Goal: Information Seeking & Learning: Learn about a topic

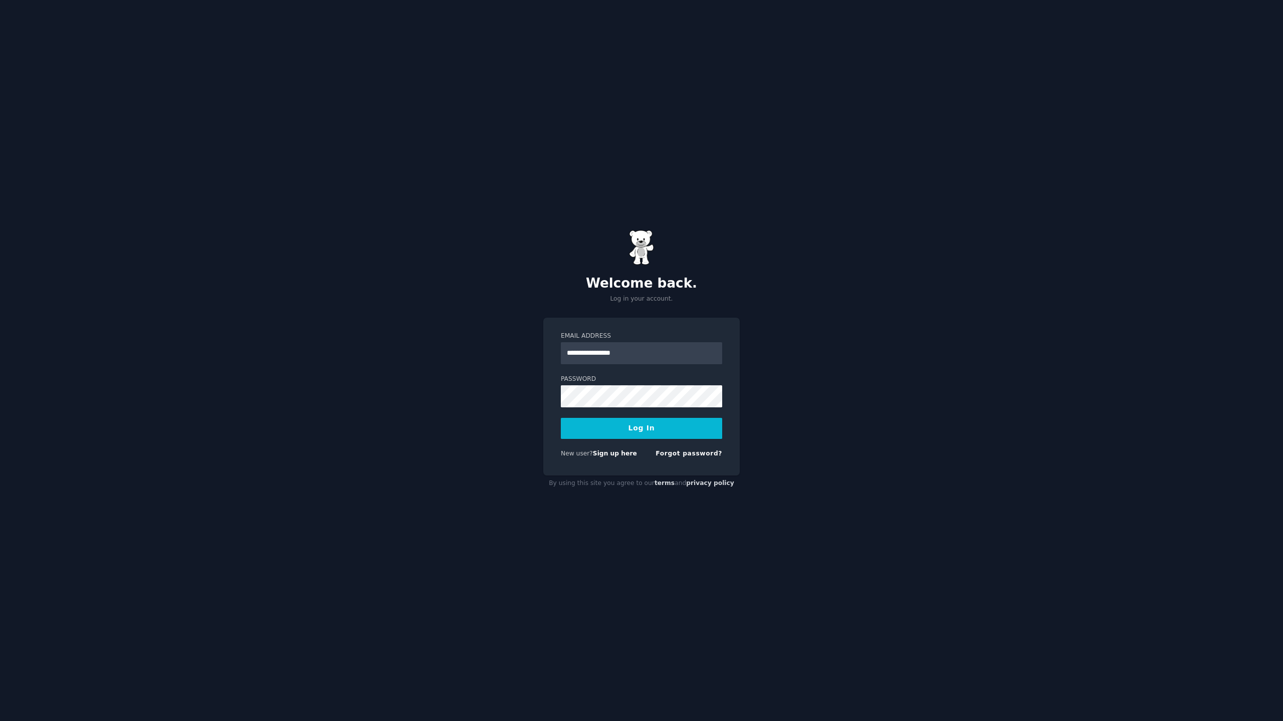
type input "**********"
click at [561, 418] on button "Log In" at bounding box center [641, 428] width 161 height 21
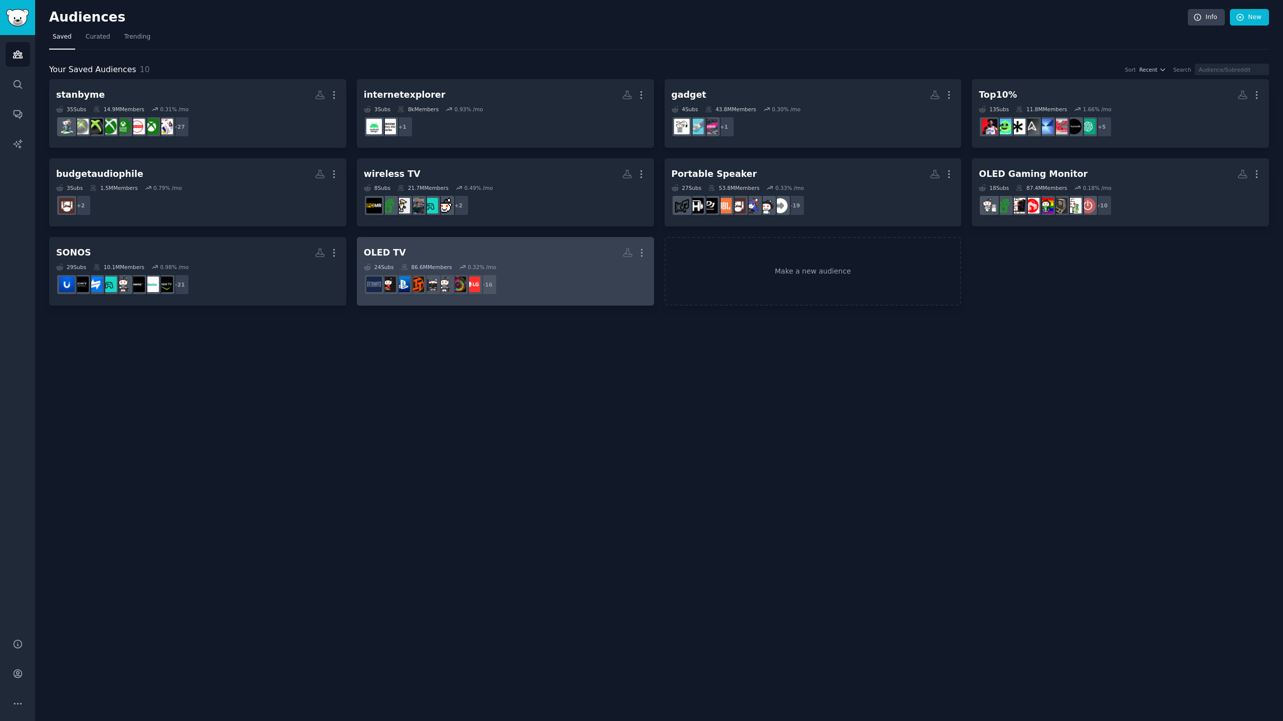
click at [522, 255] on h2 "OLED TV More" at bounding box center [505, 253] width 283 height 18
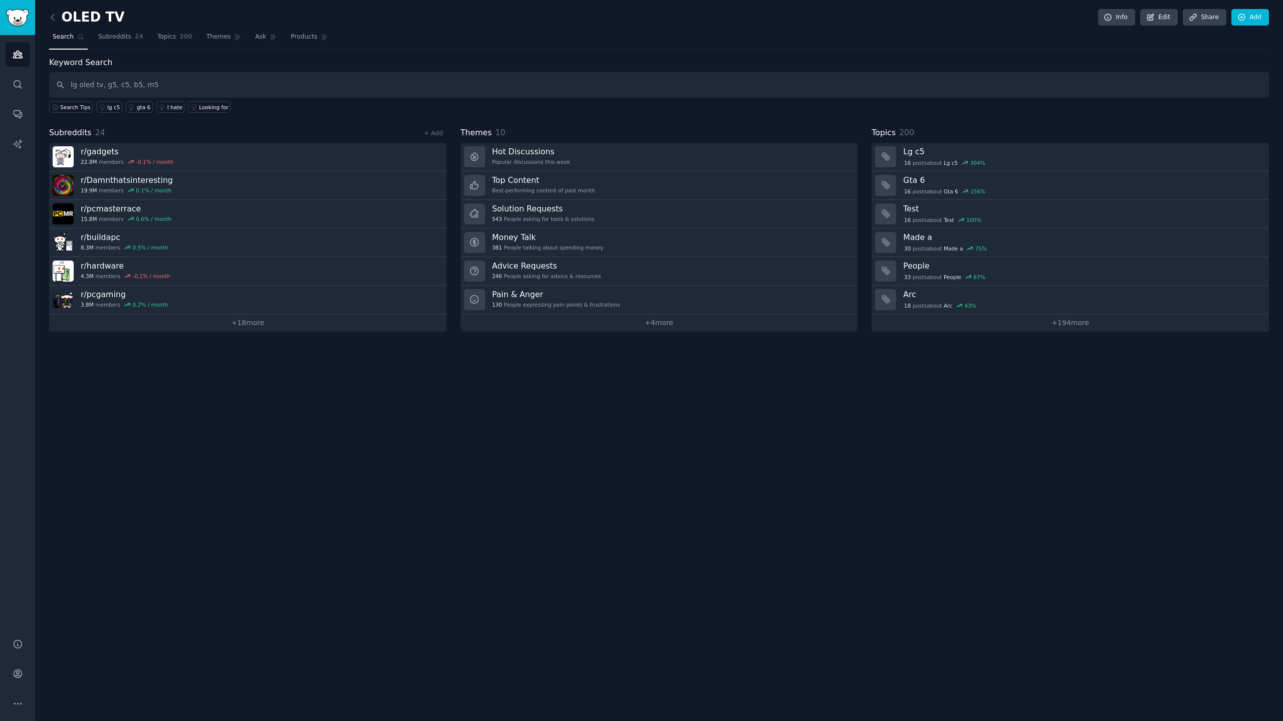
type input "lg oled tv, g5, c5, b5, m5"
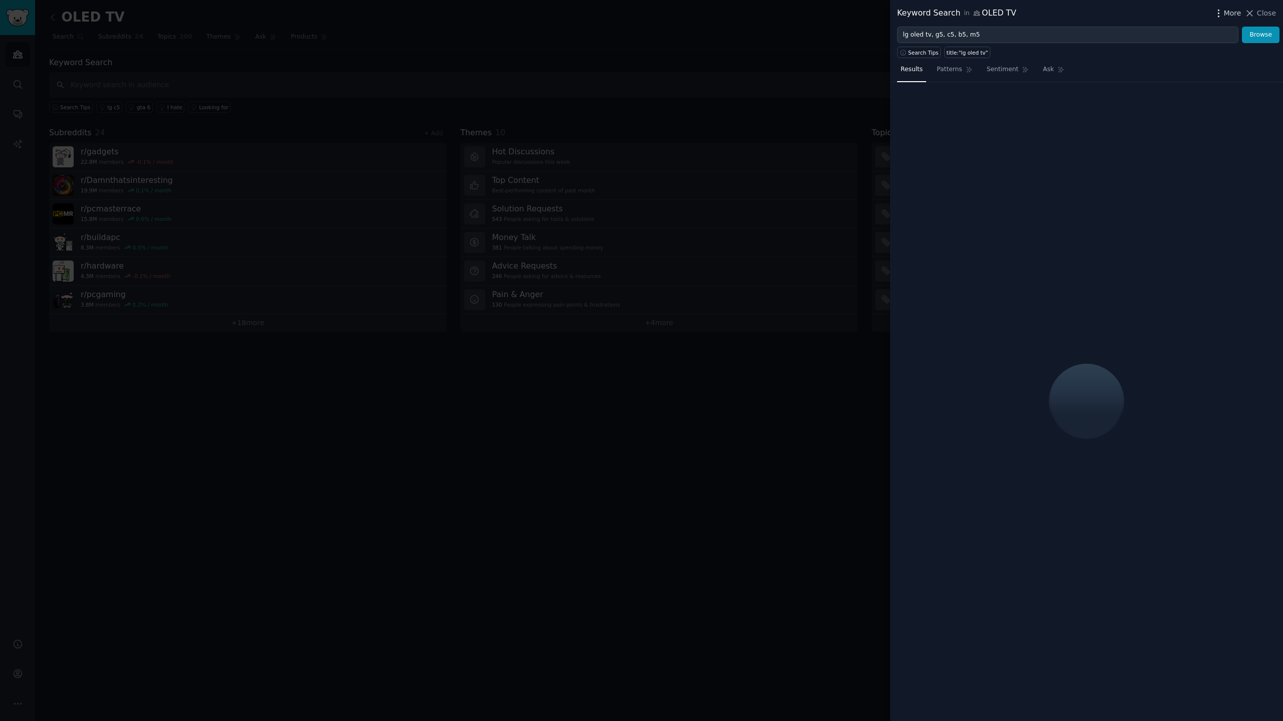
click at [1227, 12] on span "More" at bounding box center [1232, 13] width 18 height 11
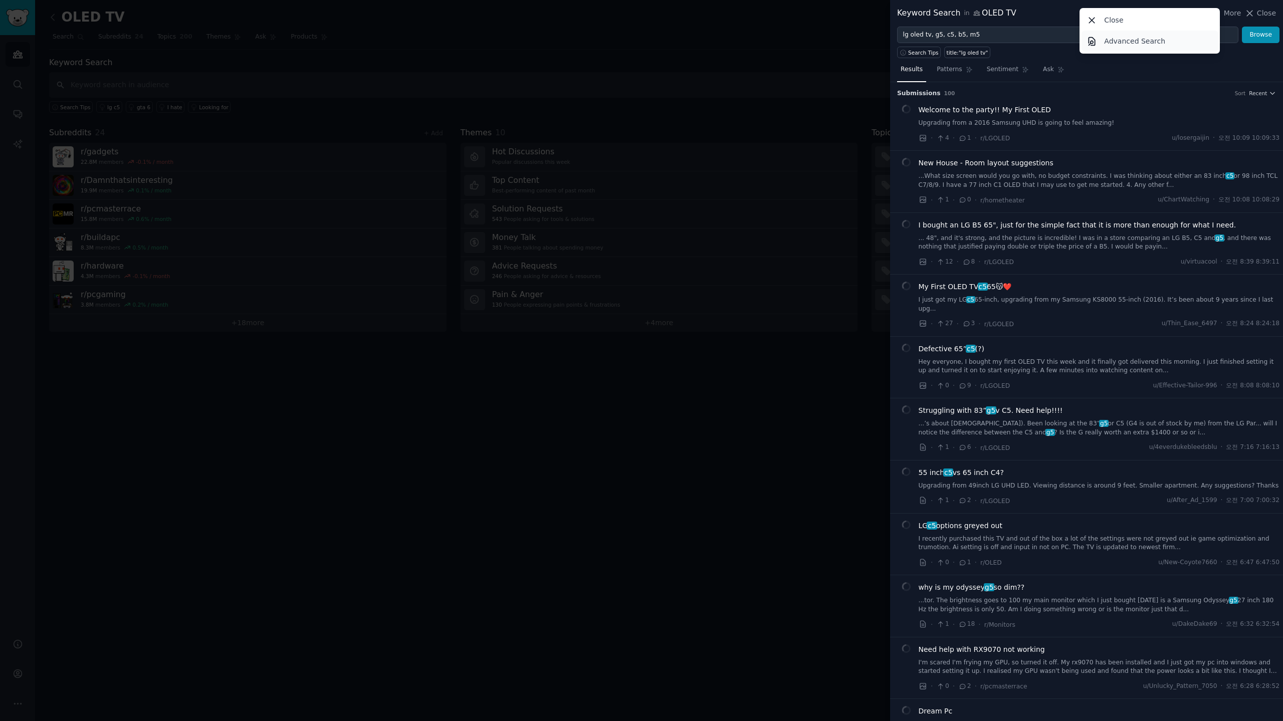
click at [1144, 44] on p "Advanced Search" at bounding box center [1134, 41] width 61 height 11
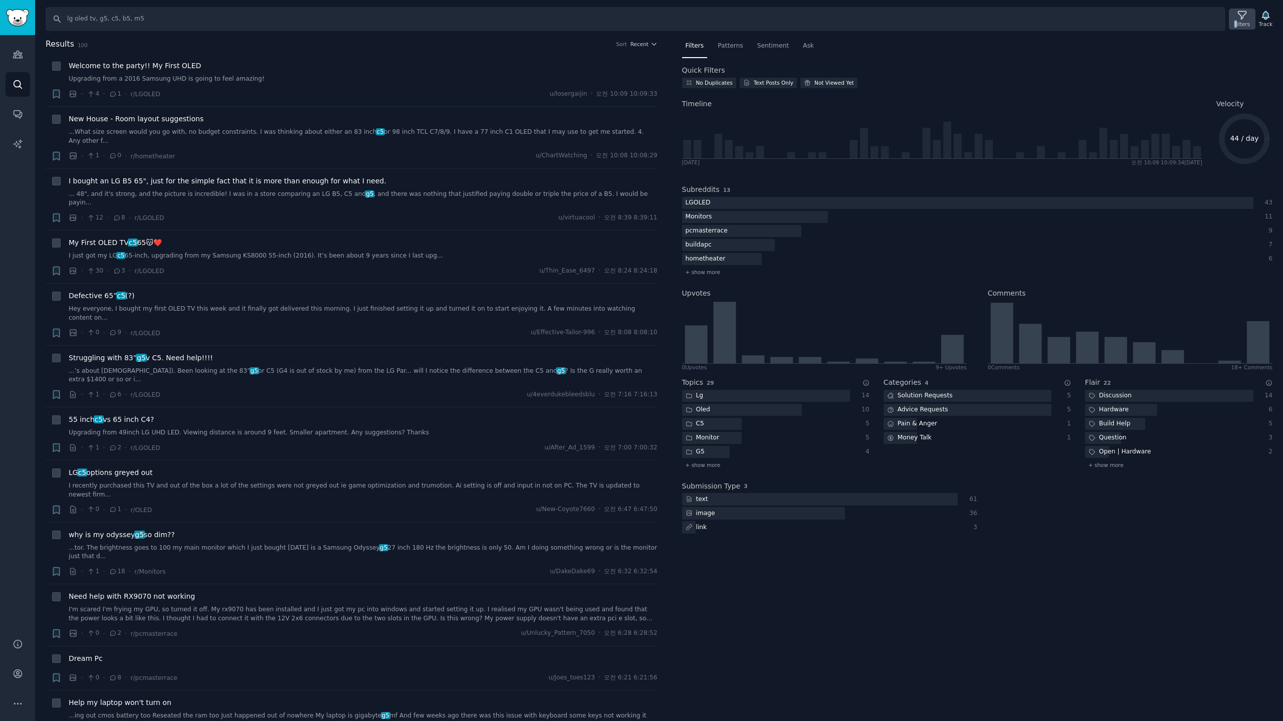
click at [1239, 21] on div "Filters" at bounding box center [1242, 24] width 16 height 7
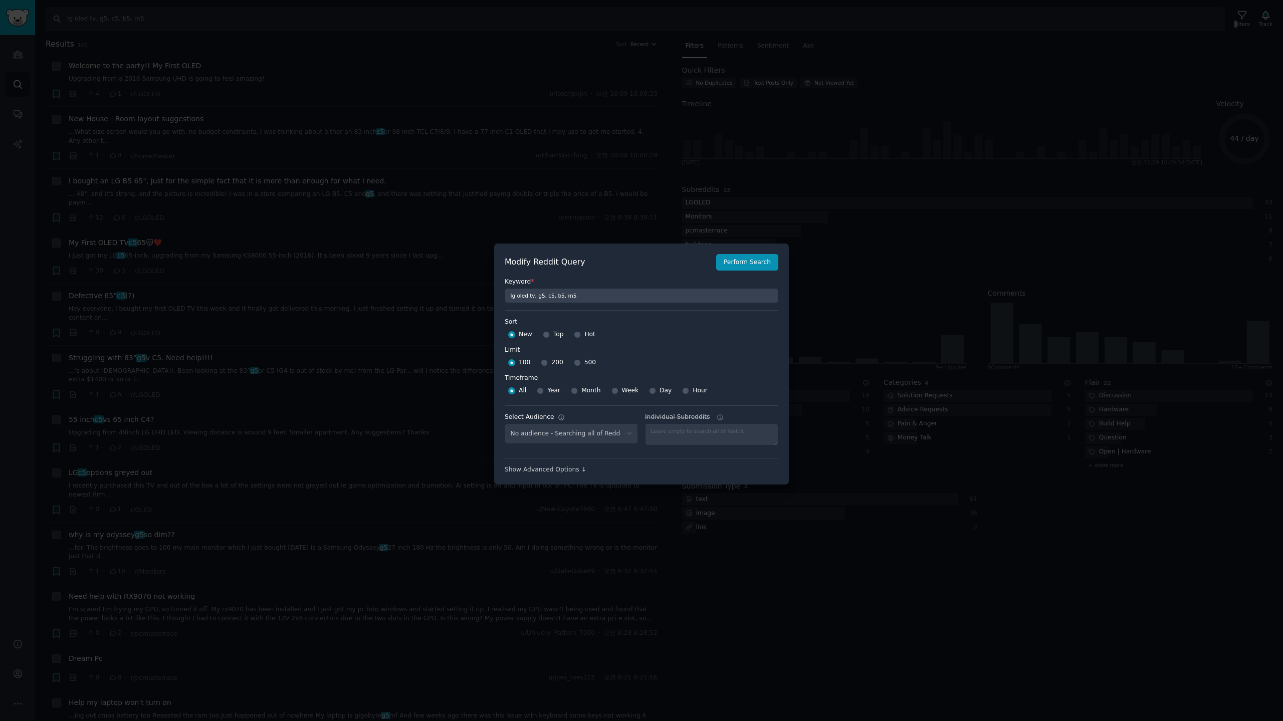
select select "c7830b3eec"
click at [579, 361] on div "500" at bounding box center [585, 363] width 22 height 16
click at [574, 363] on input "500" at bounding box center [577, 362] width 7 height 7
radio input "true"
drag, startPoint x: 568, startPoint y: 392, endPoint x: 581, endPoint y: 391, distance: 13.0
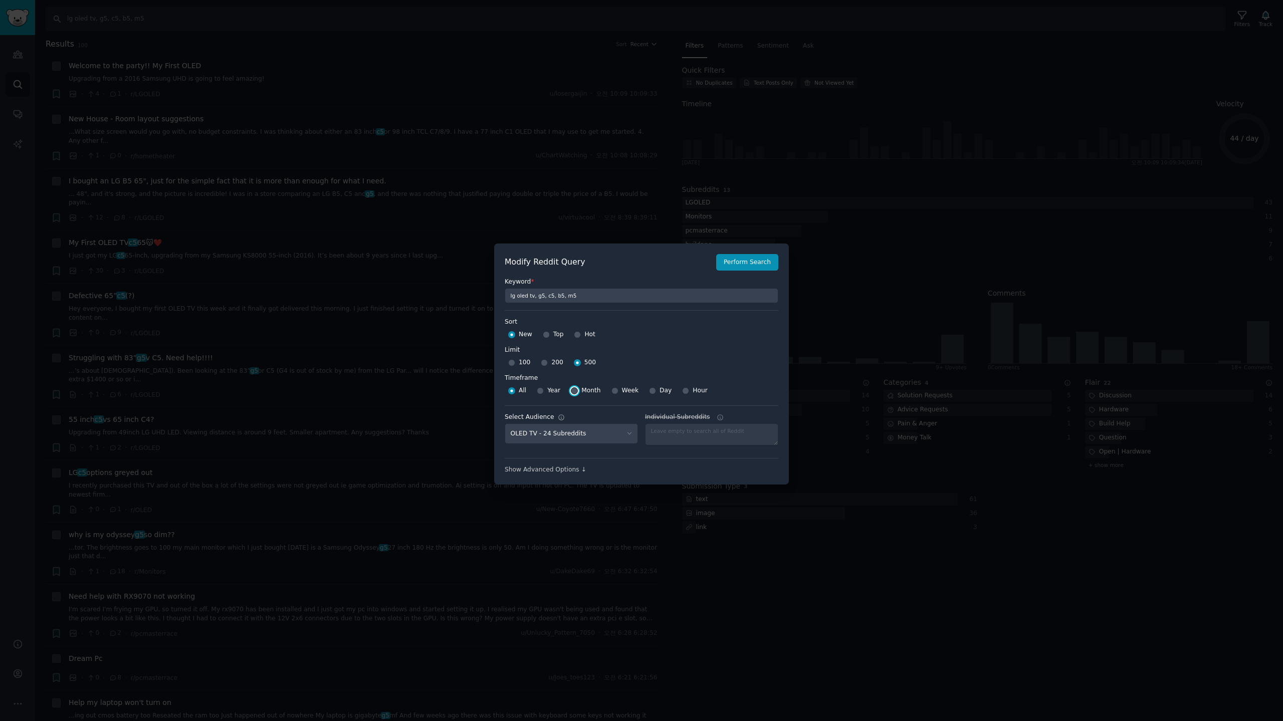
click at [571, 392] on input "Month" at bounding box center [574, 390] width 7 height 7
radio input "true"
click at [757, 263] on button "Perform Search" at bounding box center [747, 262] width 62 height 17
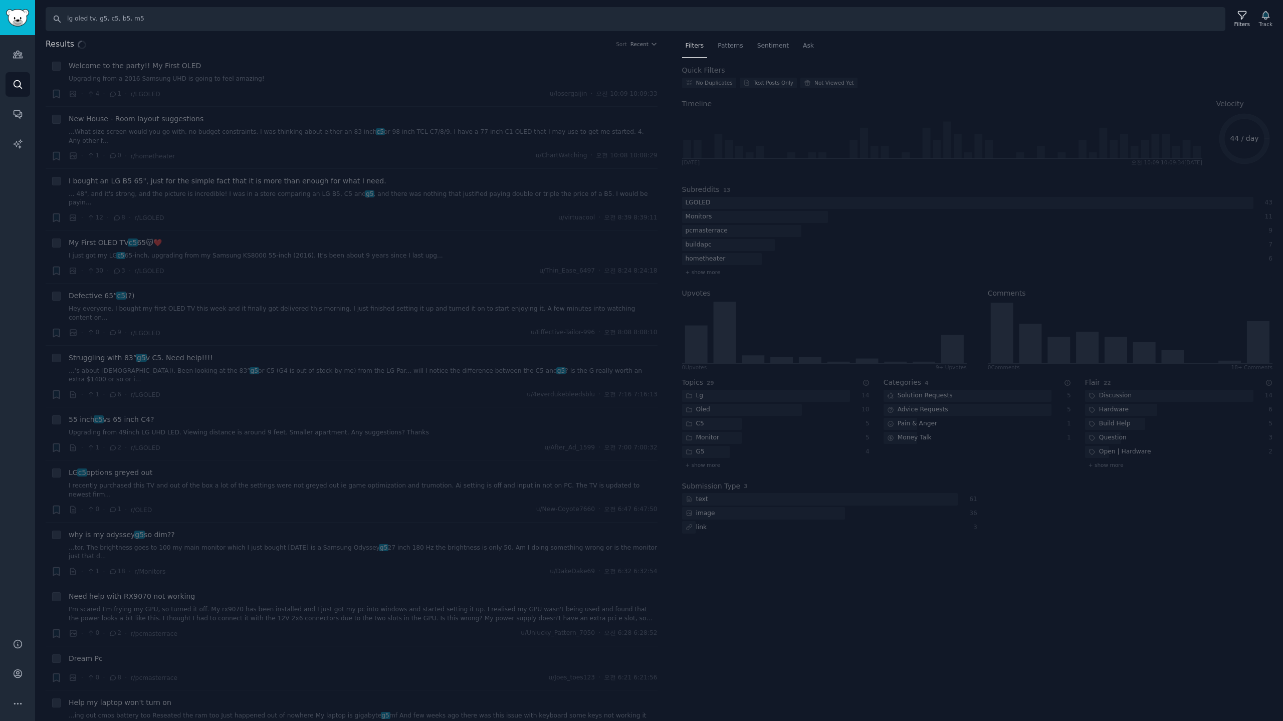
click at [728, 48] on div "Results Sort Recent + Welcome to the party!! My First OLED Upgrading from a 201…" at bounding box center [658, 379] width 1247 height 683
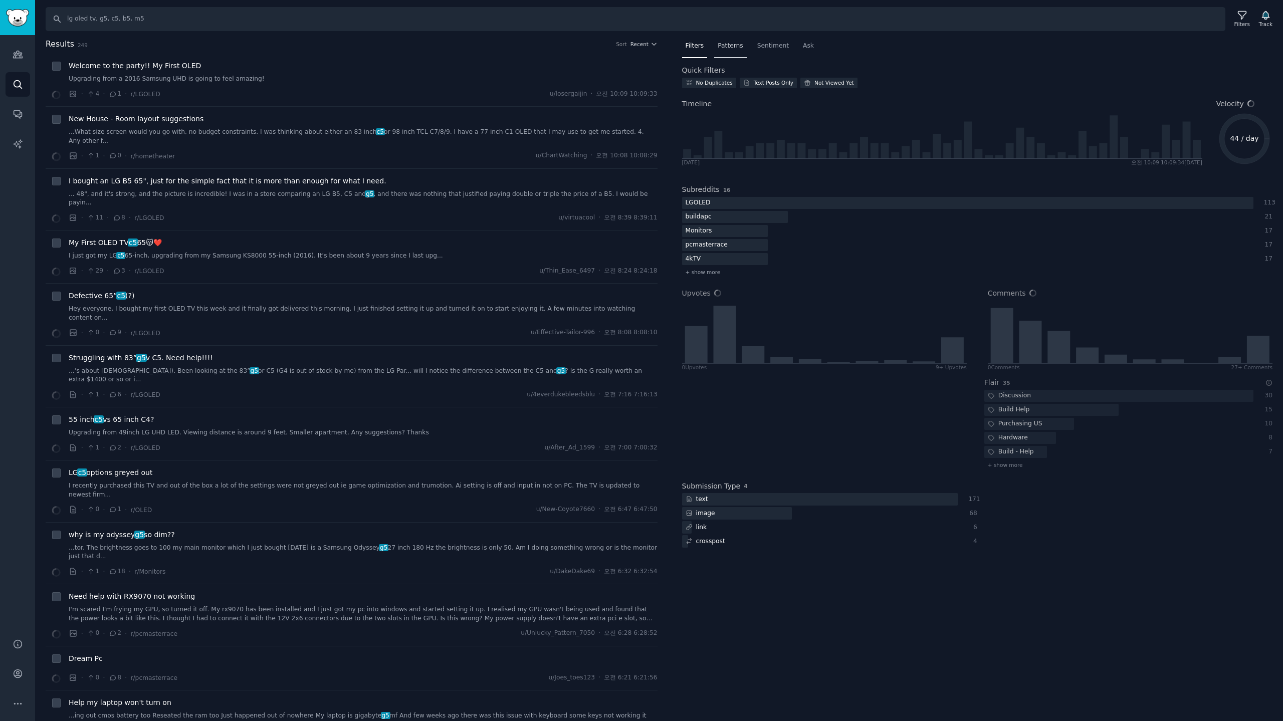
click at [726, 48] on span "Patterns" at bounding box center [729, 46] width 25 height 9
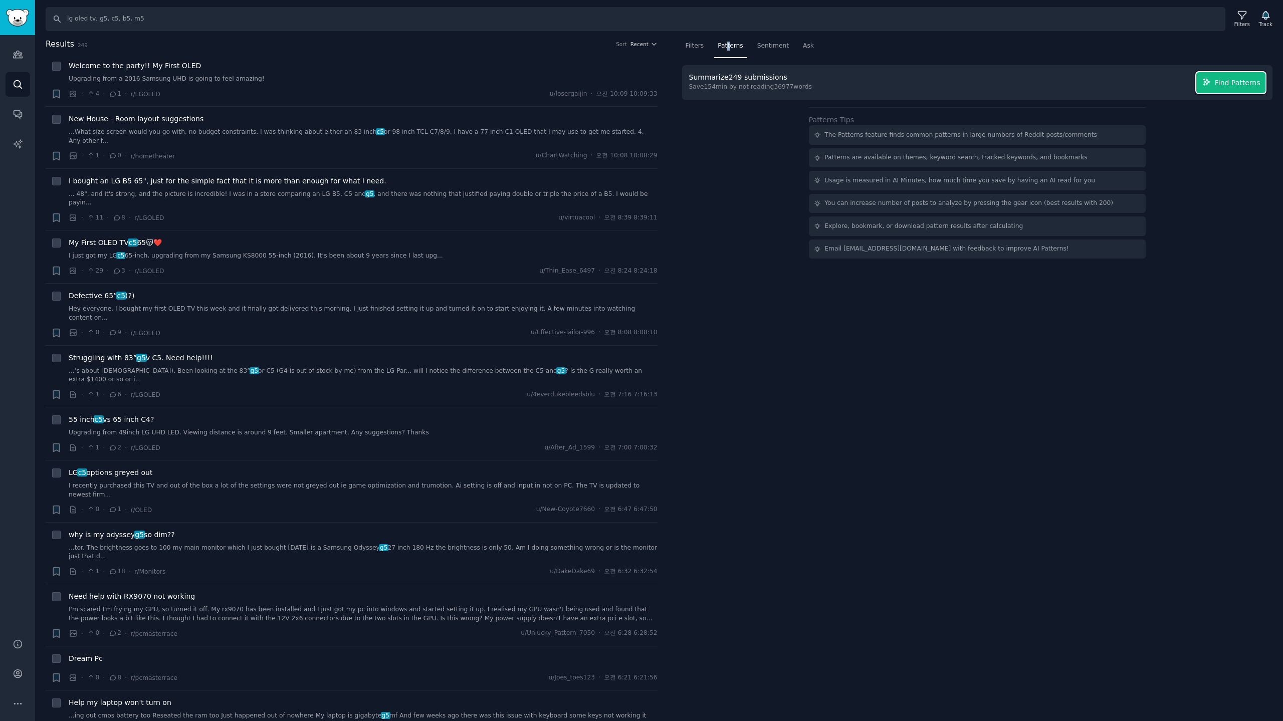
click at [1248, 86] on span "Find Patterns" at bounding box center [1237, 83] width 46 height 11
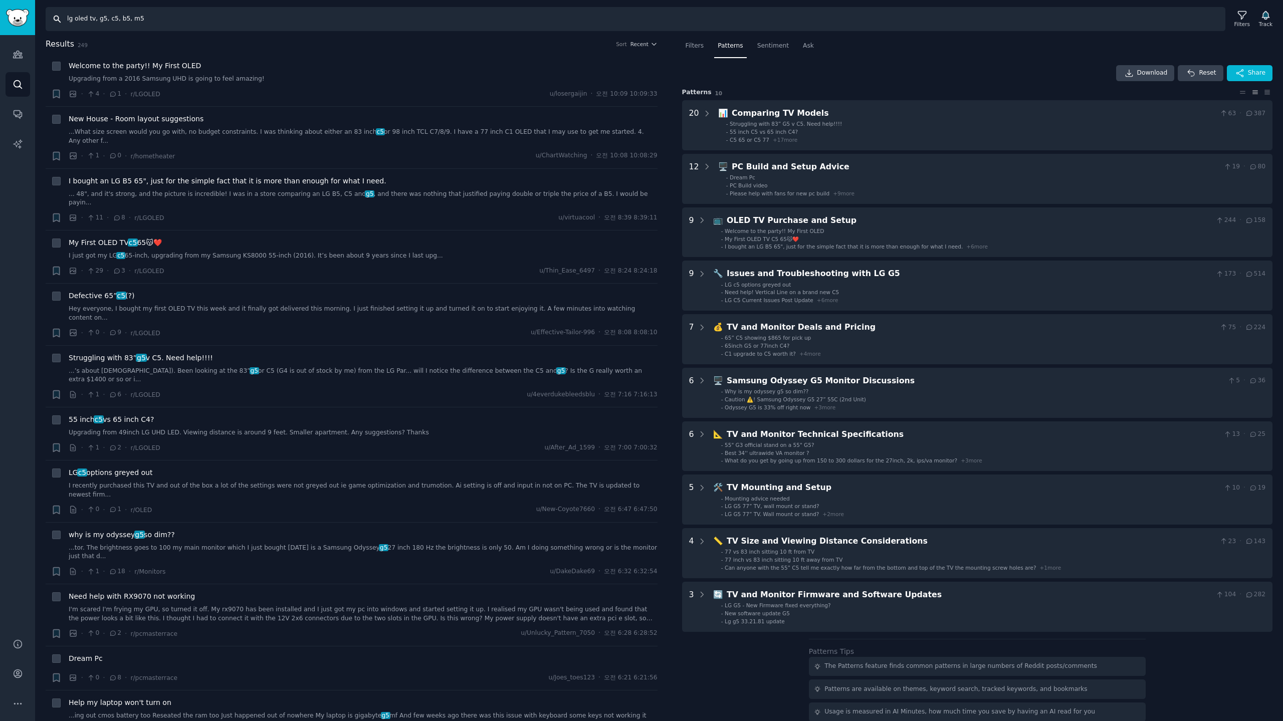
drag, startPoint x: 154, startPoint y: 20, endPoint x: 128, endPoint y: 18, distance: 25.6
click at [128, 18] on input "lg oled tv, g5, c5, b5, m5" at bounding box center [635, 19] width 1179 height 24
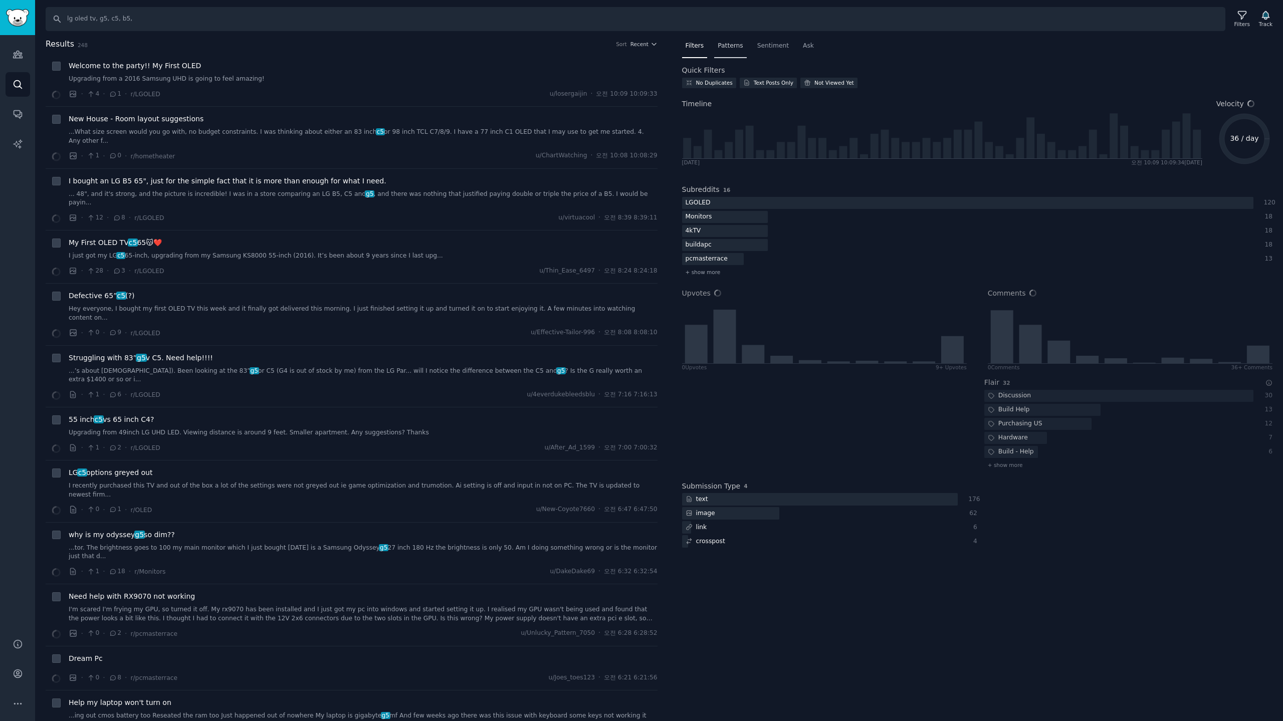
drag, startPoint x: 734, startPoint y: 43, endPoint x: 823, endPoint y: 62, distance: 90.7
click at [734, 44] on span "Patterns" at bounding box center [729, 46] width 25 height 9
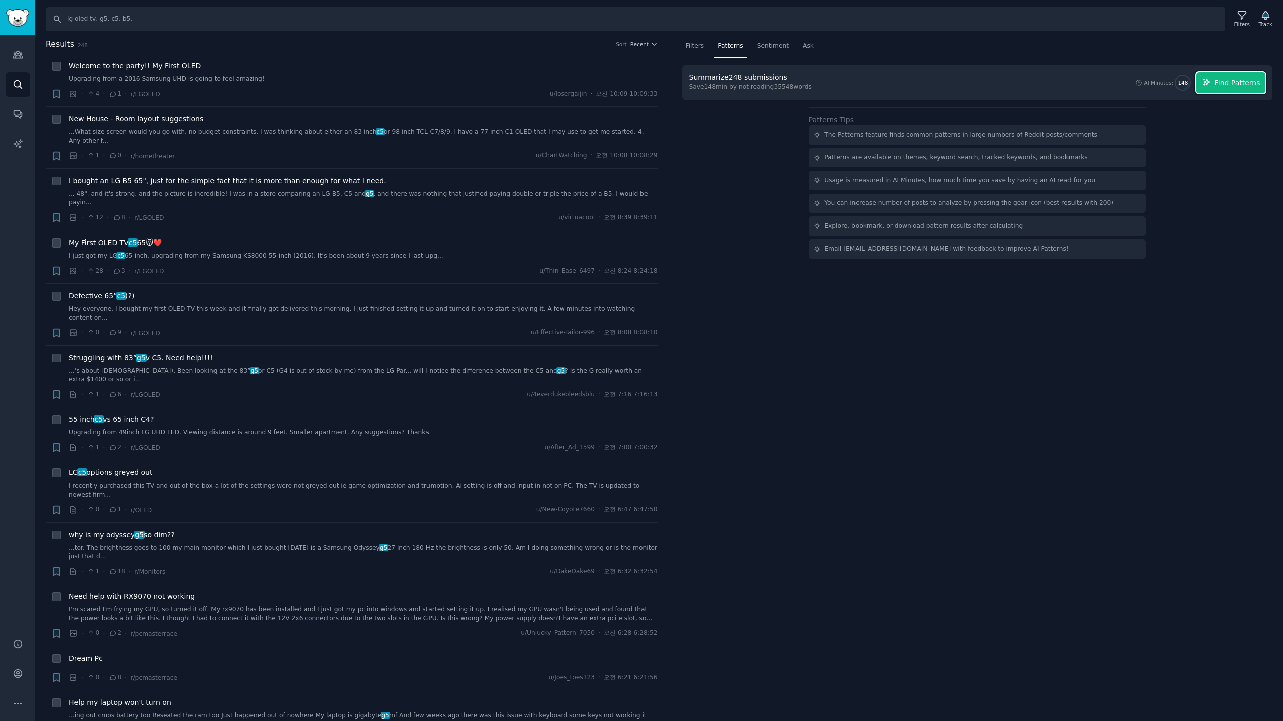
click at [1248, 82] on span "Find Patterns" at bounding box center [1237, 83] width 46 height 11
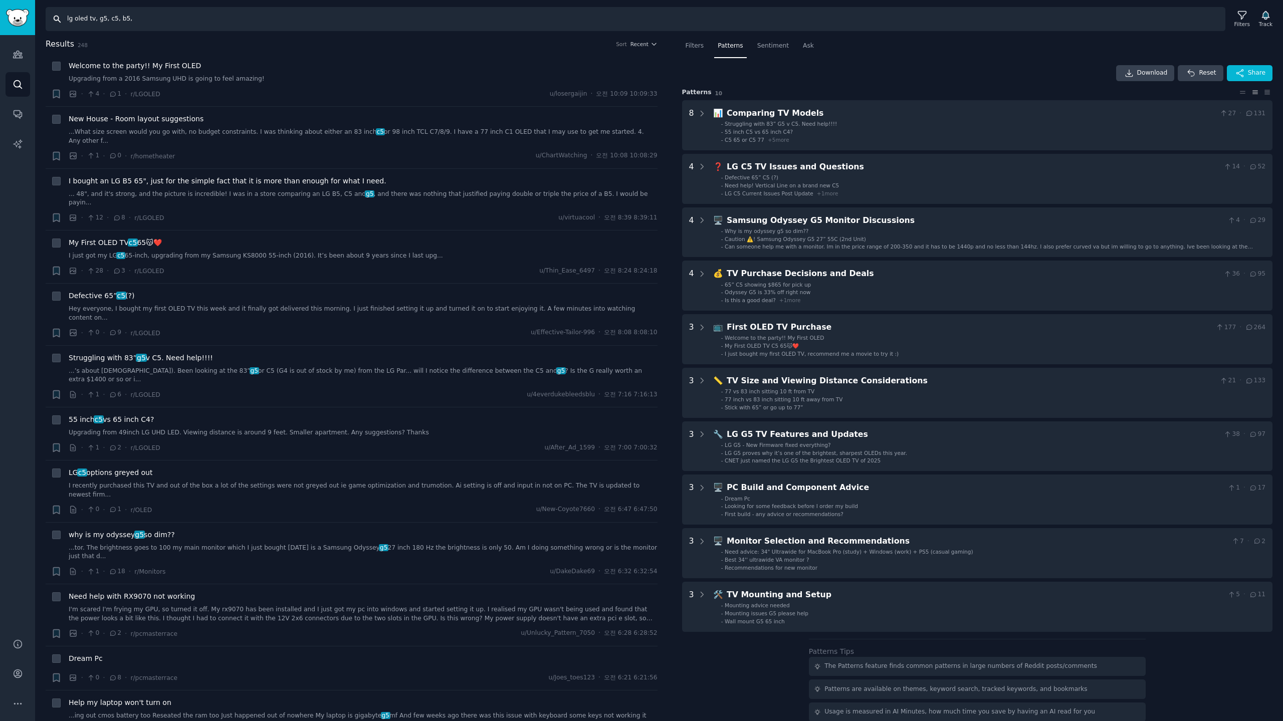
click at [96, 19] on input "lg oled tv, g5, c5, b5," at bounding box center [635, 19] width 1179 height 24
type input "lg oled tv, lg g5, lg c5, lg b5, lg m5"
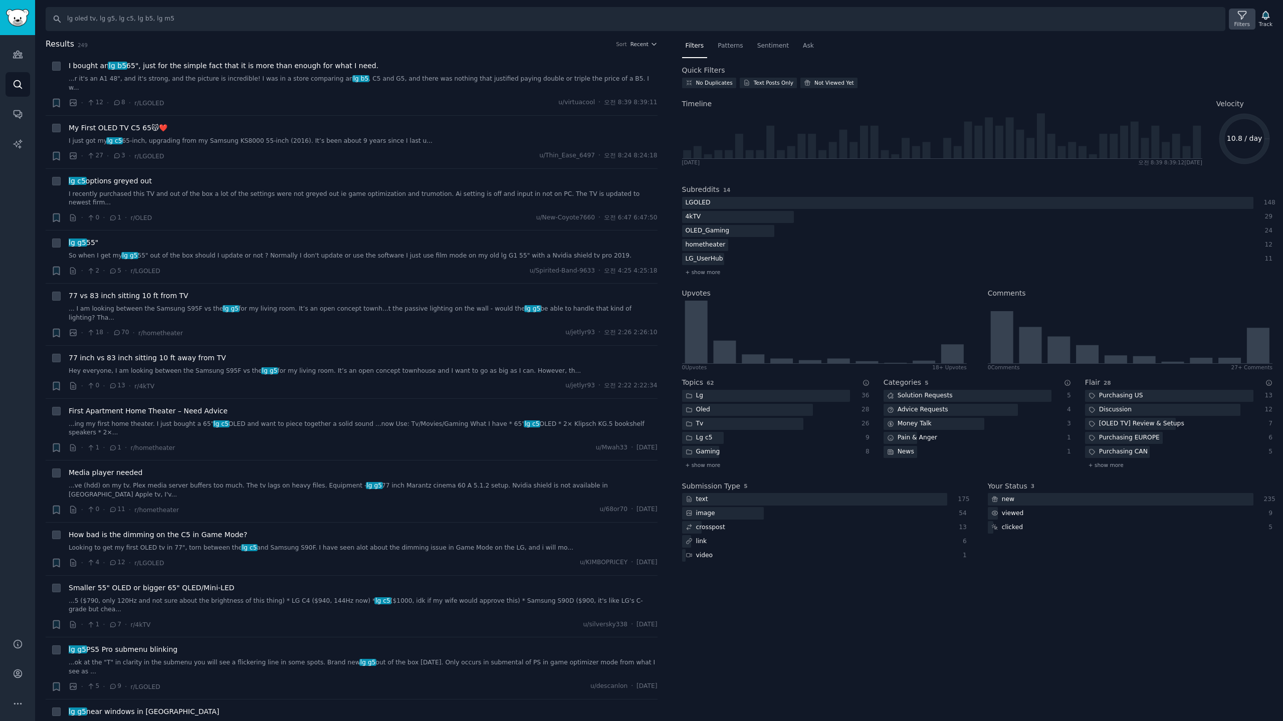
click at [1246, 21] on div "Filters" at bounding box center [1242, 24] width 16 height 7
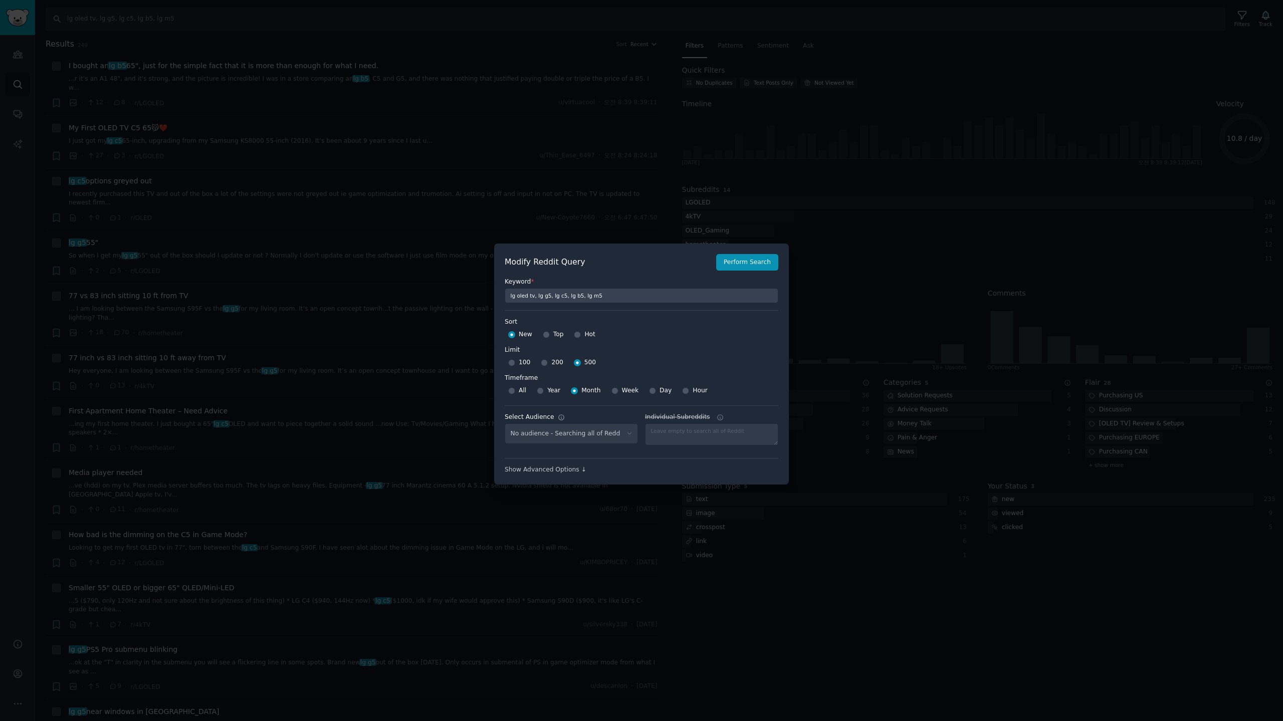
select select "c7830b3eec"
click at [586, 464] on div "Show Advanced Options ↓" at bounding box center [641, 466] width 274 height 17
click at [553, 465] on div "Show Advanced Options ↓" at bounding box center [641, 469] width 274 height 9
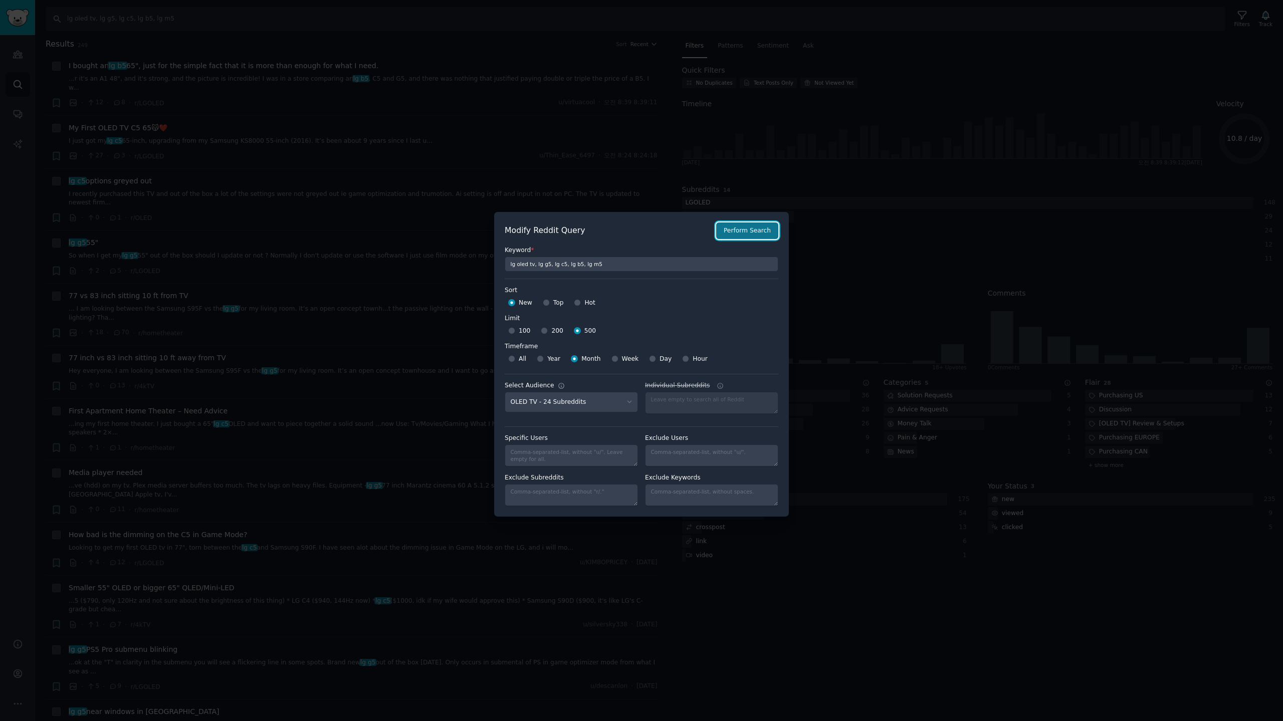
click at [745, 233] on button "Perform Search" at bounding box center [747, 230] width 62 height 17
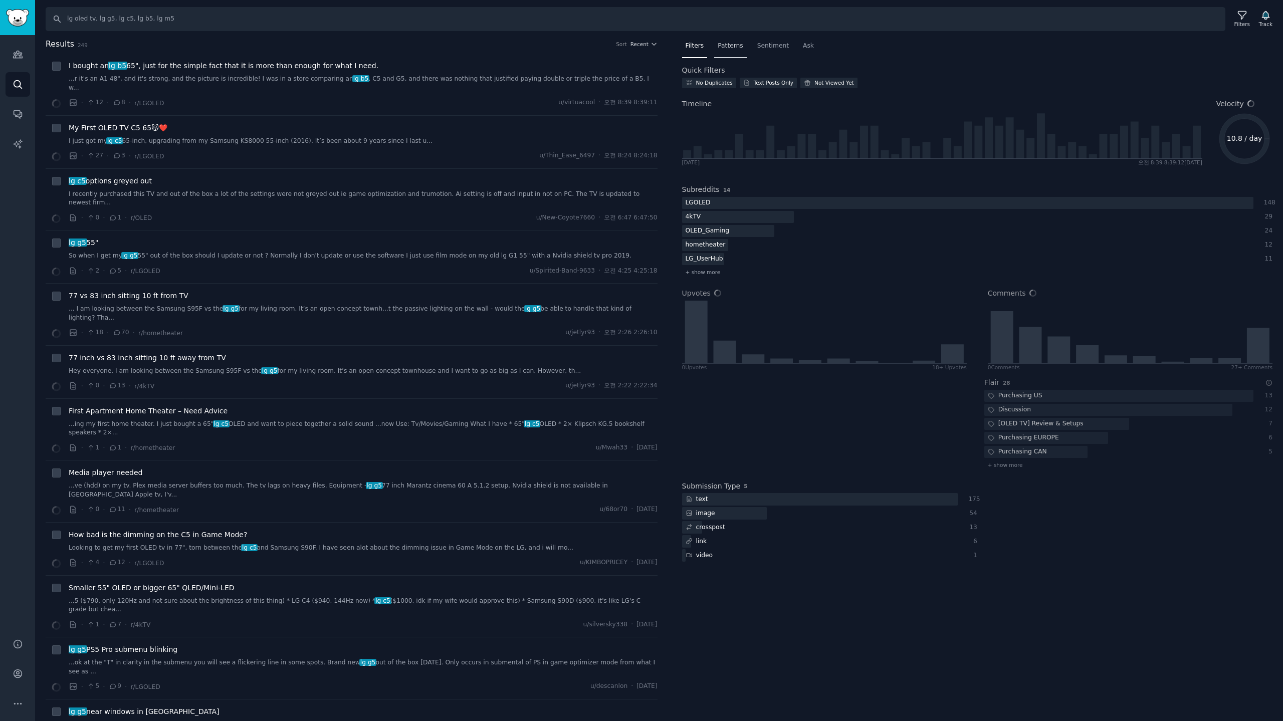
click at [733, 48] on span "Patterns" at bounding box center [729, 46] width 25 height 9
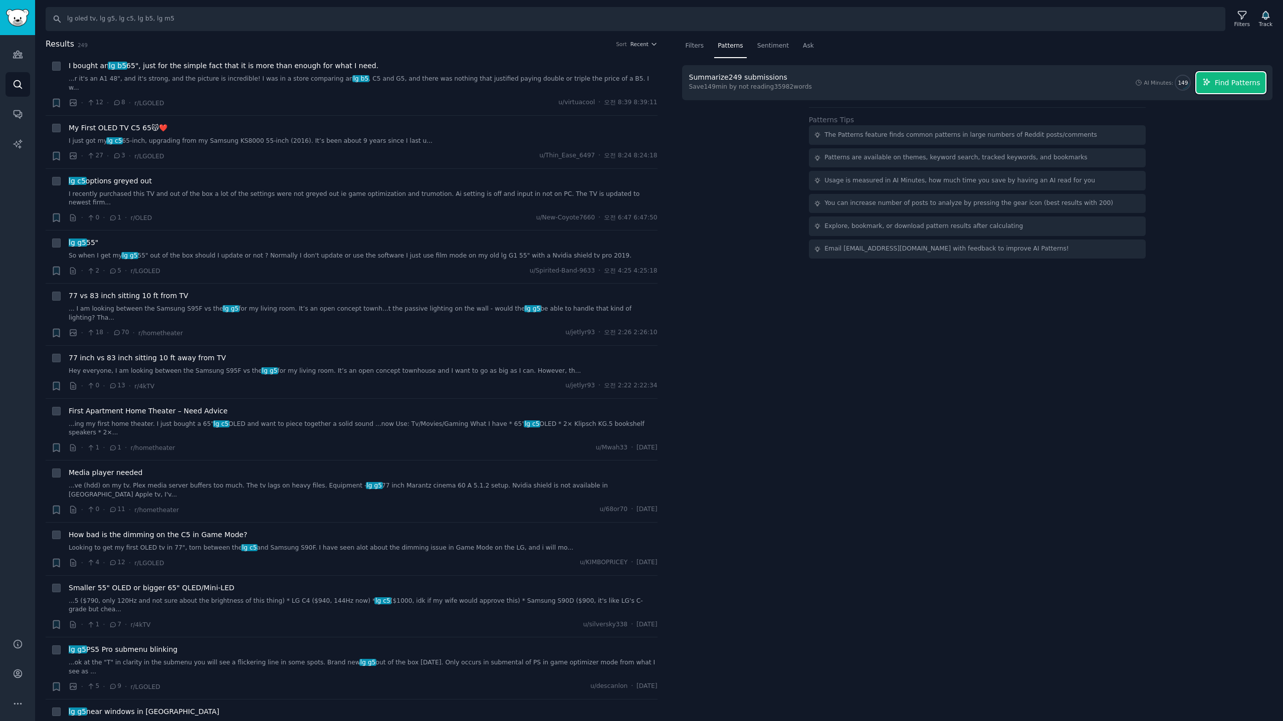
click at [1245, 81] on span "Find Patterns" at bounding box center [1237, 83] width 46 height 11
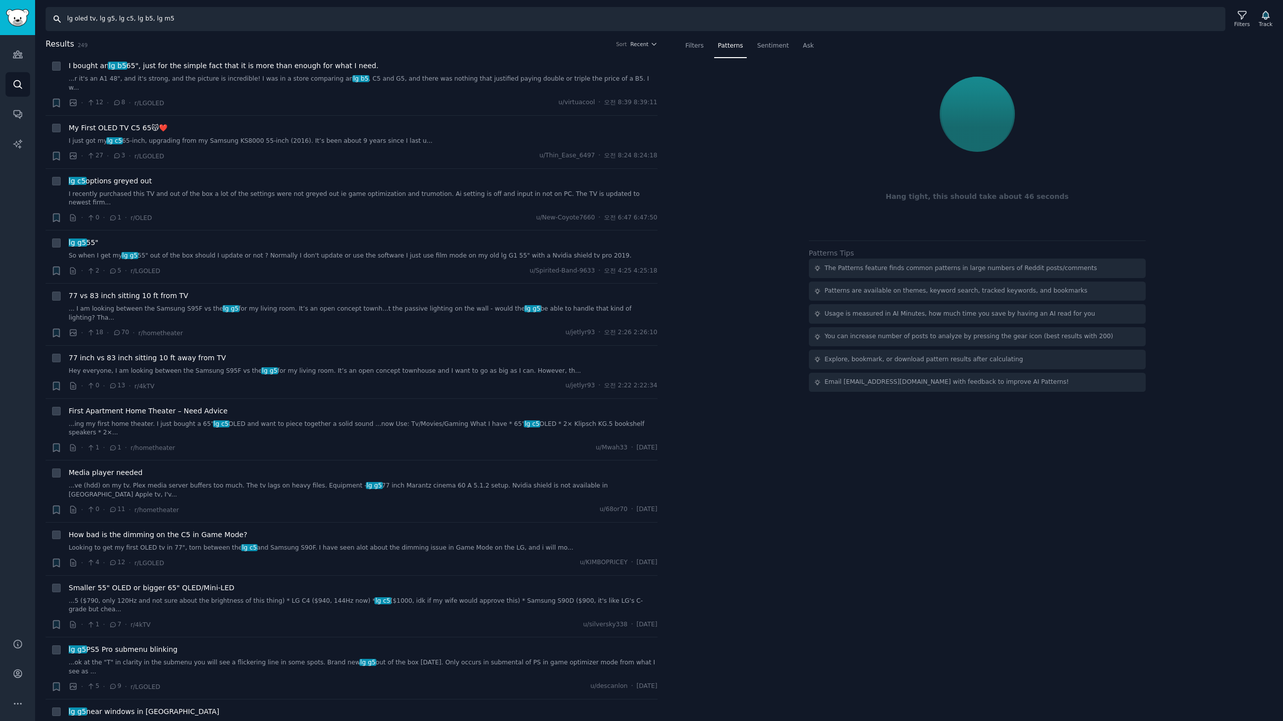
drag, startPoint x: 193, startPoint y: 22, endPoint x: 0, endPoint y: 21, distance: 193.4
click at [0, 21] on div "Audiences Search Conversations AI Reports Help Account More Search lg oled tv, …" at bounding box center [641, 360] width 1283 height 721
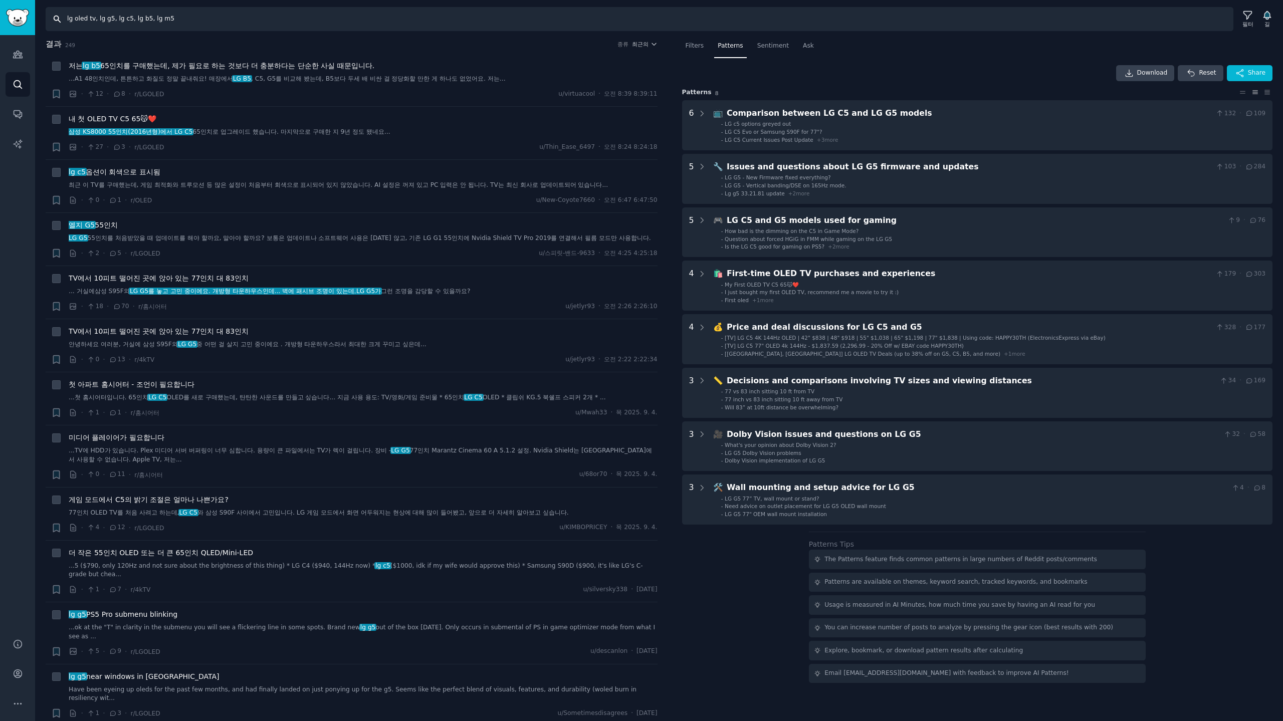
drag, startPoint x: 226, startPoint y: 22, endPoint x: 0, endPoint y: -1, distance: 227.1
click at [0, 0] on html "청중 찾다 대화 AI 보고서 돕다 계정 더 찾다 lg oled tv, lg g5, lg c5, lg b5, lg m5 필터 길 결과 249 종…" at bounding box center [641, 360] width 1283 height 721
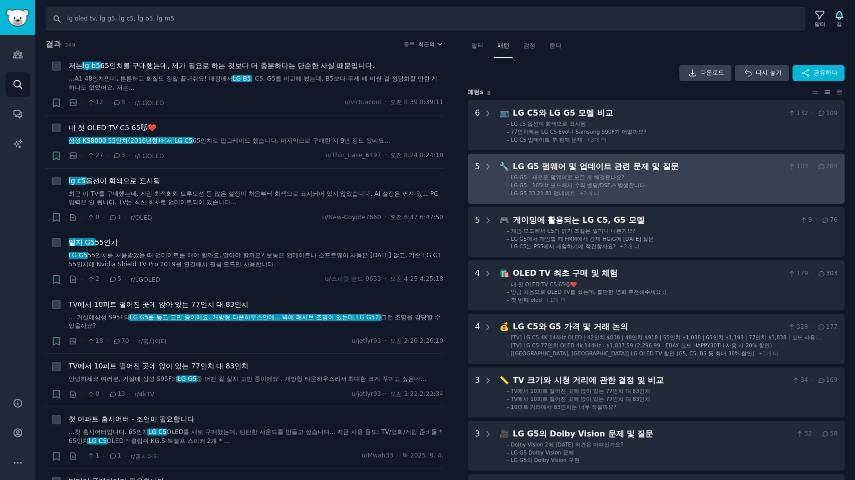
click at [696, 172] on div "🔧 LG G5 펌웨어 및 업데이트 관련 문제 및 질문 103 · 284 - LG G5 - 새로운 펌웨어로 모든 게 해결됐나요? - LG G5 …" at bounding box center [668, 179] width 338 height 36
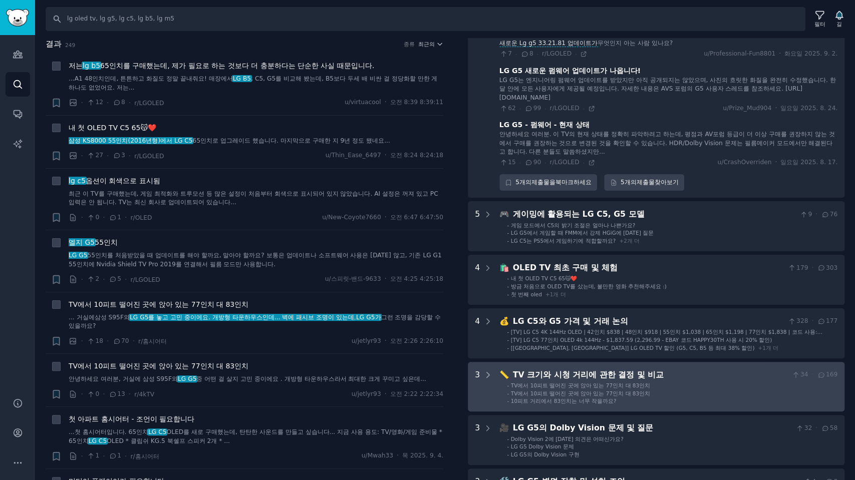
scroll to position [227, 0]
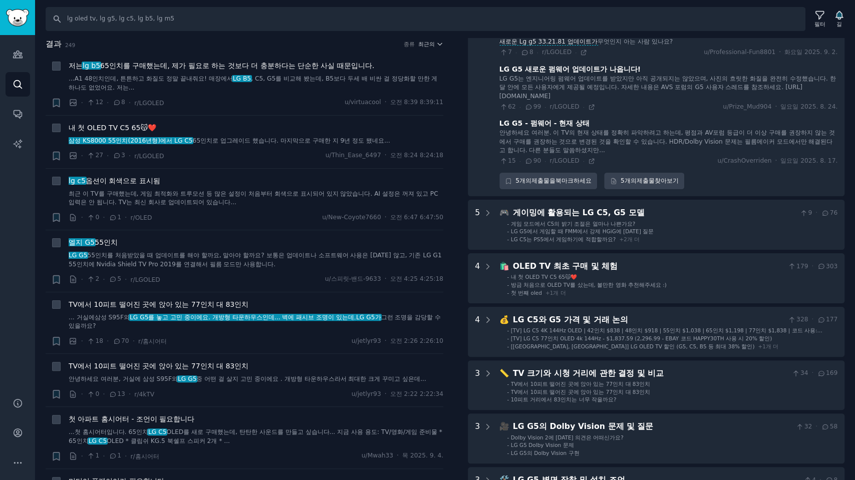
click at [209, 47] on h2 "결과 249 종류 최근의" at bounding box center [245, 44] width 398 height 13
click at [255, 65] on font "65인치를 구매했는데, 제가 필요로 하는 것보다 더 충분하다는 단순한 사실 때문입니다." at bounding box center [237, 66] width 274 height 8
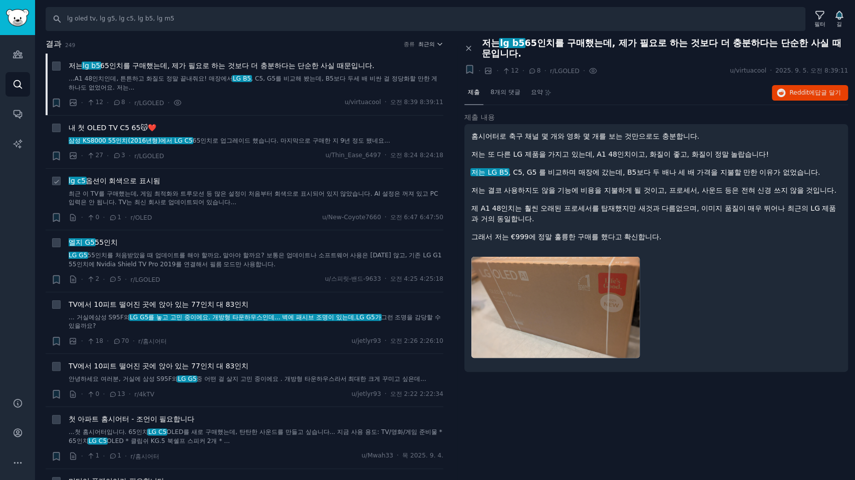
click at [174, 184] on div "lg c5 옵션이 회색으로 표시됨" at bounding box center [256, 181] width 375 height 11
click at [431, 44] on font "최근의" at bounding box center [426, 44] width 17 height 6
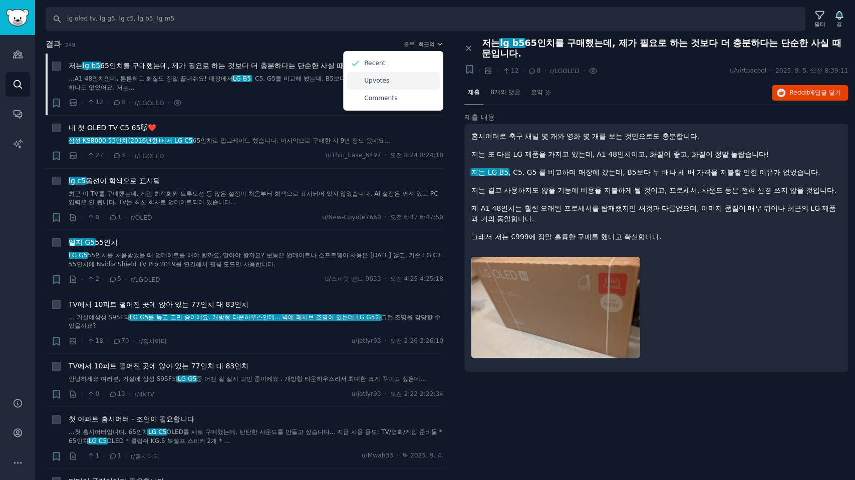
click at [375, 78] on p "Upvotes" at bounding box center [376, 81] width 25 height 9
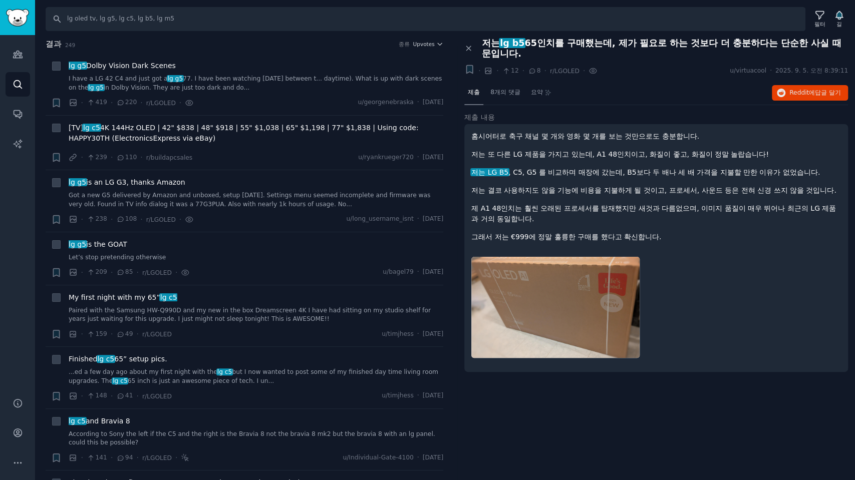
click at [321, 47] on h2 "결과 249 종류 Upvotes" at bounding box center [245, 44] width 398 height 13
click at [261, 146] on div "[TV] lg c5 4K 144Hz OLED | 42" $838 | 48" $918 | 55" $1,038 | 65" $1,198 | 77" …" at bounding box center [256, 135] width 375 height 25
click at [239, 220] on div "· 238 · 108 · r/LGOLED · u/long_username_isnt · Thu 2025. 8. 21." at bounding box center [256, 219] width 375 height 11
click at [223, 246] on div "lg g5 is the GOAT" at bounding box center [256, 244] width 375 height 11
click at [137, 241] on div "lg g5 is the GOAT" at bounding box center [256, 244] width 375 height 11
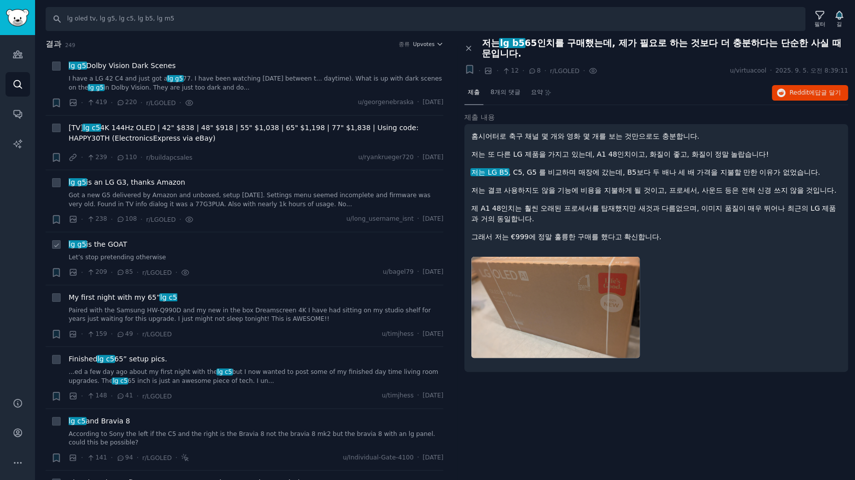
click at [109, 241] on span "lg g5 is the GOAT" at bounding box center [98, 244] width 59 height 11
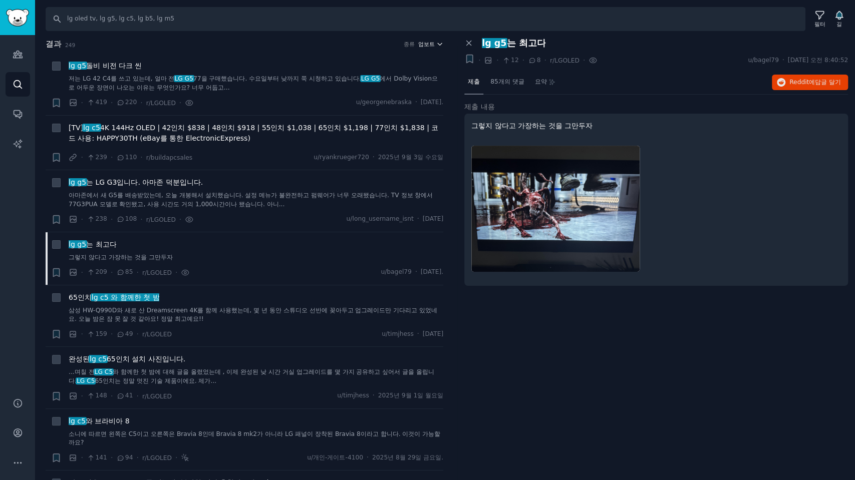
click at [430, 42] on font "업보트" at bounding box center [426, 44] width 17 height 6
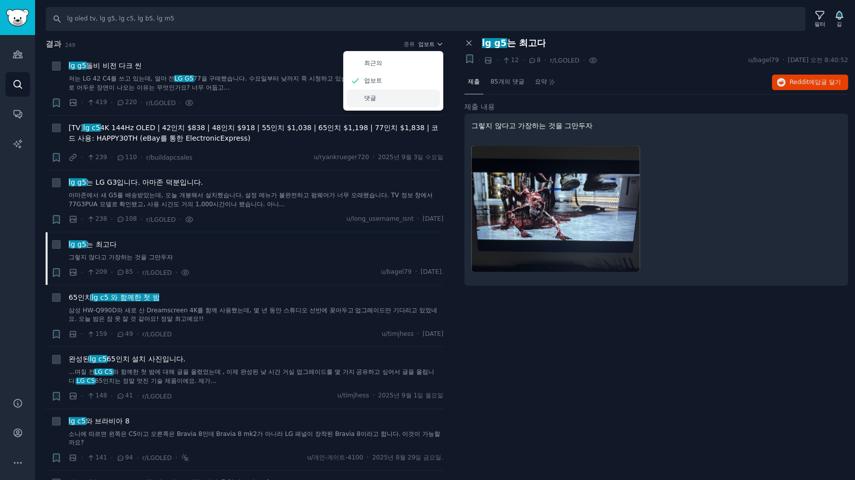
click at [368, 96] on font "댓글" at bounding box center [370, 98] width 12 height 7
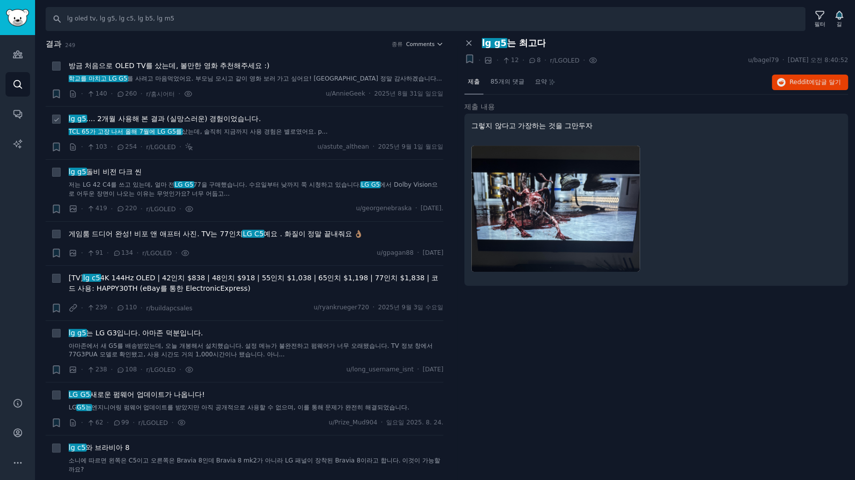
click at [300, 116] on div "lg g5 .... 2개월 사용해 본 결과 (실망스러운) 경험이었습니다." at bounding box center [256, 119] width 375 height 11
click at [24, 53] on link "청중" at bounding box center [18, 54] width 25 height 25
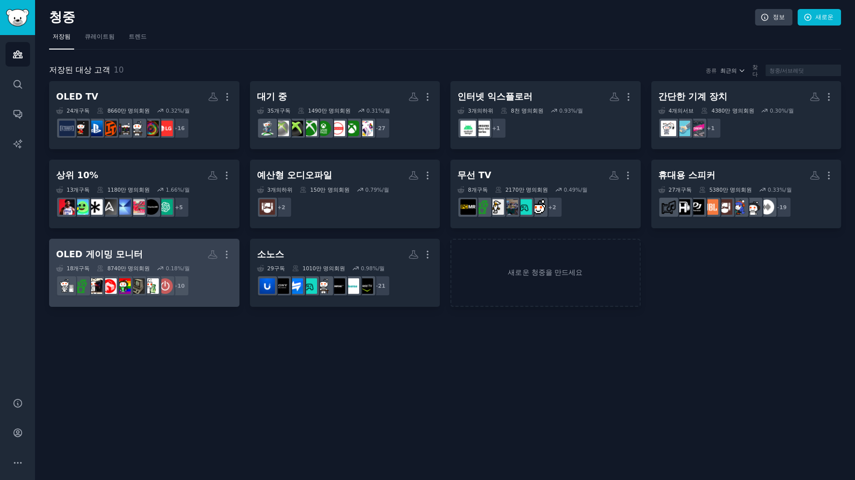
click at [150, 255] on h2 "OLED 게이밍 모니터 더" at bounding box center [144, 255] width 176 height 18
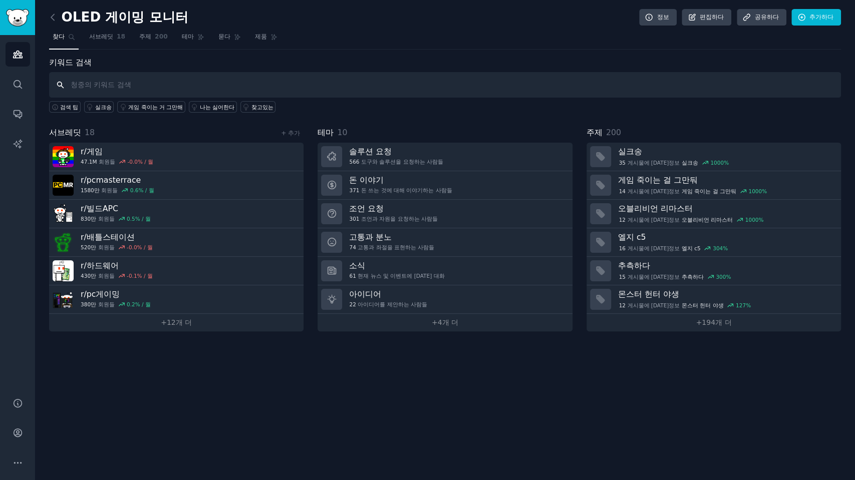
click at [99, 86] on input "text" at bounding box center [445, 85] width 792 height 26
type input "5k2k"
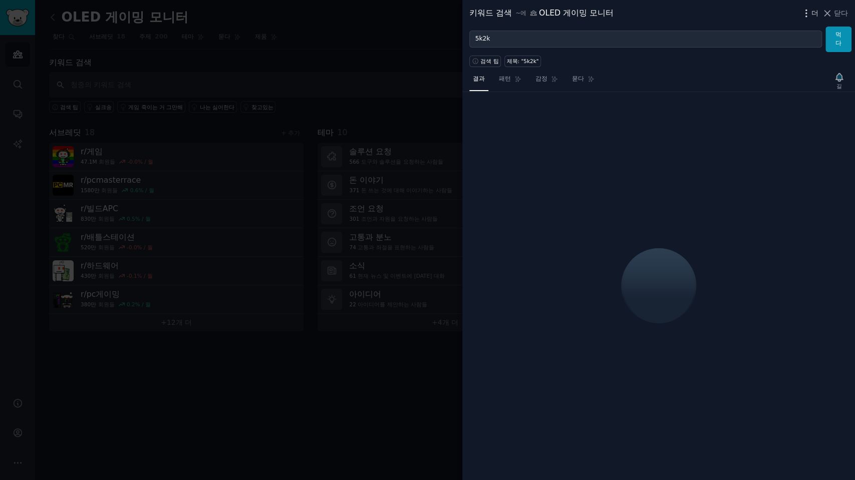
click at [817, 15] on font "더" at bounding box center [815, 13] width 7 height 8
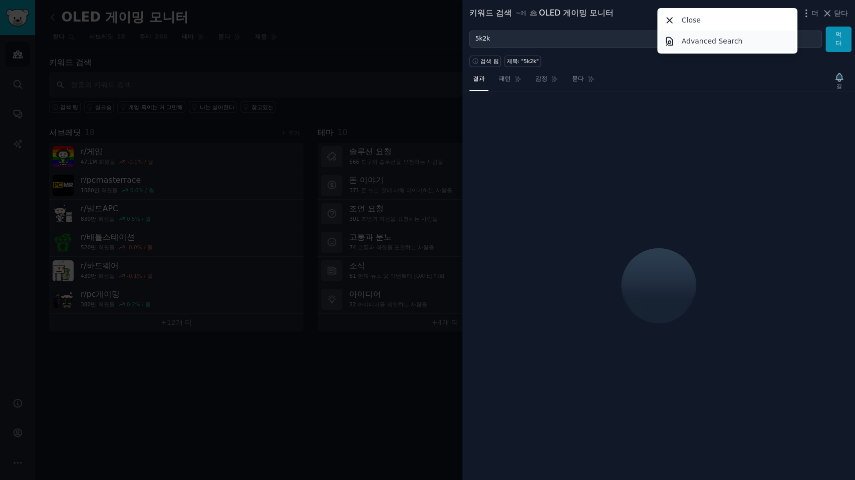
click at [722, 41] on p "Advanced Search" at bounding box center [712, 41] width 61 height 11
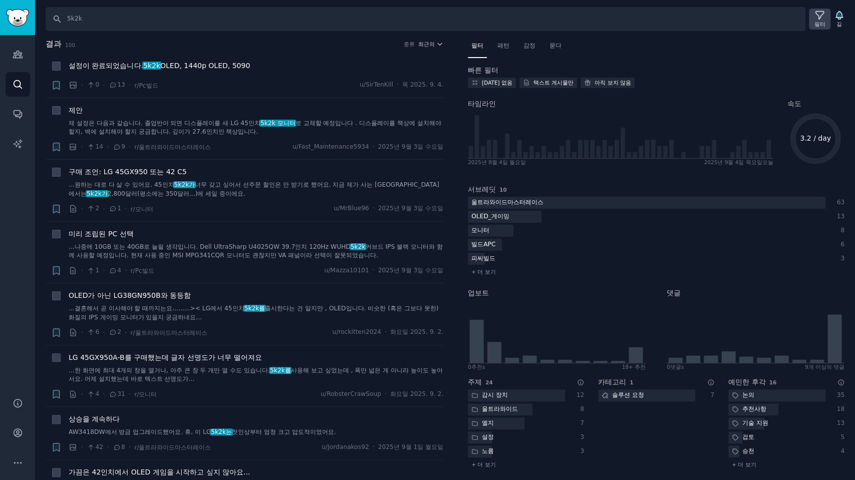
click at [817, 17] on icon at bounding box center [820, 15] width 11 height 11
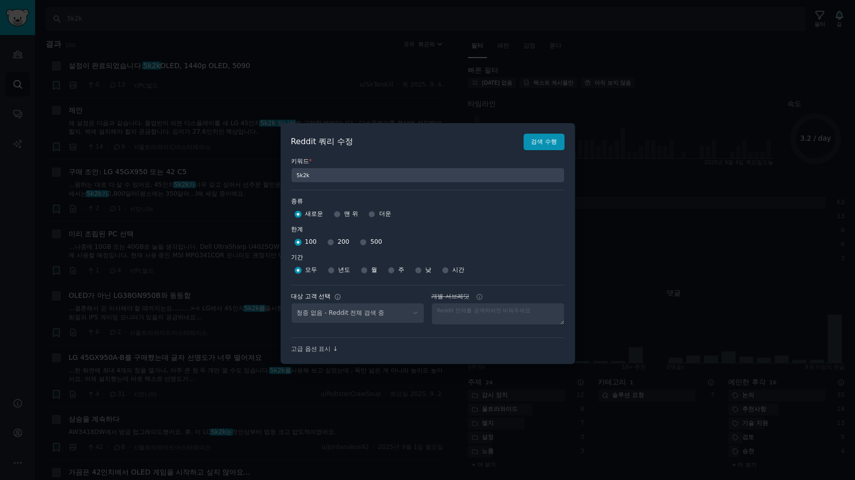
select select "a094687530"
click at [360, 243] on input "500" at bounding box center [363, 242] width 7 height 7
radio input "true"
click at [364, 272] on input "월" at bounding box center [364, 270] width 7 height 7
radio input "true"
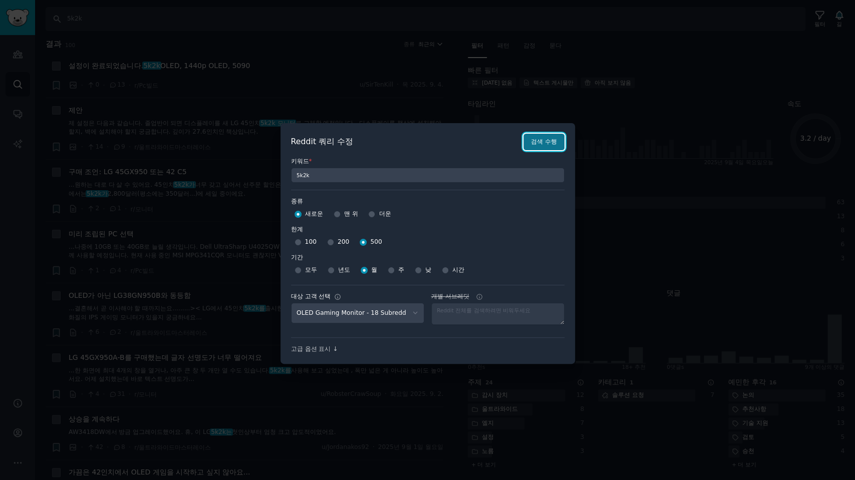
click at [543, 145] on font "검색 수행" at bounding box center [544, 141] width 26 height 7
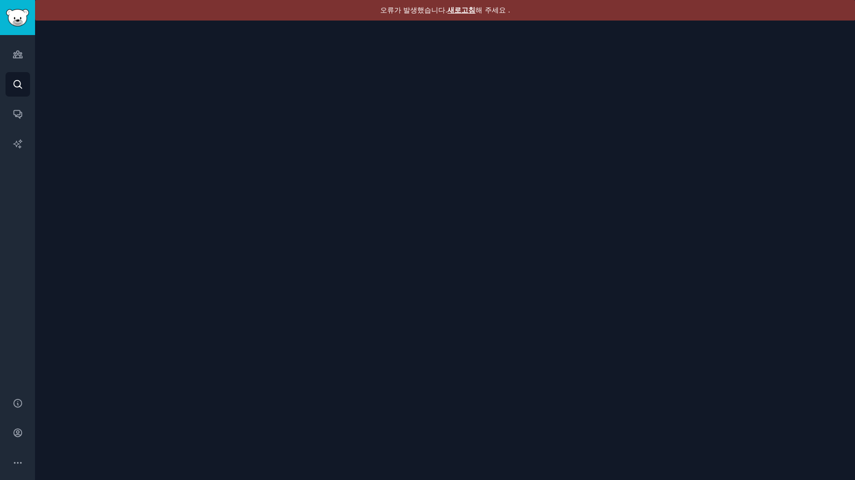
click at [463, 11] on font "새로고침" at bounding box center [461, 10] width 28 height 8
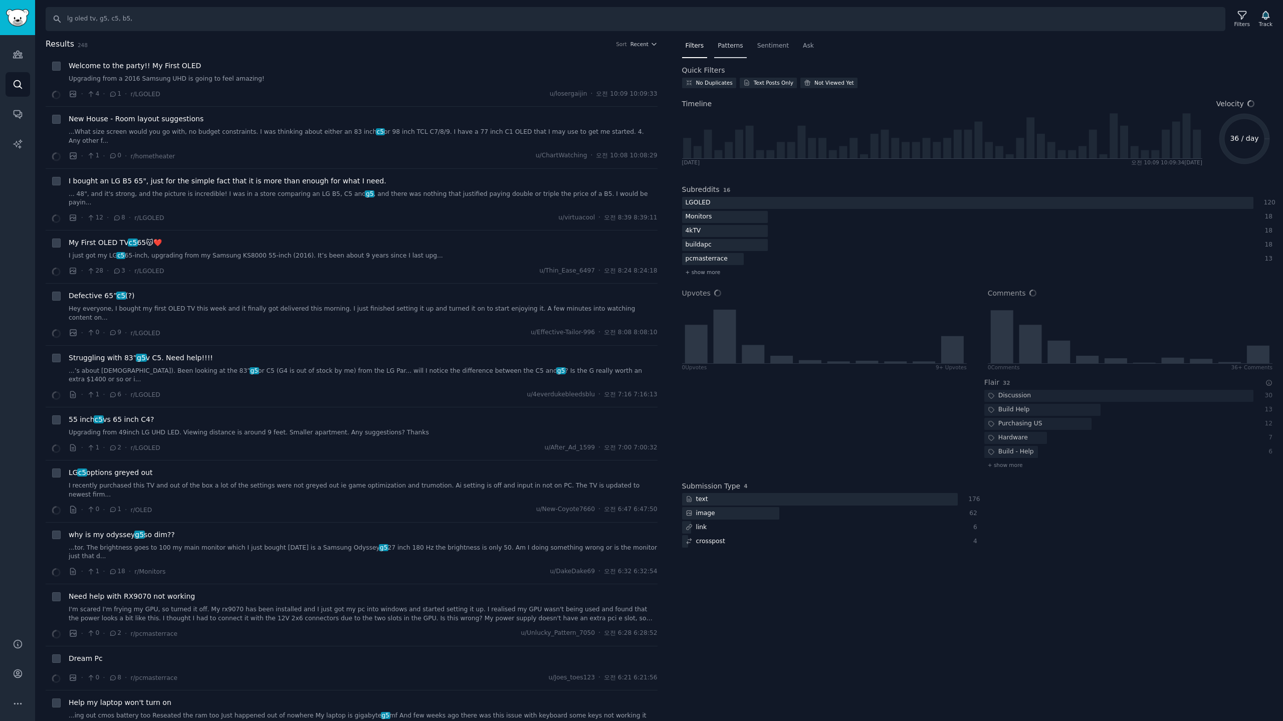
click at [730, 48] on span "Patterns" at bounding box center [729, 46] width 25 height 9
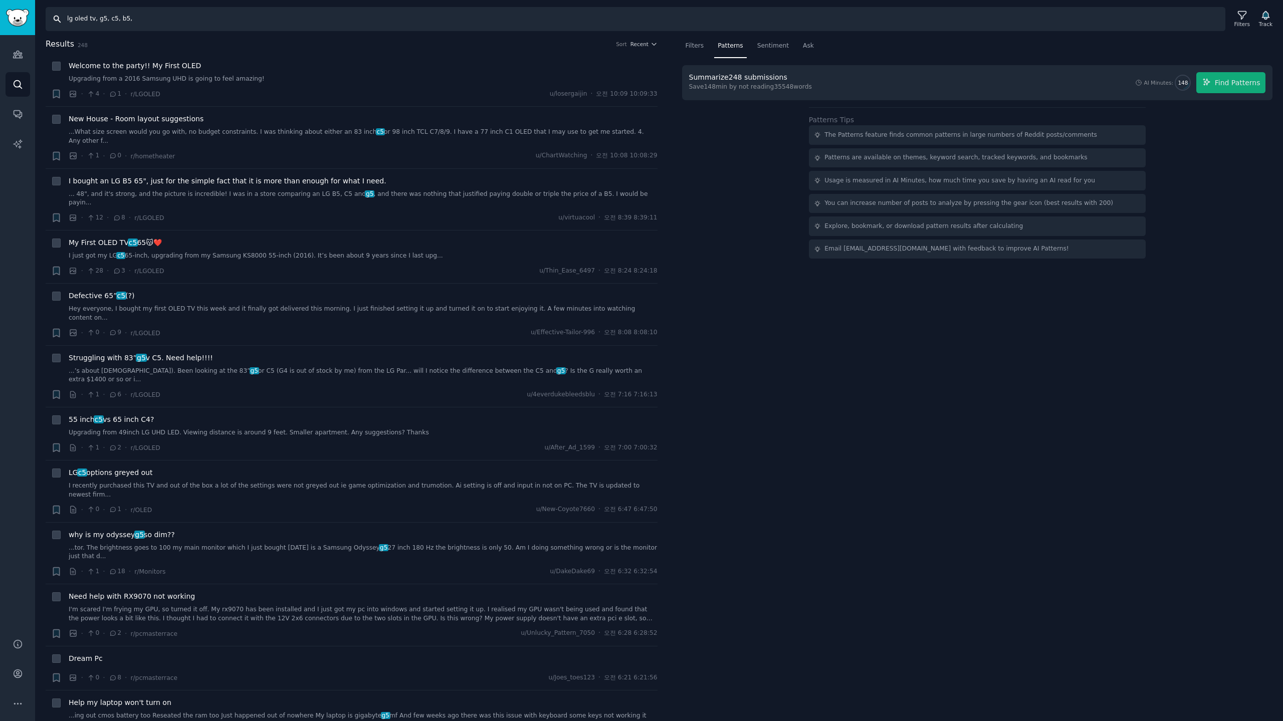
click at [192, 24] on input "lg oled tv, g5, c5, b5," at bounding box center [635, 19] width 1179 height 24
type input "lg oled tv, g5, c5"
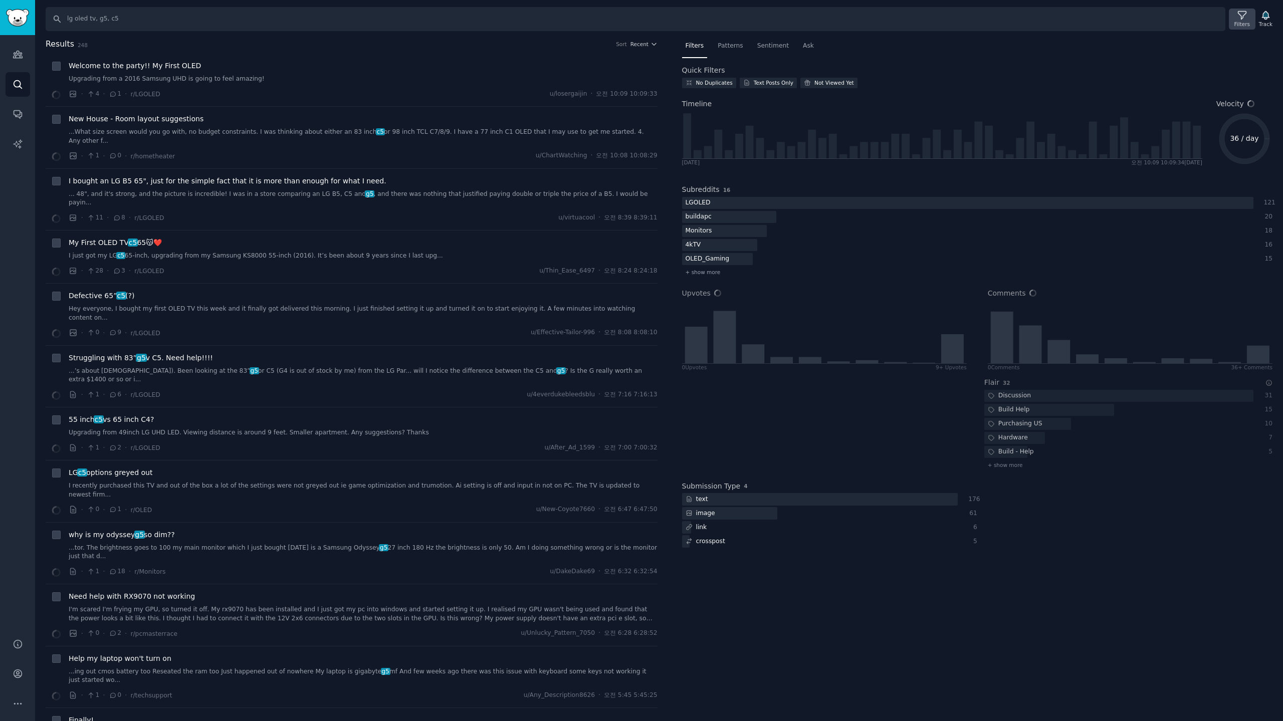
click at [1242, 21] on div "Filters" at bounding box center [1242, 24] width 16 height 7
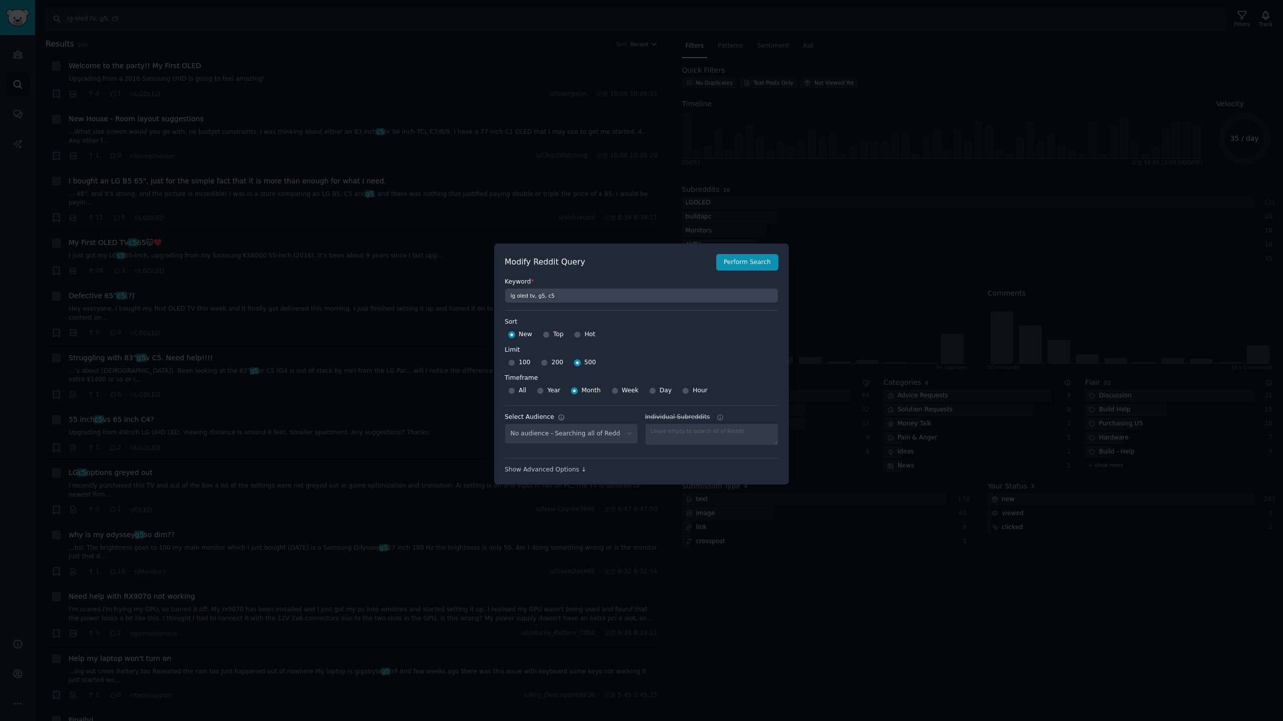
select select "c7830b3eec"
click at [735, 259] on button "Perform Search" at bounding box center [747, 262] width 62 height 17
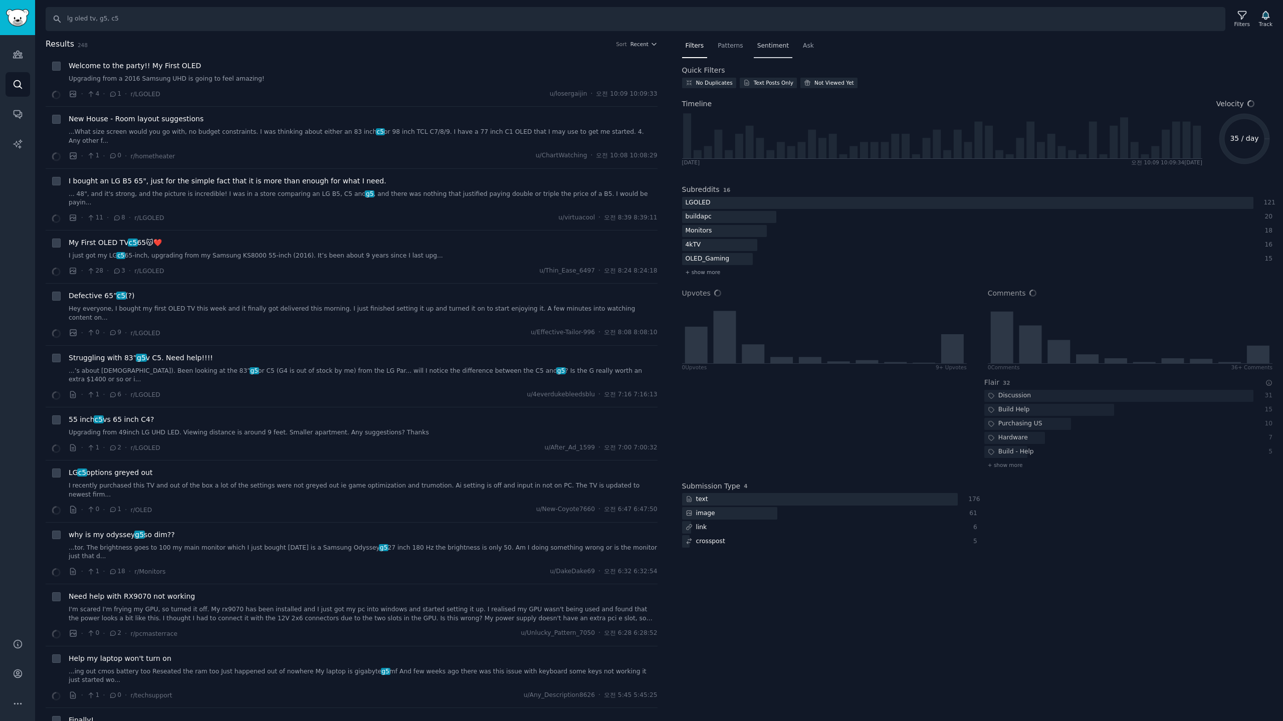
drag, startPoint x: 725, startPoint y: 45, endPoint x: 764, endPoint y: 53, distance: 39.9
click at [726, 45] on span "Patterns" at bounding box center [729, 46] width 25 height 9
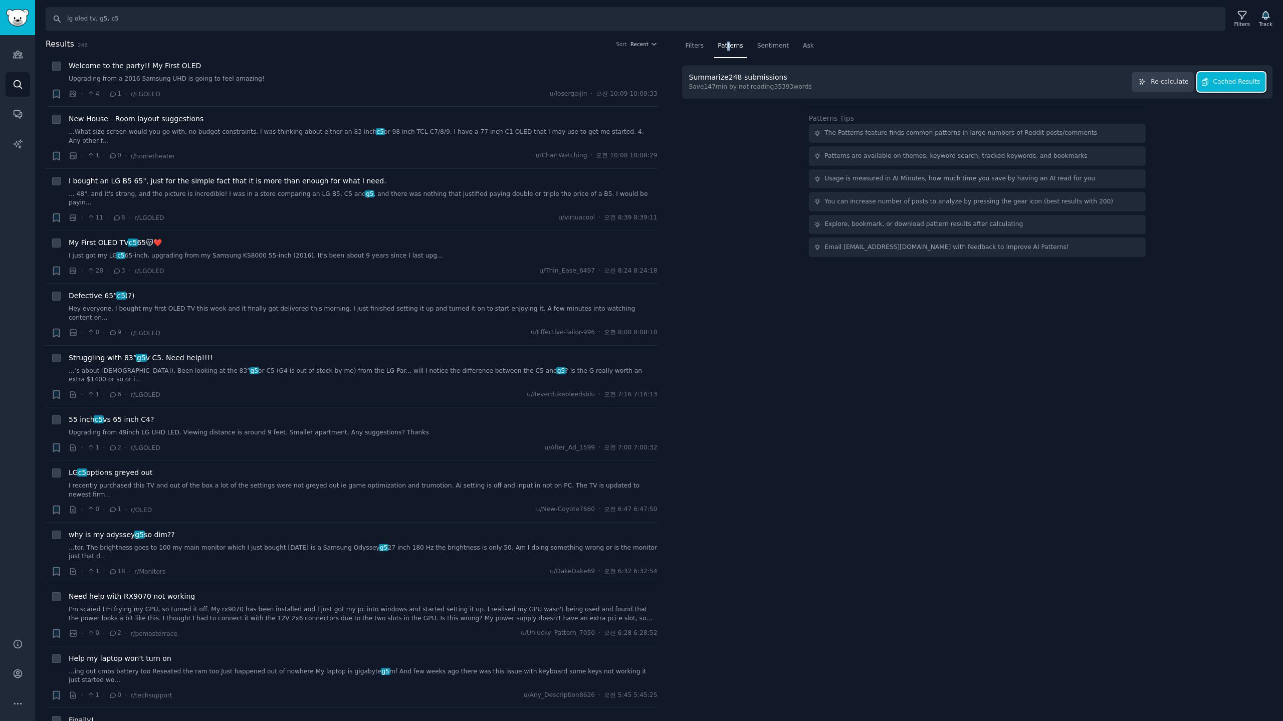
click at [1245, 82] on span "Cached Results" at bounding box center [1236, 82] width 47 height 9
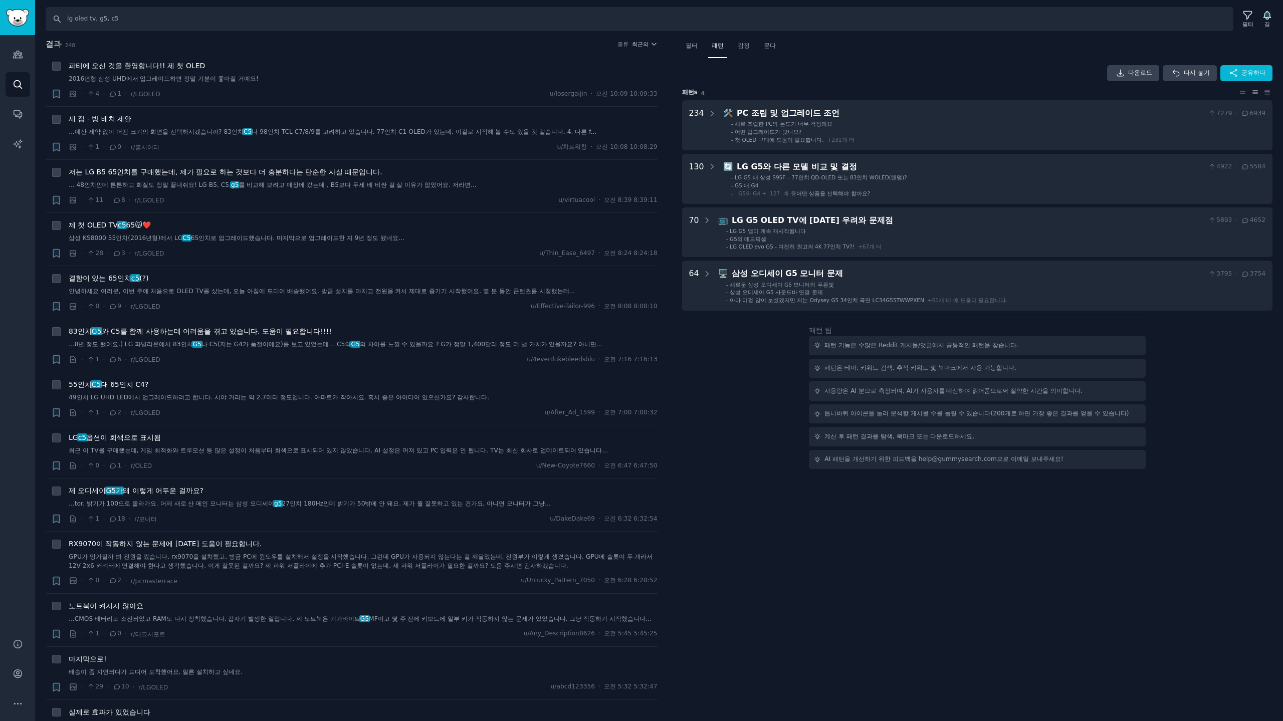
click at [750, 395] on div "다운로드 다시 놓기 공유하다 패턴 s 4 234 🛠️ PC 조립 및 업그레이드 조언 7279 · 6939 - 새로 조립한 PC의 온도가 너무 …" at bounding box center [977, 267] width 591 height 404
click at [1243, 24] on font "필터" at bounding box center [1247, 24] width 11 height 6
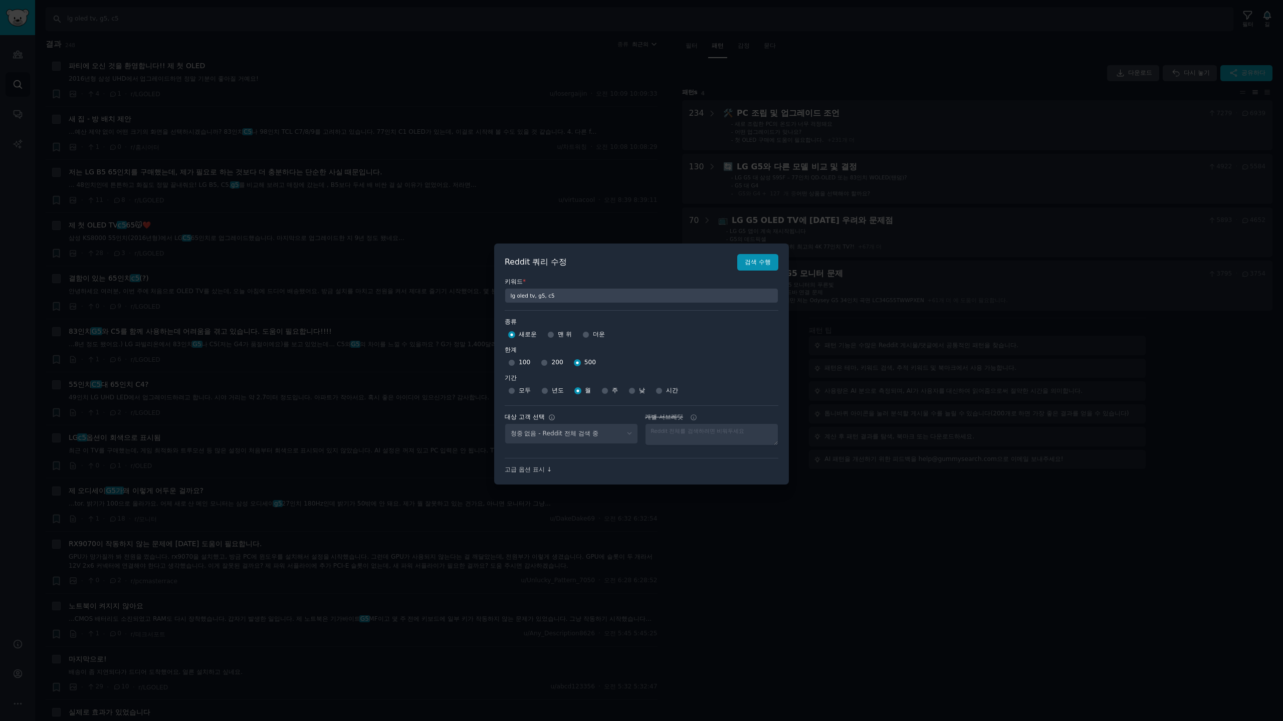
select select "c7830b3eec"
click at [524, 468] on font "고급 옵션 표시 ↓" at bounding box center [527, 469] width 47 height 7
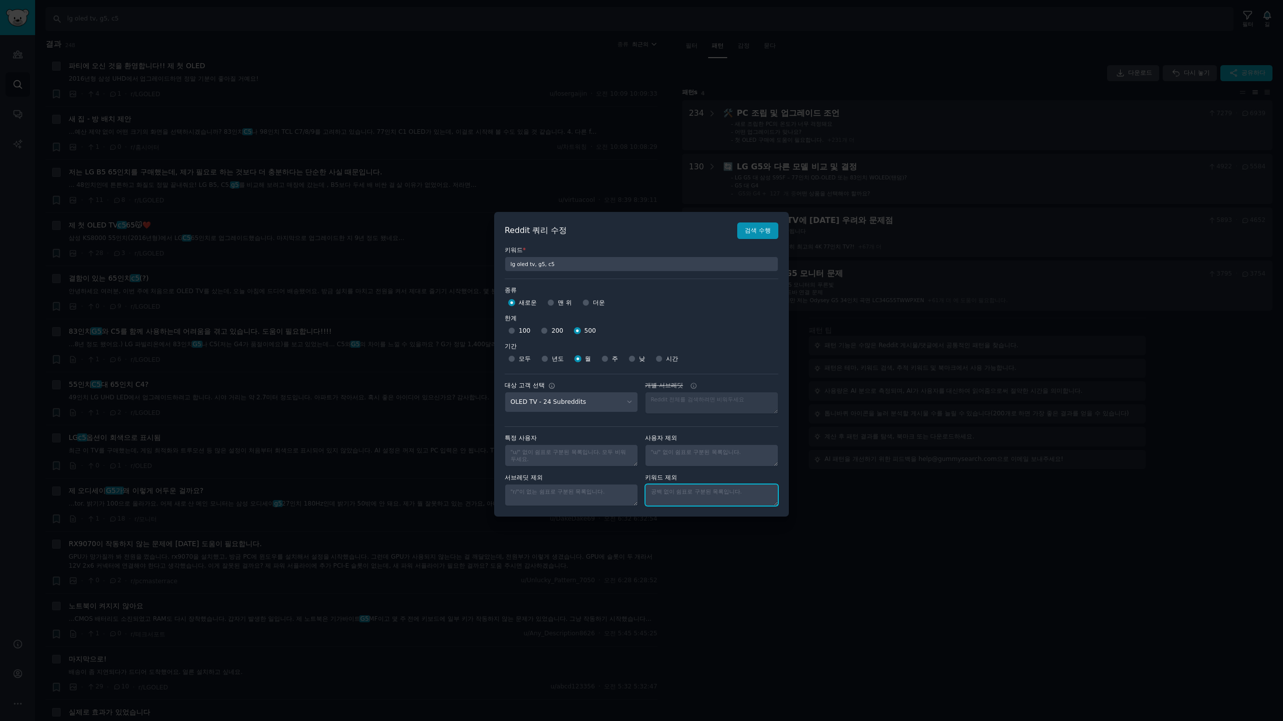
click at [710, 502] on textarea "개별 서브레딧" at bounding box center [711, 495] width 133 height 22
click at [710, 497] on textarea "samsung odyssey" at bounding box center [711, 495] width 133 height 22
click at [730, 492] on textarea "samsung odyssey" at bounding box center [711, 495] width 133 height 22
type textarea "samsung odyssey, odyssey"
click at [763, 224] on button "검색 수행" at bounding box center [757, 230] width 41 height 17
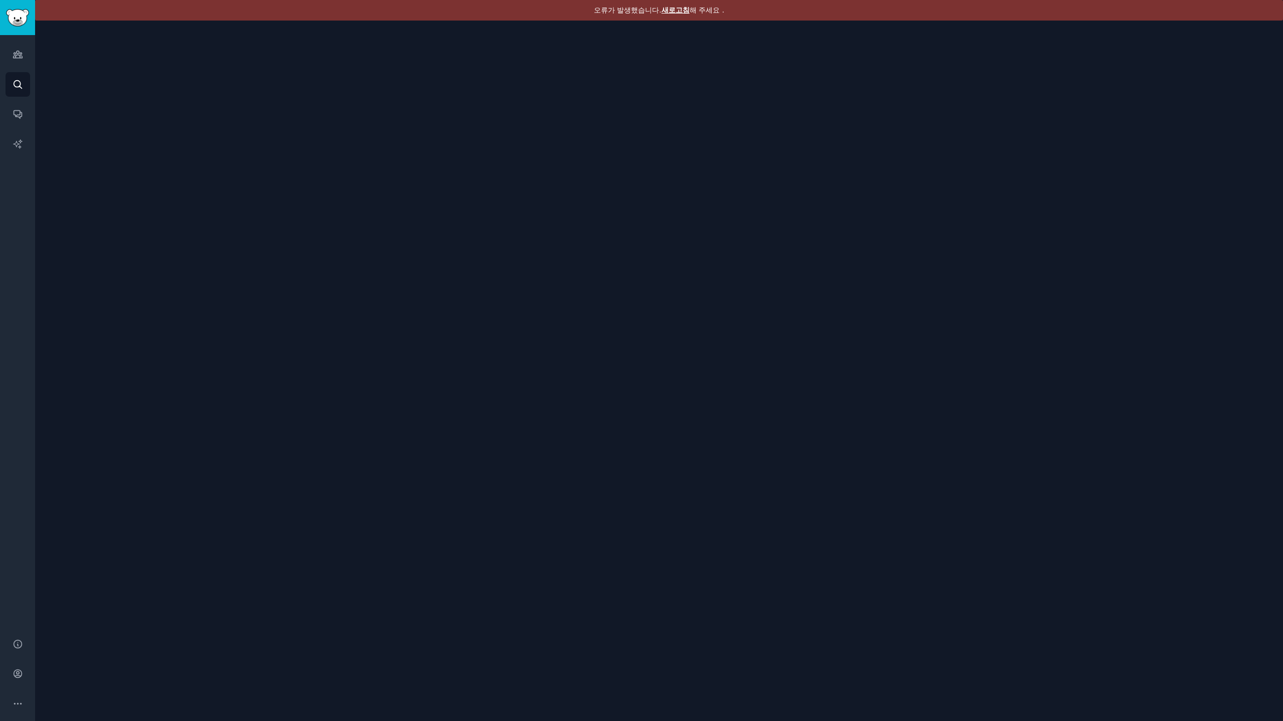
click at [677, 10] on font "새로고침" at bounding box center [675, 10] width 28 height 8
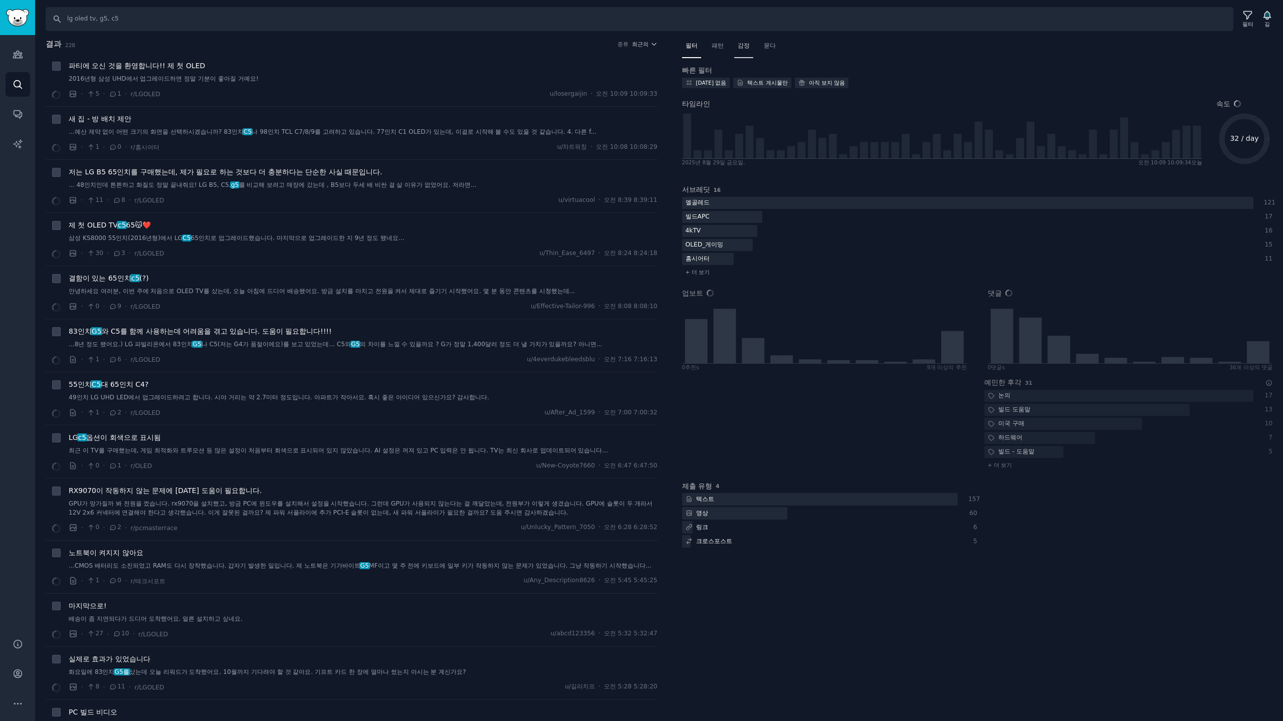
click at [736, 47] on div "감정" at bounding box center [743, 48] width 19 height 21
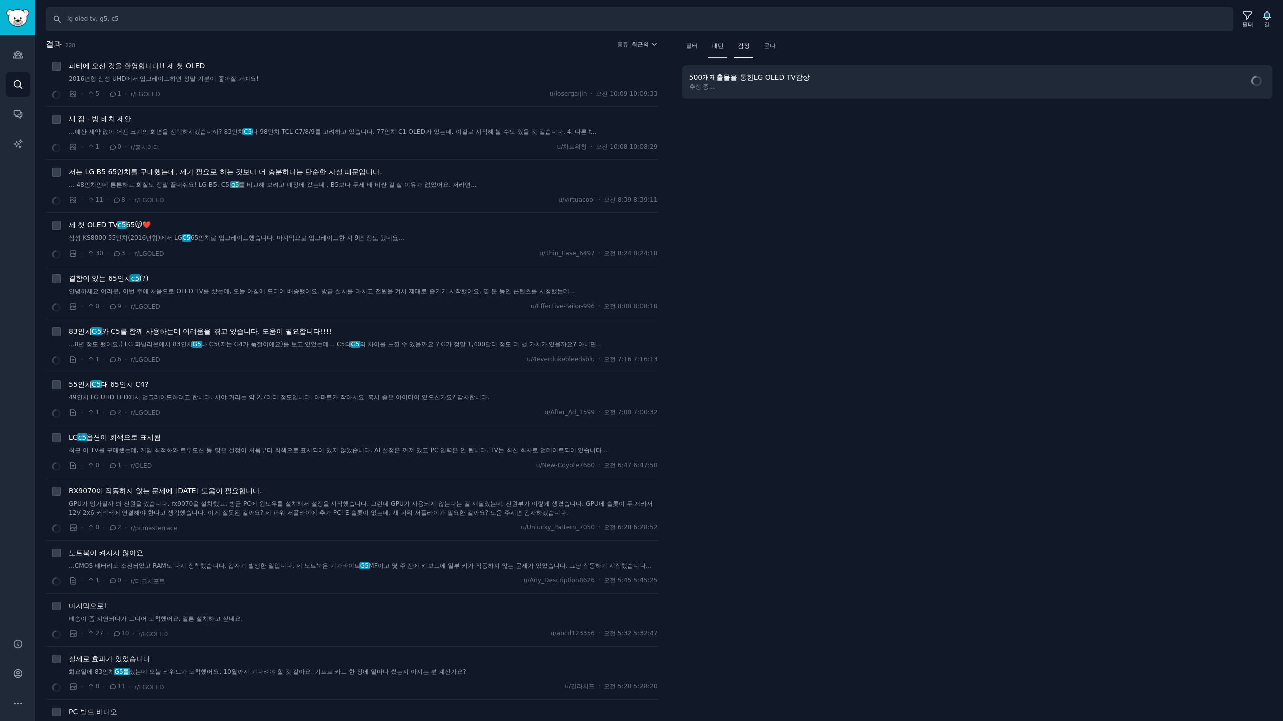
click at [719, 44] on font "패턴" at bounding box center [717, 45] width 12 height 7
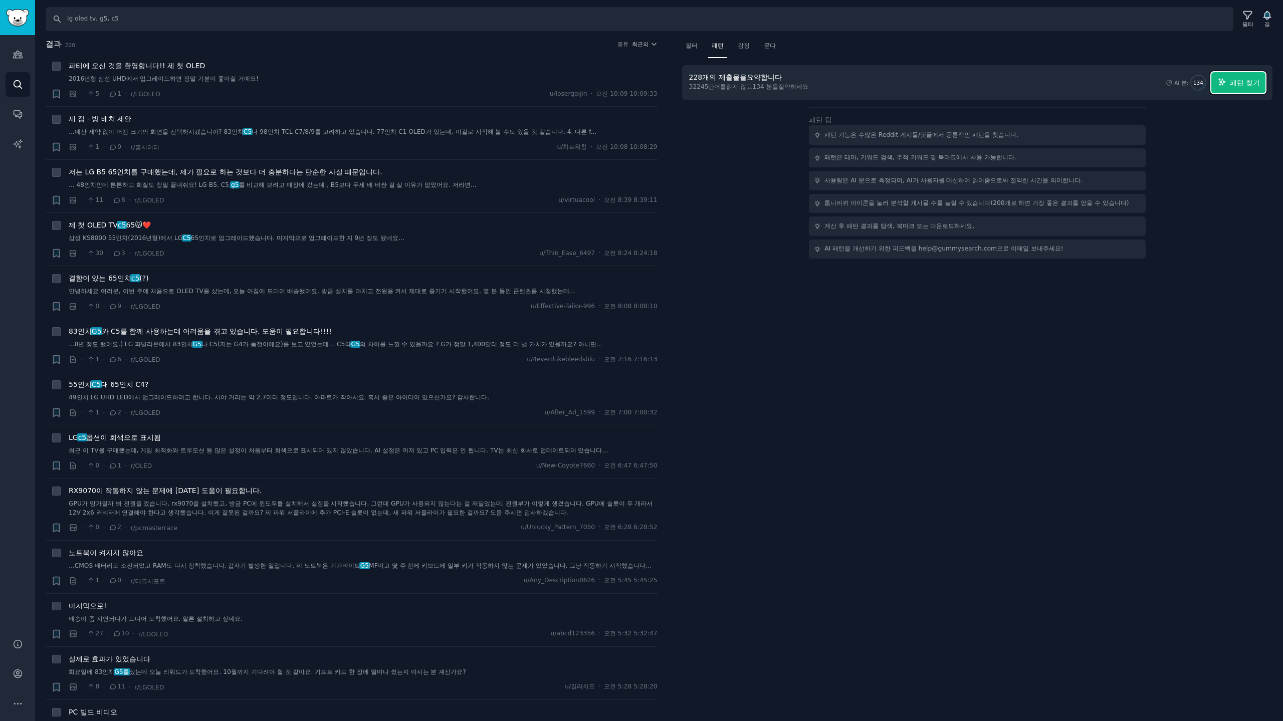
click at [1250, 82] on font "패턴 찾기" at bounding box center [1244, 83] width 30 height 8
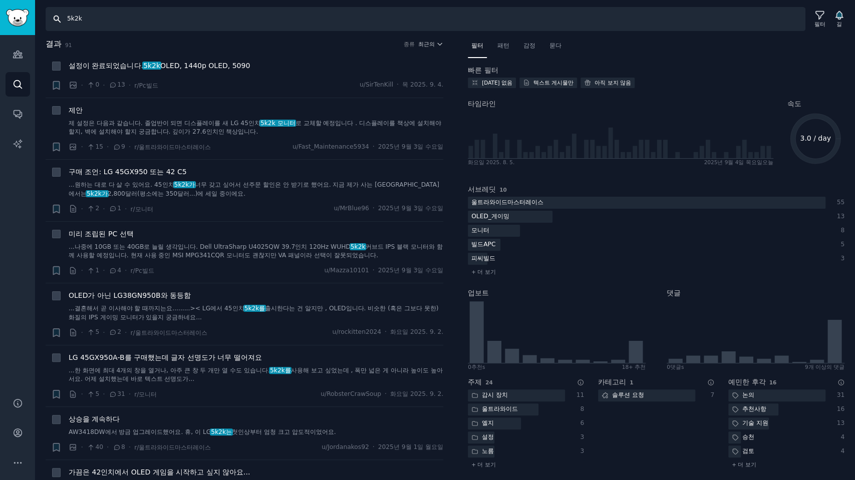
drag, startPoint x: 88, startPoint y: 20, endPoint x: 0, endPoint y: 15, distance: 87.8
click at [0, 13] on div "청중 찾다 대화 AI 보고서 돕다 계정 더 찾다 5k2k 필터 길 결과 91 종류 최근의 + 설정이 완료되었습니다. 5k2k OLED, 144…" at bounding box center [427, 240] width 855 height 480
click at [114, 15] on input "5k2k" at bounding box center [426, 19] width 760 height 24
drag, startPoint x: 121, startPoint y: 17, endPoint x: 0, endPoint y: 6, distance: 121.7
click at [0, 13] on div "Conversations 청중 찾다 대화 AI 보고서 돕다 계정 더 찾다 5k2k 필터 길 결과 91 종류 최근의 + 설정이 완료되었습니다. …" at bounding box center [427, 240] width 855 height 480
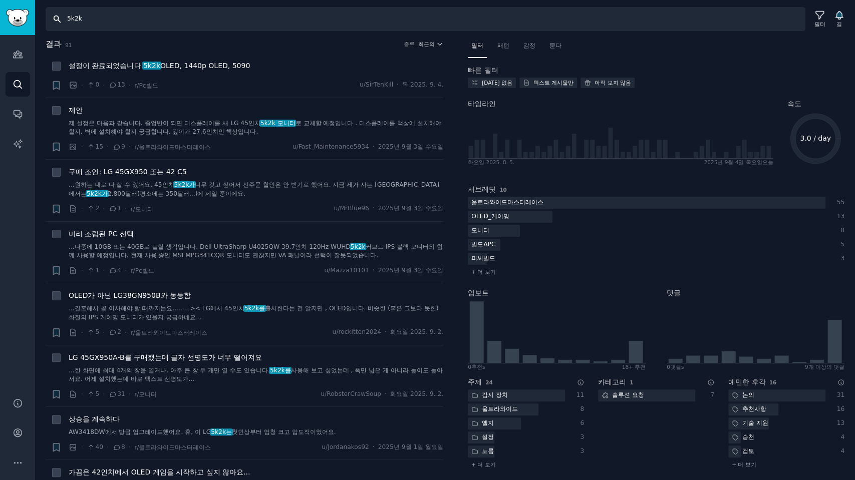
paste input "27GS95QE"
type input "27GS95QE"
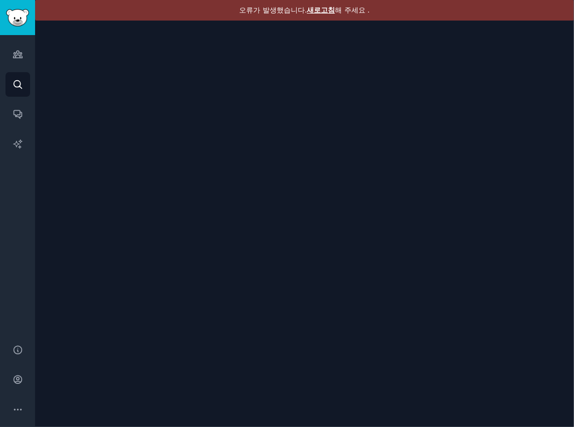
click at [321, 10] on font "새로고침" at bounding box center [321, 10] width 28 height 8
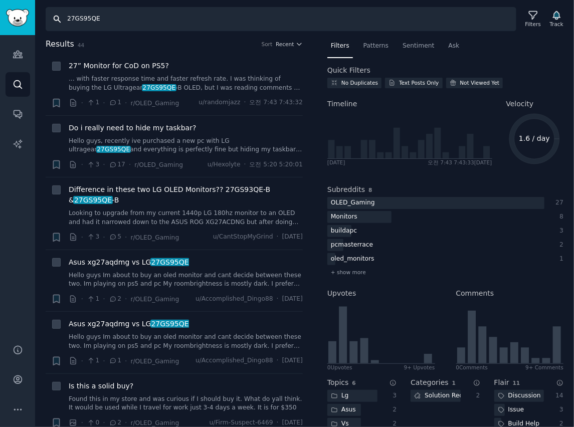
drag, startPoint x: 137, startPoint y: 22, endPoint x: -78, endPoint y: -2, distance: 216.3
click at [0, 0] on html "Audiences Search Conversations AI Reports Help Account More Search 27GS95QE Fil…" at bounding box center [287, 213] width 574 height 427
drag, startPoint x: 115, startPoint y: 26, endPoint x: 121, endPoint y: 21, distance: 7.5
click at [116, 25] on input "27GS95QE" at bounding box center [281, 19] width 470 height 24
paste input "GX9"
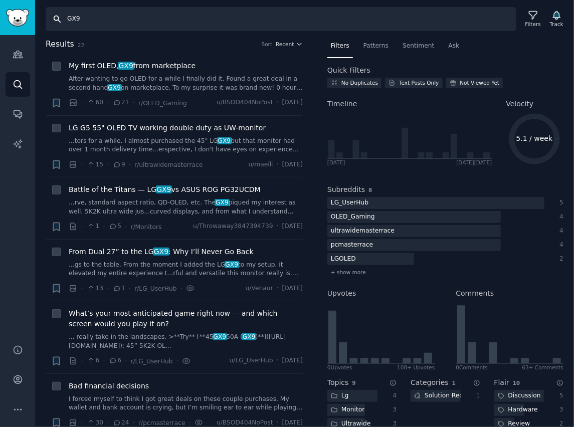
click at [102, 21] on input "GX9" at bounding box center [281, 19] width 470 height 24
drag, startPoint x: -20, startPoint y: 16, endPoint x: -66, endPoint y: 15, distance: 46.6
click at [0, 15] on html "Conversations Audiences Search Conversations AI Reports Help Account More Searc…" at bounding box center [287, 213] width 574 height 427
paste input "45GX950A"
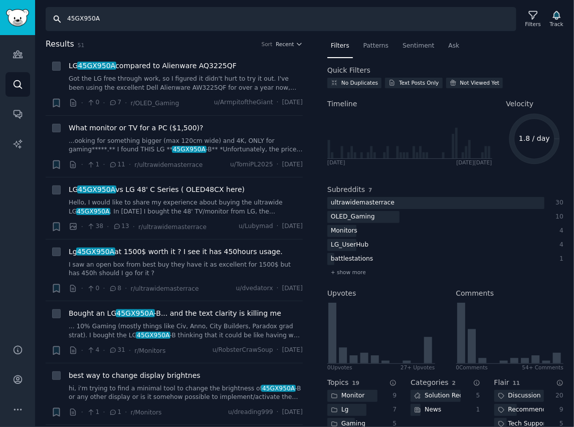
click at [139, 29] on input "45GX950A" at bounding box center [281, 19] width 470 height 24
drag, startPoint x: 138, startPoint y: 22, endPoint x: -158, endPoint y: 7, distance: 297.0
click at [0, 7] on html "Conversations Audiences Search Conversations AI Reports Help Account More Searc…" at bounding box center [287, 213] width 574 height 427
paste input "27GX79"
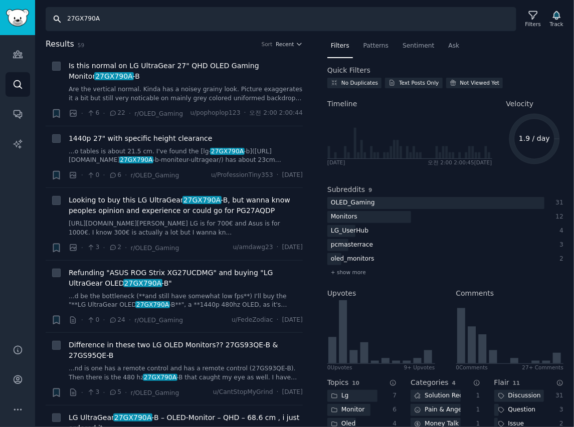
drag, startPoint x: 118, startPoint y: 19, endPoint x: -157, endPoint y: 0, distance: 276.2
click at [0, 0] on html "Conversations Audiences Search Conversations AI Reports Help Account More Searc…" at bounding box center [287, 213] width 574 height 427
paste input "34GS95QE"
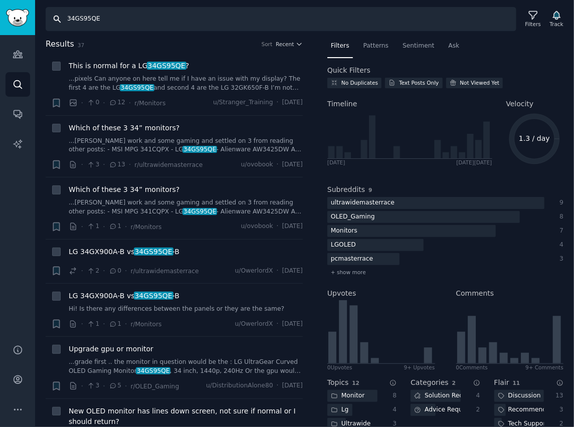
drag, startPoint x: 129, startPoint y: 17, endPoint x: -109, endPoint y: -6, distance: 239.0
click at [0, 0] on html "Conversations Audiences Search Conversations AI Reports Help Account More Searc…" at bounding box center [287, 213] width 574 height 427
paste input "2GS95U"
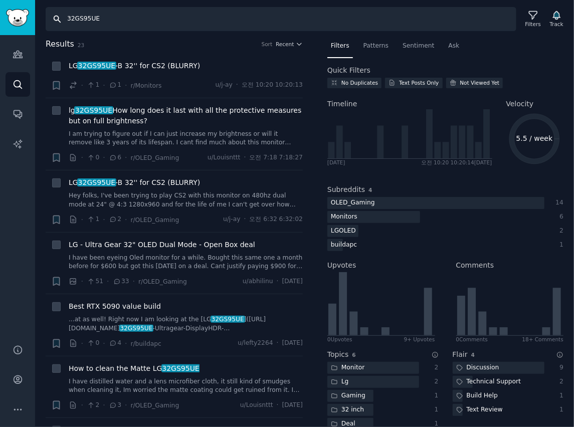
drag, startPoint x: 110, startPoint y: 16, endPoint x: -102, endPoint y: 5, distance: 212.2
click at [0, 5] on html "Conversations Audiences Search Conversations AI Reports Help Account More Searc…" at bounding box center [287, 213] width 574 height 427
paste input "45GS95Q"
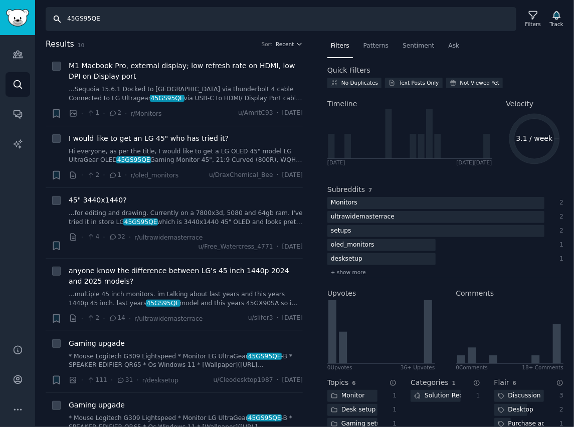
drag, startPoint x: 133, startPoint y: 20, endPoint x: -135, endPoint y: 0, distance: 269.3
click at [0, 0] on html "Conversations Audiences Search Conversations AI Reports Help Account More Searc…" at bounding box center [287, 213] width 574 height 427
paste input "27GS85Q"
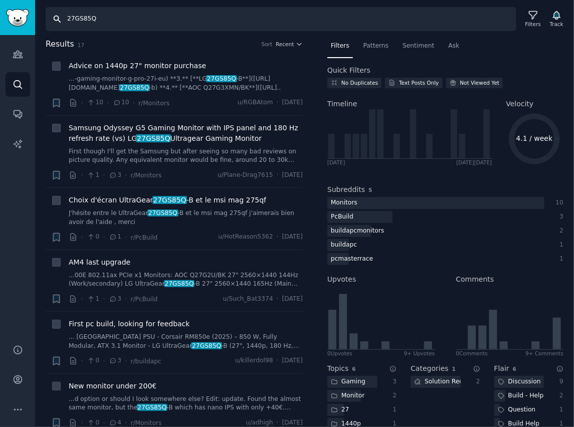
drag, startPoint x: 111, startPoint y: 18, endPoint x: -124, endPoint y: 2, distance: 235.5
click at [0, 2] on html "Conversations Audiences Search Conversations AI Reports Help Account More Searc…" at bounding box center [287, 213] width 574 height 427
paste input "gx700a"
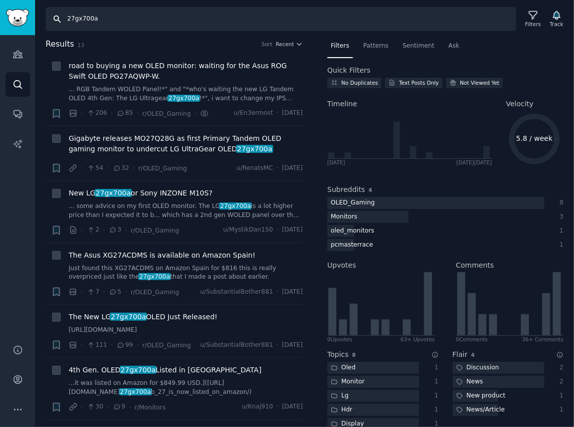
click at [91, 19] on input "27gx700a" at bounding box center [281, 19] width 470 height 24
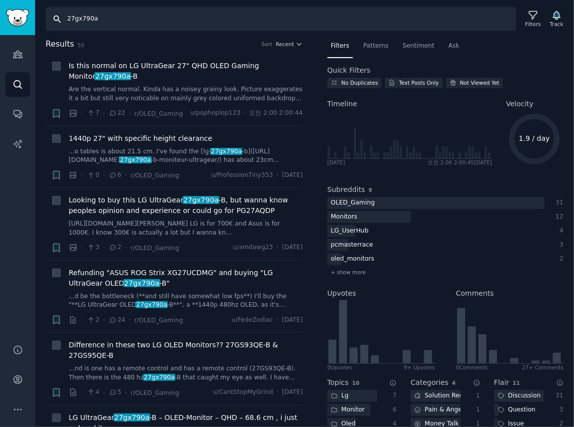
drag, startPoint x: 124, startPoint y: 20, endPoint x: 114, endPoint y: 22, distance: 9.6
click at [123, 20] on input "27gx790a" at bounding box center [281, 19] width 470 height 24
drag, startPoint x: 129, startPoint y: 16, endPoint x: -79, endPoint y: 6, distance: 208.2
click at [0, 6] on html "Advanced Search Audiences Search Conversations AI Reports Help Account More Sea…" at bounding box center [287, 213] width 574 height 427
type input "gx9"
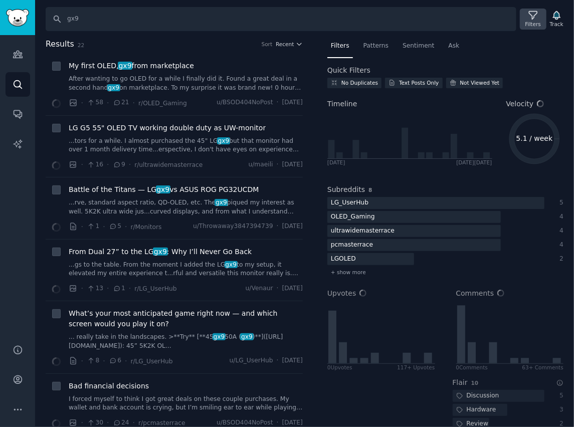
click at [535, 17] on icon at bounding box center [533, 15] width 11 height 11
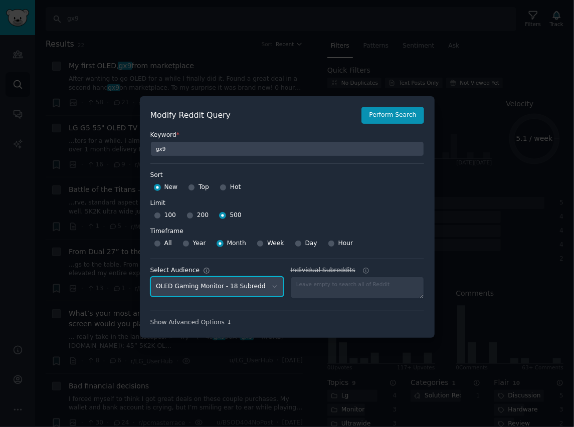
click at [272, 289] on select "No audience - Searching all of Reddit stanbyme - 35 Subreddits internetexplorer…" at bounding box center [216, 287] width 133 height 21
click at [150, 277] on select "No audience - Searching all of Reddit stanbyme - 35 Subreddits internetexplorer…" at bounding box center [216, 287] width 133 height 21
click at [232, 288] on select "No audience - Searching all of Reddit stanbyme - 35 Subreddits internetexplorer…" at bounding box center [216, 287] width 133 height 21
select select "c7830b3eec"
click at [150, 277] on select "No audience - Searching all of Reddit stanbyme - 35 Subreddits internetexplorer…" at bounding box center [216, 287] width 133 height 21
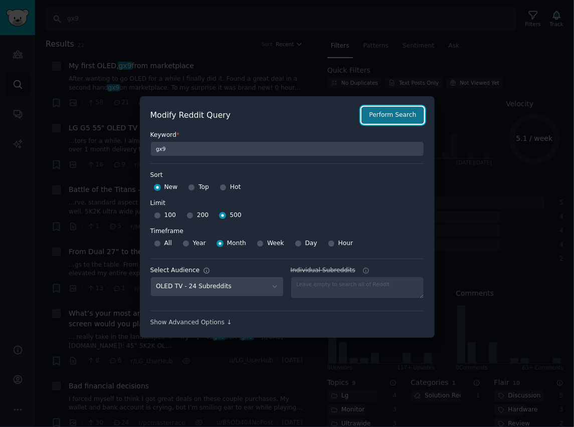
click at [405, 119] on button "Perform Search" at bounding box center [392, 115] width 62 height 17
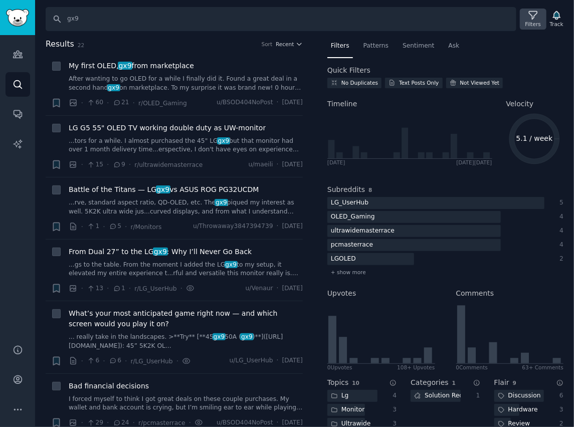
click at [532, 23] on div "Filters" at bounding box center [533, 24] width 16 height 7
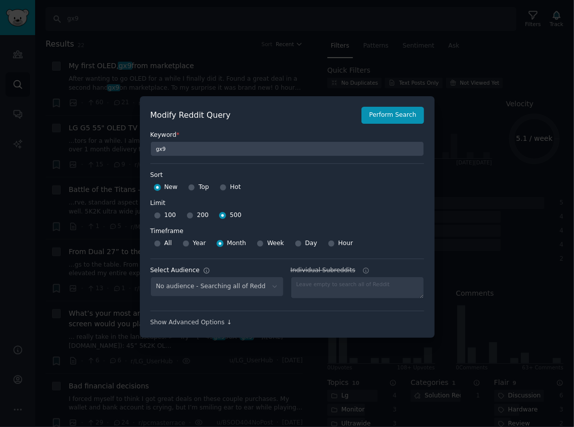
select select "c7830b3eec"
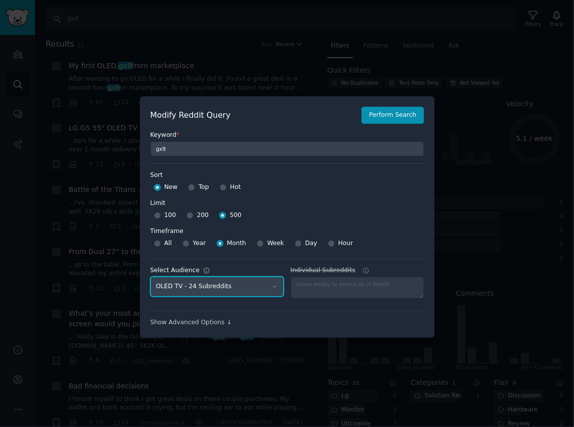
click at [246, 287] on select "No audience - Searching all of Reddit stanbyme - 35 Subreddits internetexplorer…" at bounding box center [216, 287] width 133 height 21
select select
click at [150, 277] on select "No audience - Searching all of Reddit stanbyme - 35 Subreddits internetexplorer…" at bounding box center [216, 287] width 133 height 21
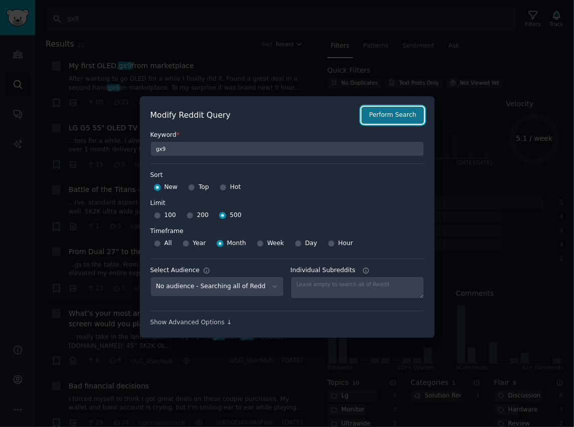
click at [401, 116] on button "Perform Search" at bounding box center [392, 115] width 62 height 17
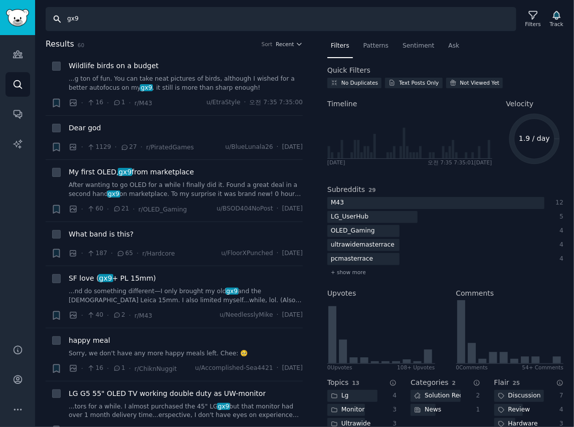
drag, startPoint x: 107, startPoint y: 19, endPoint x: -16, endPoint y: 15, distance: 123.3
click at [0, 15] on html "Audiences Audiences Search Conversations AI Reports Help Account More Search gx…" at bounding box center [287, 213] width 574 height 427
drag, startPoint x: 20, startPoint y: 10, endPoint x: -111, endPoint y: -4, distance: 131.5
click at [0, 0] on html "Audiences Audiences Search Conversations AI Reports Help Account More Search LG…" at bounding box center [287, 213] width 574 height 427
type input "lg ultragear, 5k2k, gx9, 45gx950a, 27gx790a"
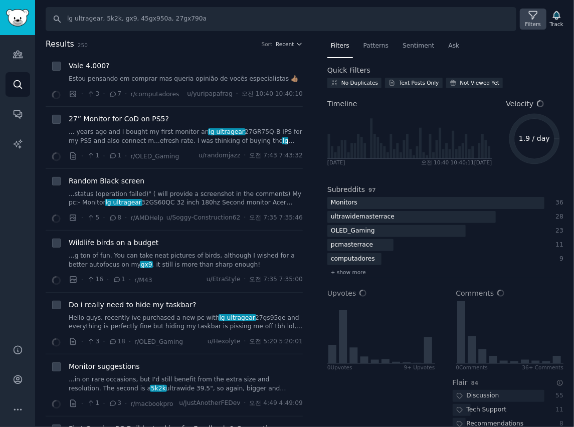
click at [533, 20] on icon at bounding box center [533, 15] width 11 height 11
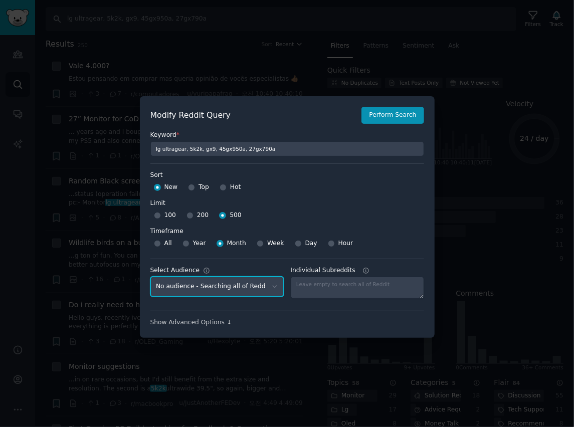
click at [242, 283] on select "No audience - Searching all of Reddit stanbyme - 35 Subreddits internetexplorer…" at bounding box center [216, 287] width 133 height 21
select select "a094687530"
click at [150, 277] on select "No audience - Searching all of Reddit stanbyme - 35 Subreddits internetexplorer…" at bounding box center [216, 287] width 133 height 21
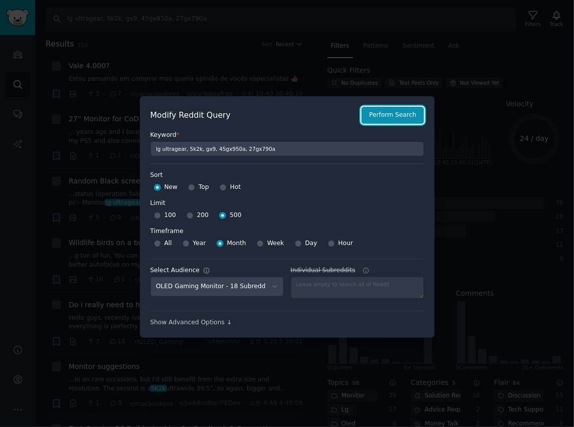
click at [398, 113] on button "Perform Search" at bounding box center [392, 115] width 62 height 17
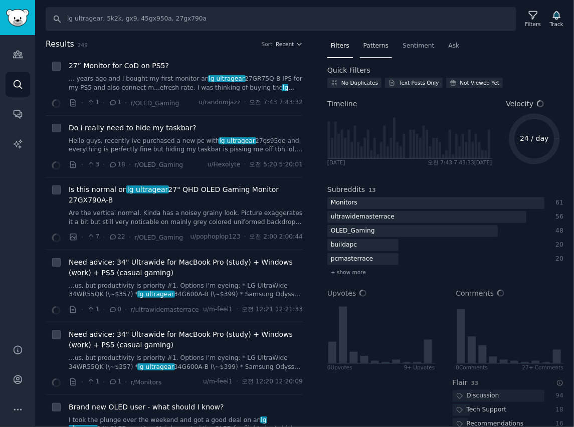
click at [373, 45] on span "Patterns" at bounding box center [375, 46] width 25 height 9
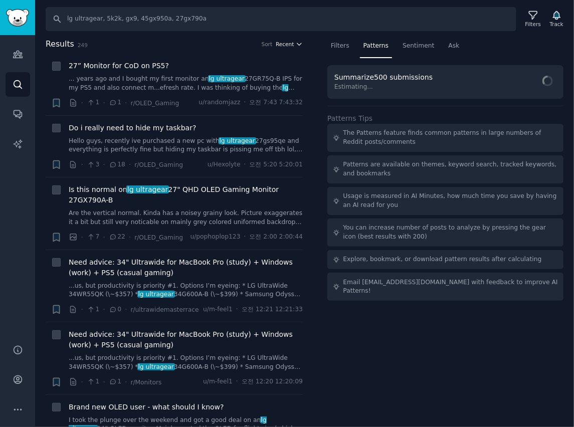
click at [291, 42] on span "Recent" at bounding box center [285, 44] width 18 height 7
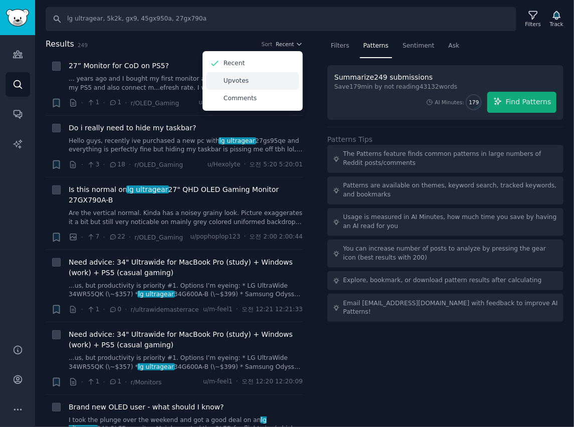
click at [234, 81] on p "Upvotes" at bounding box center [235, 81] width 25 height 9
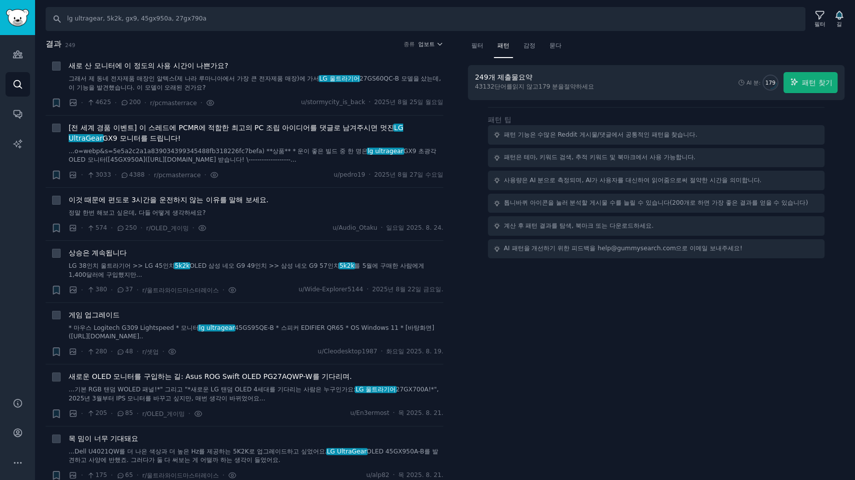
click at [573, 318] on div "필터 패턴 감정 묻다 249개 제출물 요약 43132 단어를 읽지 않고 179 분을 절약하세요 AI 분: 179 패턴 찾기 패턴 팁 패턴 기능…" at bounding box center [656, 259] width 398 height 443
click at [534, 329] on div "필터 패턴 감정 묻다 249개 제출물 요약 43132 단어를 읽지 않고 179 분을 절약하세요 AI 분: 179 패턴 찾기 패턴 팁 패턴 기능…" at bounding box center [656, 259] width 398 height 443
click at [11, 141] on link "AI 보고서" at bounding box center [18, 144] width 25 height 25
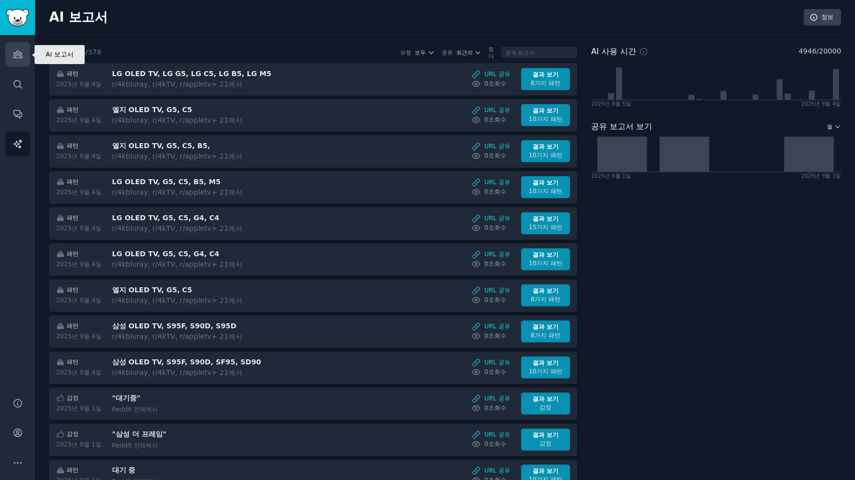
click at [13, 52] on icon "사이드바" at bounding box center [18, 54] width 11 height 11
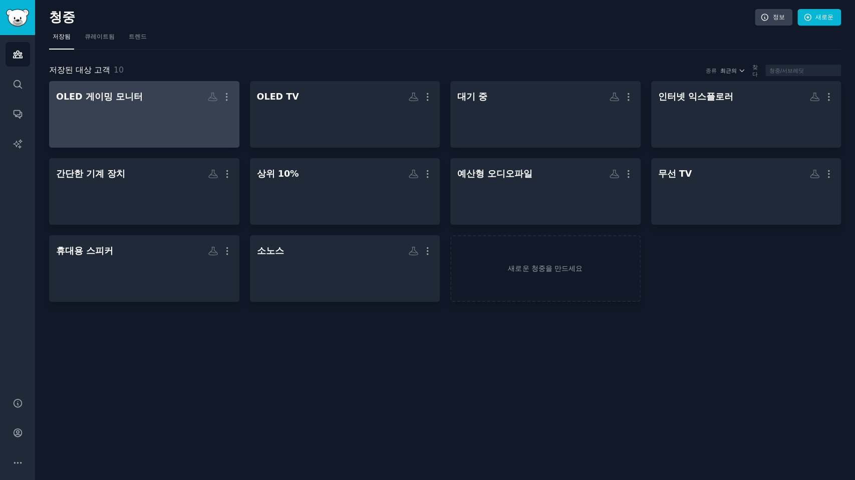
click at [152, 102] on h2 "OLED 게이밍 모니터 더" at bounding box center [144, 97] width 176 height 18
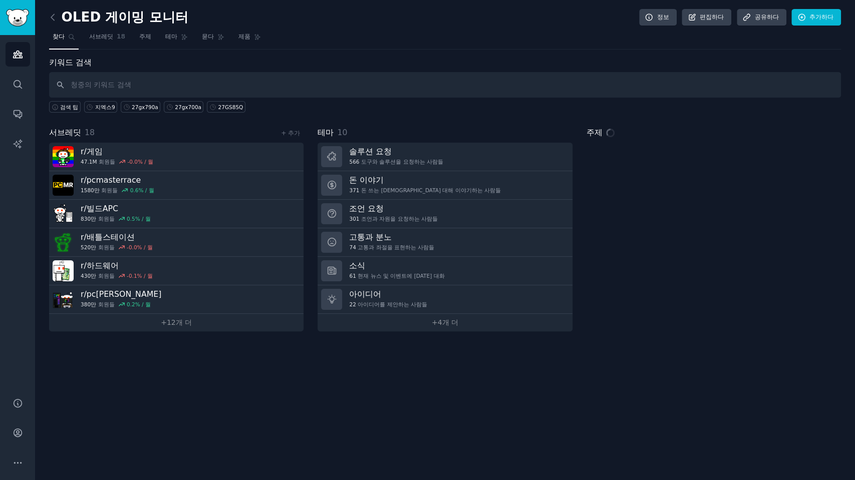
click at [214, 82] on input "text" at bounding box center [445, 85] width 792 height 26
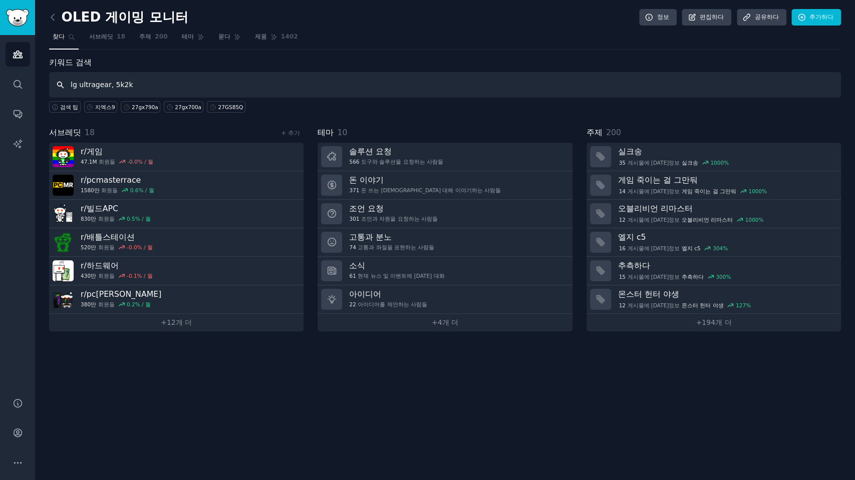
drag, startPoint x: 156, startPoint y: 83, endPoint x: 0, endPoint y: 77, distance: 155.9
click at [0, 77] on div "Advanced Search 청중 찾다 대화 AI 보고서 돕다 계정 더 OLED 게이밍 모니터 정보 편집하다 공유하다 추가하다 찾다 서브레딧 …" at bounding box center [427, 240] width 855 height 480
type input "samsung odyssey, samsung g9, odyssey g9"
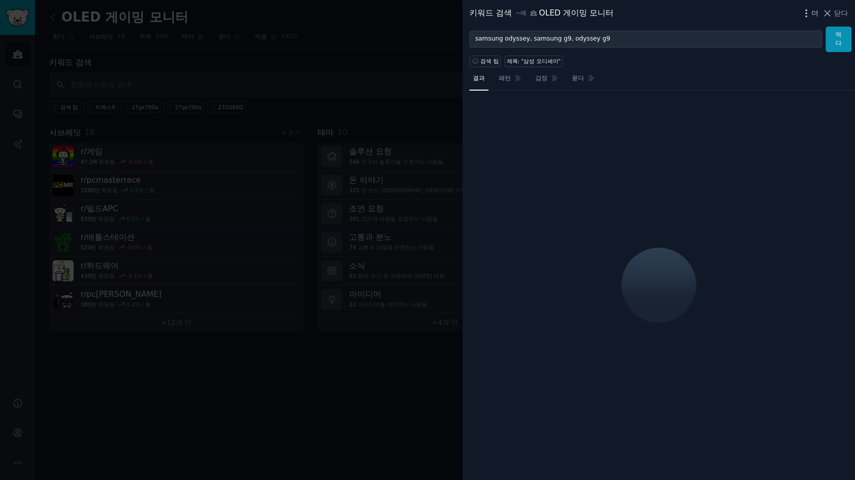
click at [573, 12] on font "더" at bounding box center [815, 13] width 7 height 8
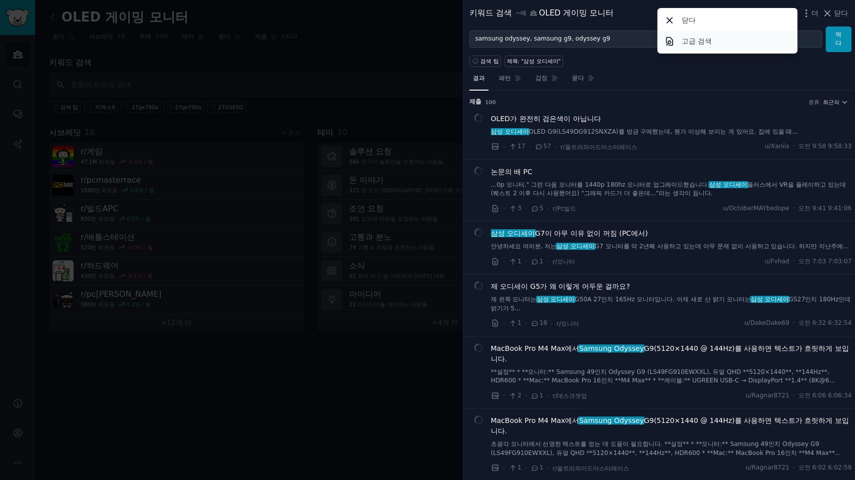
click at [573, 41] on font "고급 검색" at bounding box center [697, 41] width 30 height 8
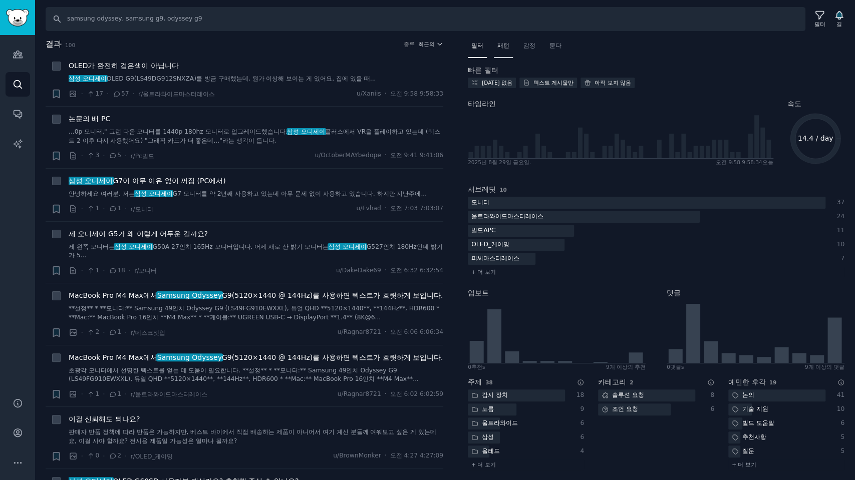
click at [504, 45] on font "패턴" at bounding box center [503, 45] width 12 height 7
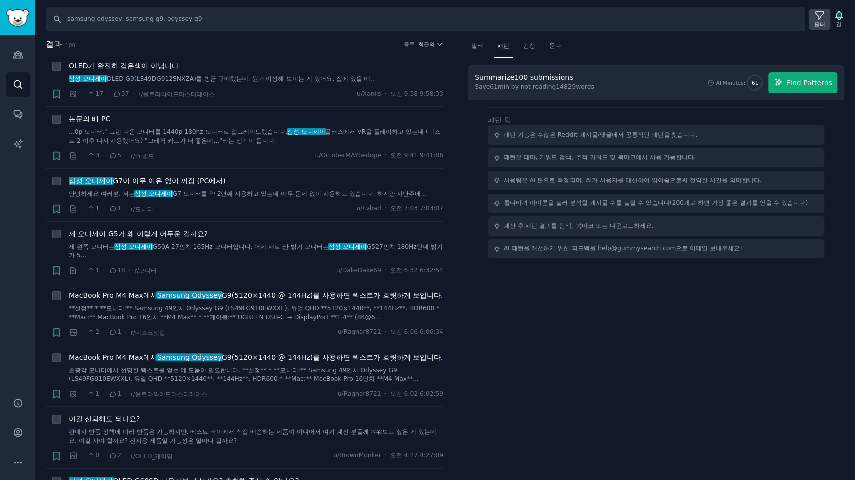
click at [573, 19] on icon at bounding box center [820, 15] width 11 height 11
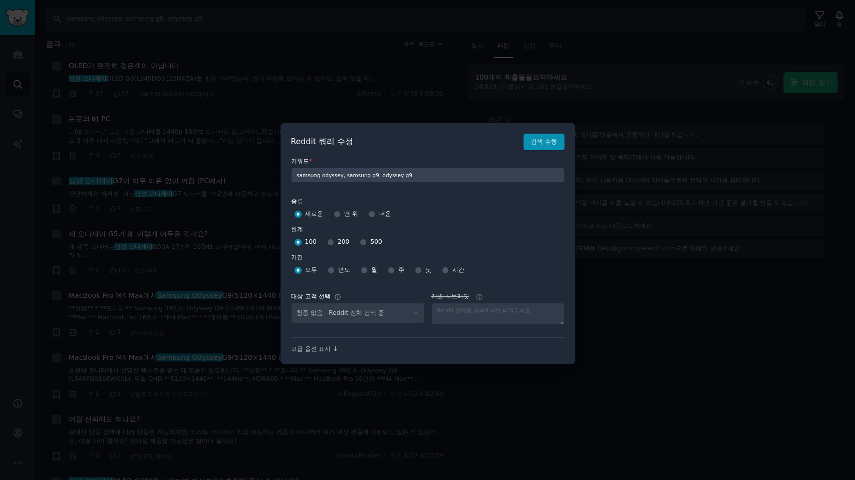
select select "a094687530"
click at [363, 269] on input "월" at bounding box center [364, 270] width 7 height 7
radio input "true"
click at [360, 240] on input "500" at bounding box center [363, 242] width 7 height 7
radio input "true"
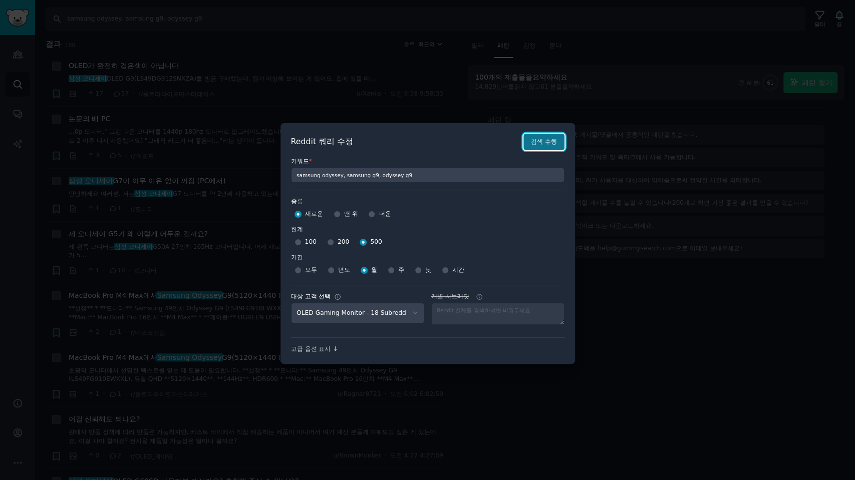
click at [544, 143] on font "검색 수행" at bounding box center [544, 141] width 26 height 7
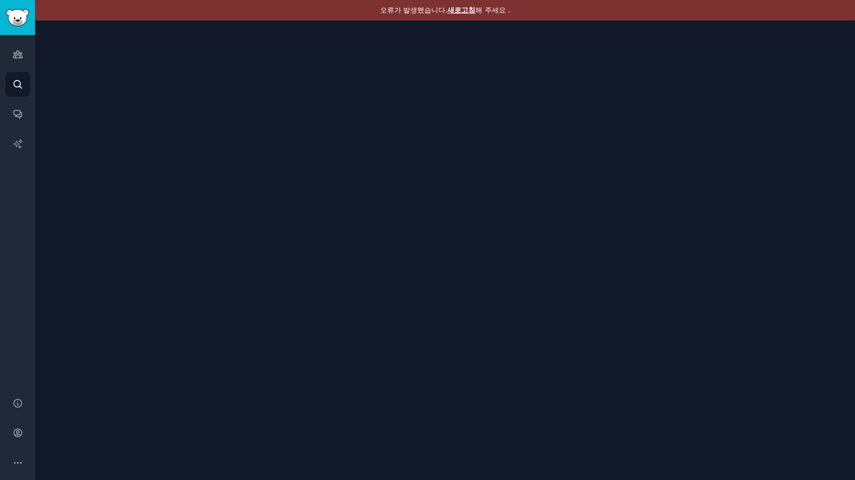
click at [462, 11] on font "새로고침" at bounding box center [461, 10] width 28 height 8
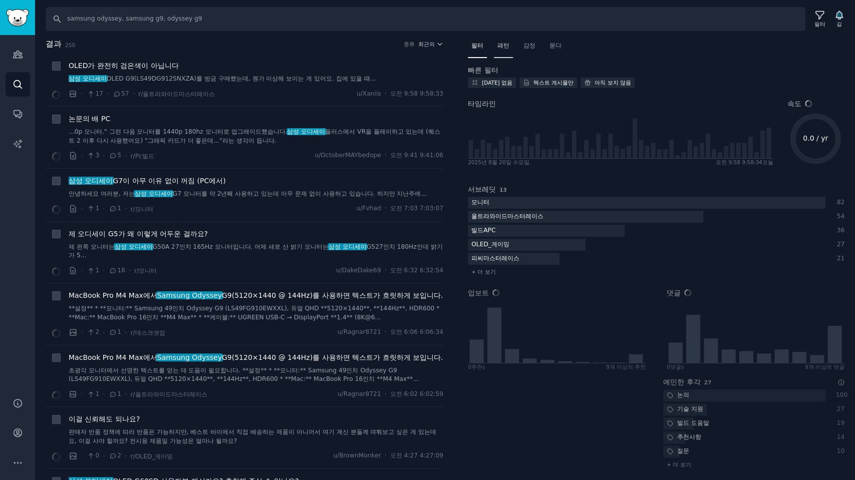
click at [502, 49] on font "패턴" at bounding box center [503, 45] width 12 height 7
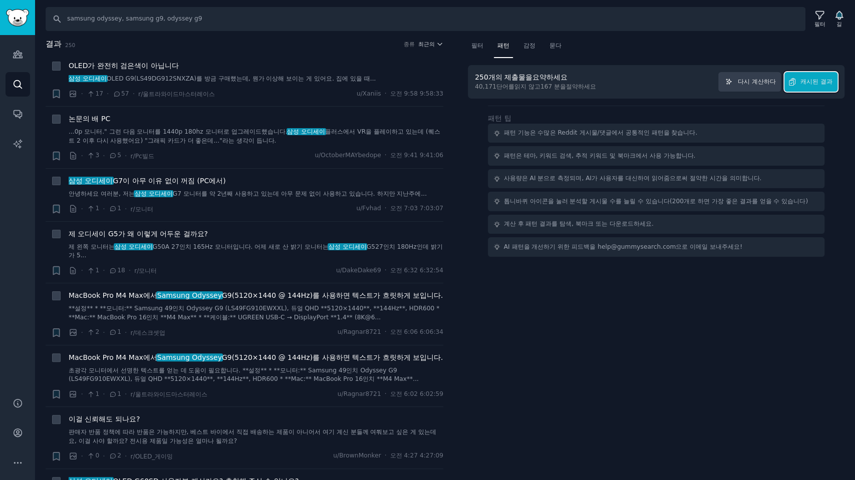
click at [819, 80] on font "캐시된 결과" at bounding box center [817, 81] width 32 height 7
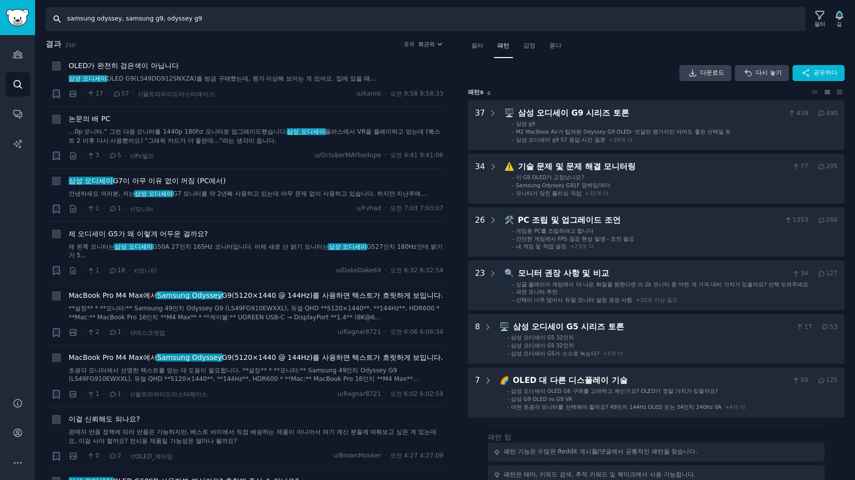
drag, startPoint x: 226, startPoint y: 23, endPoint x: 0, endPoint y: 6, distance: 227.1
click at [0, 11] on div "청중 찾다 대화 AI 보고서 돕다 계정 더 찾다 samsung odyssey, samsung g9, odyssey g9 필터 길 결과 250 …" at bounding box center [427, 240] width 855 height 480
type input "lg ultragear, 5k2k, gx9, 45gx950a"
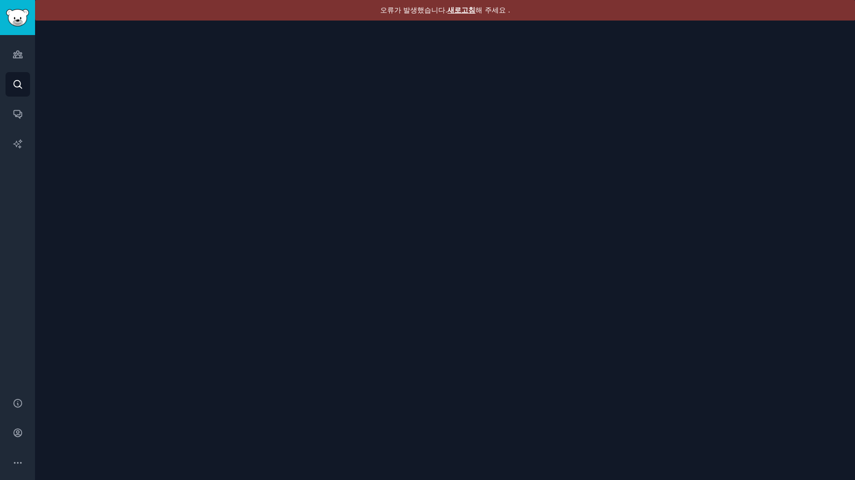
click at [458, 10] on font "새로고침" at bounding box center [461, 10] width 28 height 8
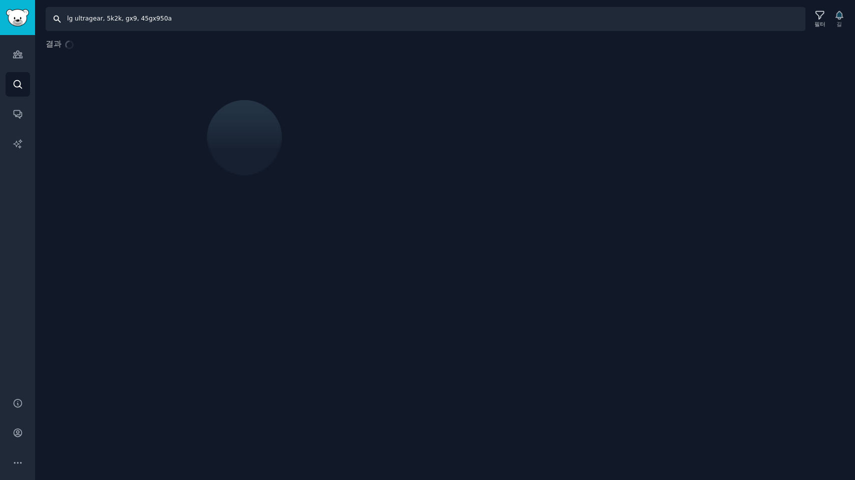
click at [216, 25] on input "lg ultragear, 5k2k, gx9, 45gx950a" at bounding box center [426, 19] width 760 height 24
type input "lg ultragear, 5k2k, gx9, 45gx950a, 27gx790a"
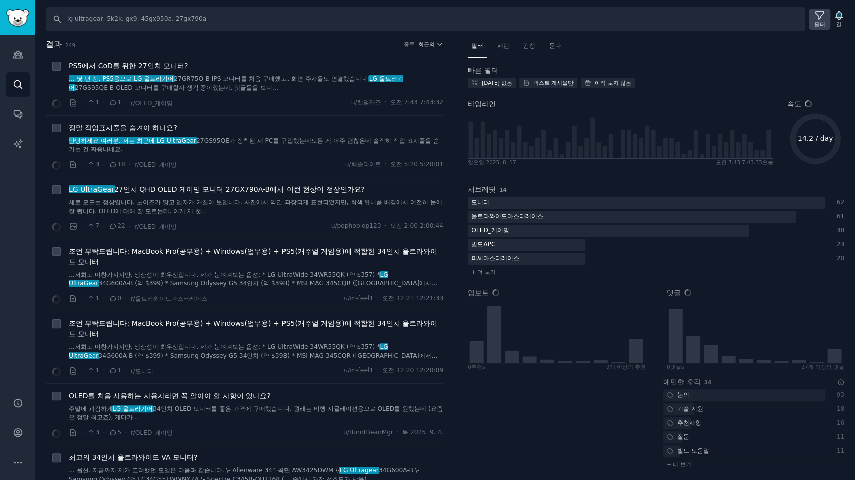
click at [822, 24] on font "필터" at bounding box center [820, 24] width 11 height 6
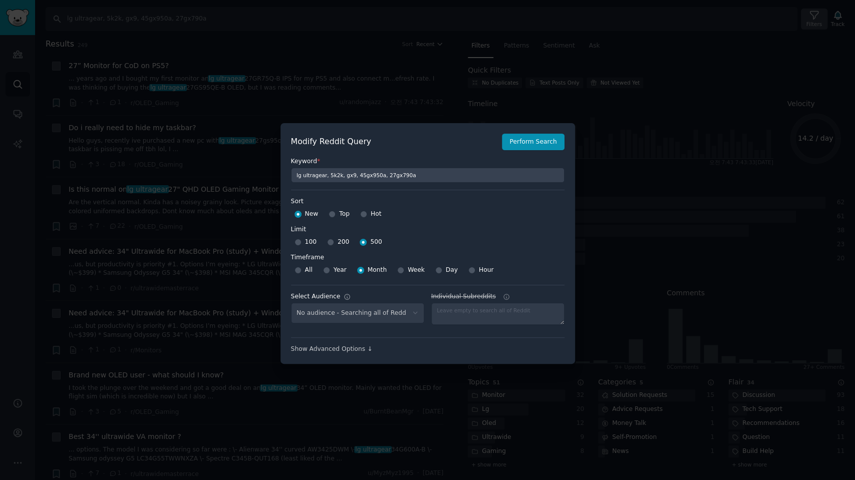
select select "a094687530"
click at [524, 144] on button "Perform Search" at bounding box center [533, 142] width 62 height 17
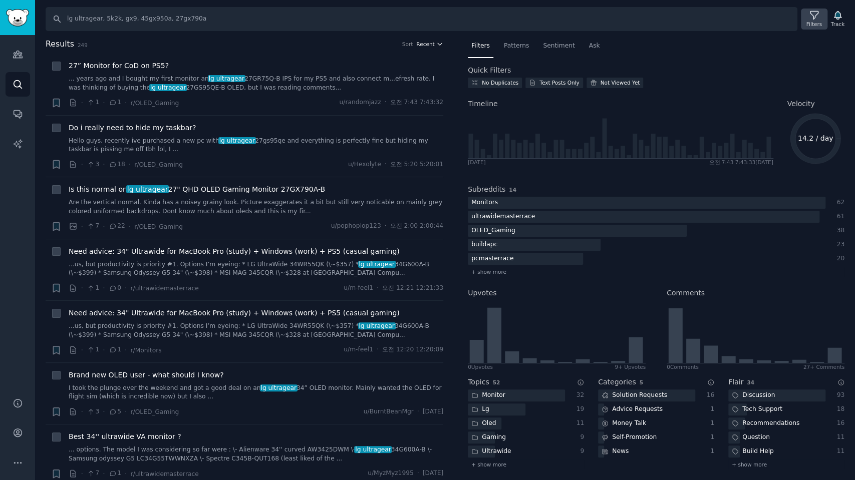
click at [428, 44] on span "Recent" at bounding box center [425, 44] width 18 height 7
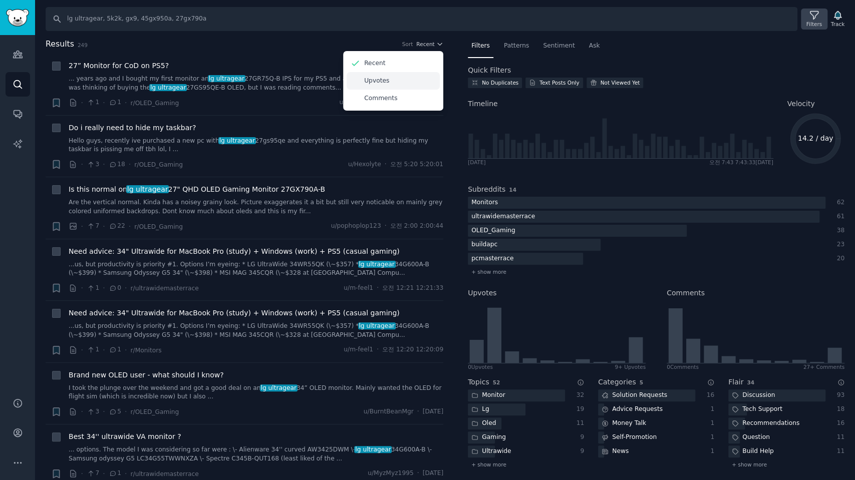
click at [374, 81] on p "Upvotes" at bounding box center [376, 81] width 25 height 9
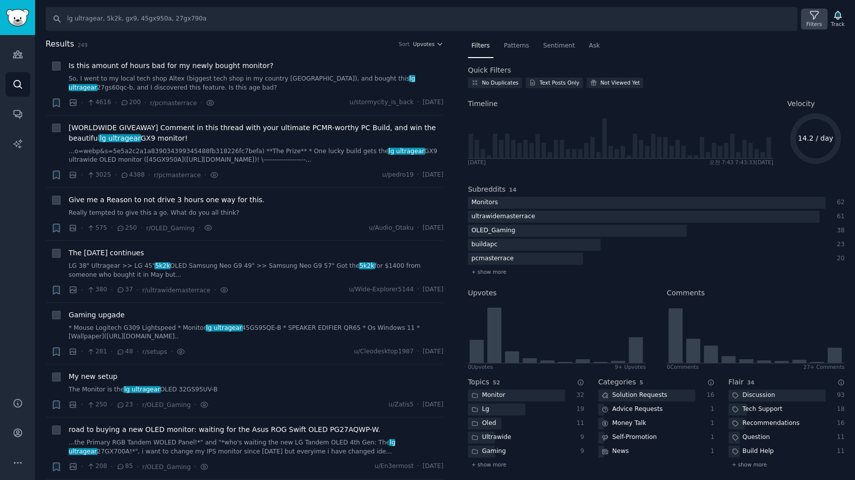
click at [814, 18] on icon at bounding box center [814, 15] width 11 height 11
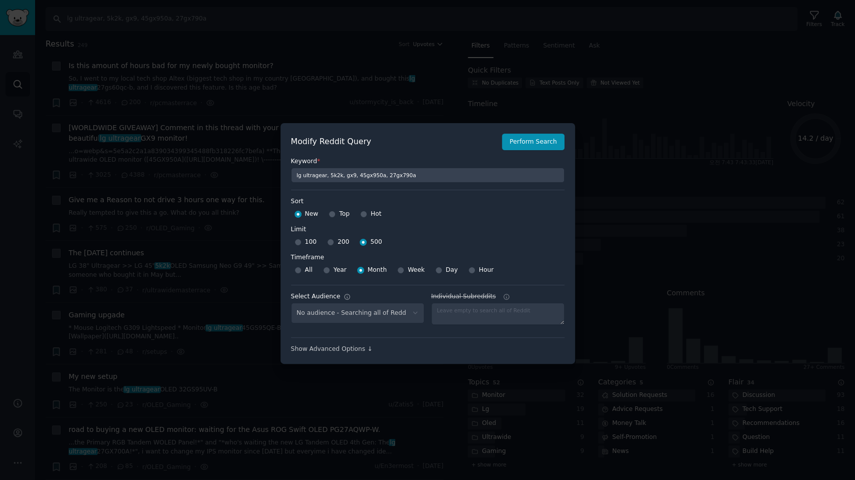
select select "a094687530"
click at [455, 59] on div at bounding box center [427, 240] width 855 height 480
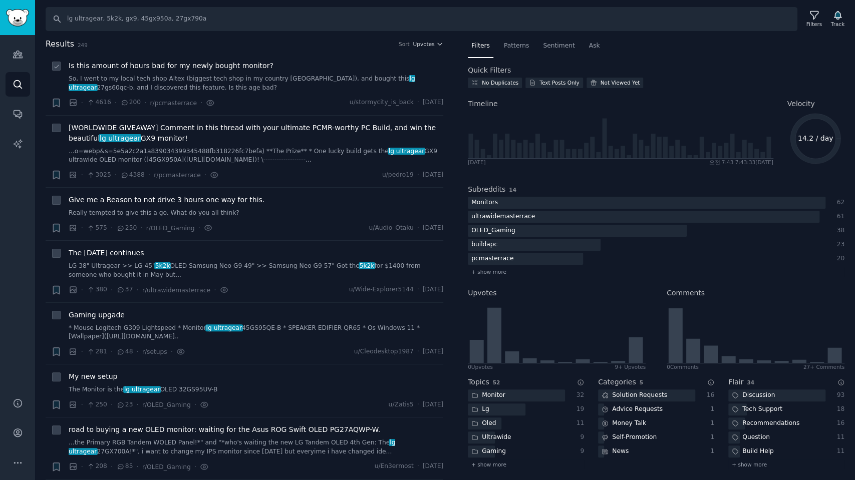
click at [314, 62] on div "Is this amount of hours bad for my newly bought monitor?" at bounding box center [256, 66] width 375 height 11
click at [317, 62] on div "Is this amount of hours bad for my newly bought monitor?" at bounding box center [256, 66] width 375 height 11
drag, startPoint x: 347, startPoint y: 63, endPoint x: 371, endPoint y: 62, distance: 23.6
click at [348, 63] on div "Is this amount of hours bad for my newly bought monitor?" at bounding box center [256, 66] width 375 height 11
click at [405, 65] on div "Is this amount of hours bad for my newly bought monitor?" at bounding box center [256, 66] width 375 height 11
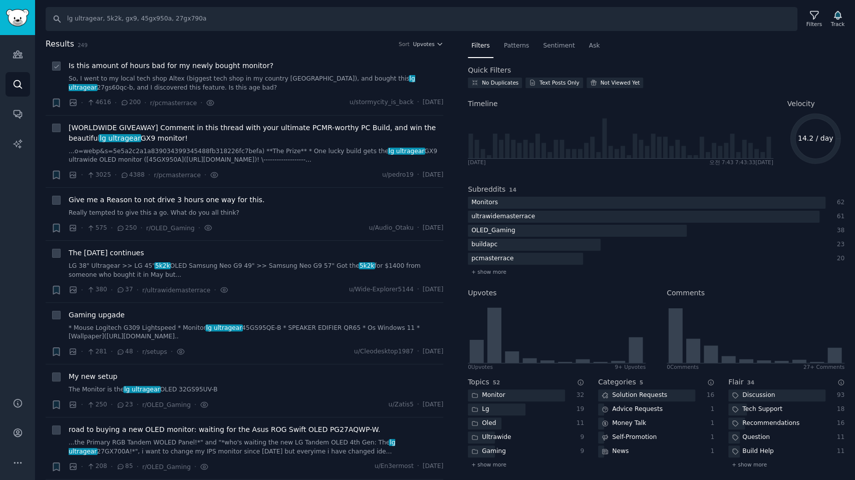
click at [279, 105] on div "· 4616 · 200 · r/pcmasterrace · u/stormycity_is_back · Mon 2025. 8. 25." at bounding box center [256, 103] width 375 height 11
click at [295, 184] on li "+ [WORLDWIDE GIVEAWAY] Comment in this thread with your ultimate PCMR-worthy PC…" at bounding box center [245, 152] width 398 height 72
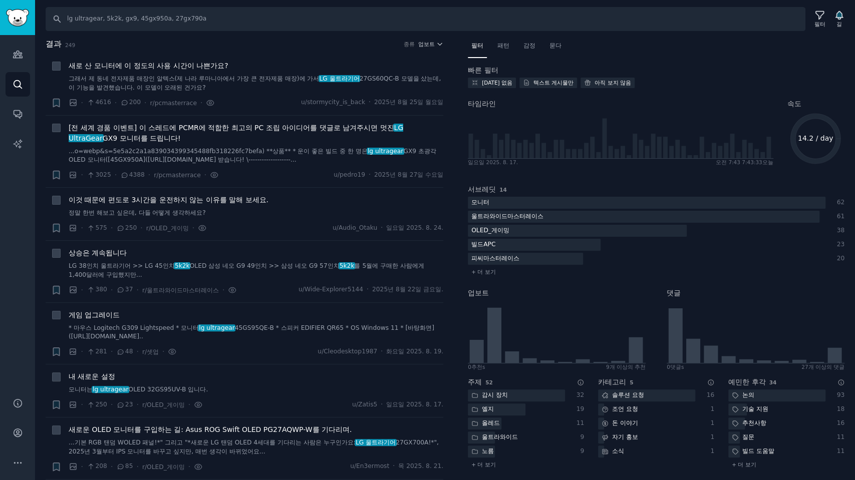
click at [694, 50] on nav "필터 패턴 감정 묻다" at bounding box center [656, 48] width 377 height 21
click at [422, 45] on font "업보트" at bounding box center [426, 44] width 17 height 6
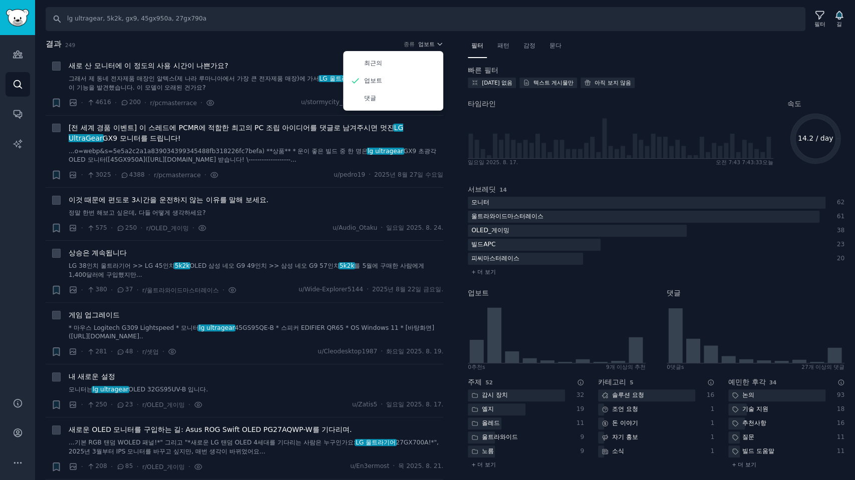
click at [293, 47] on h2 "결과 249 종류 업보트 최근의 업보트 댓글" at bounding box center [245, 44] width 398 height 13
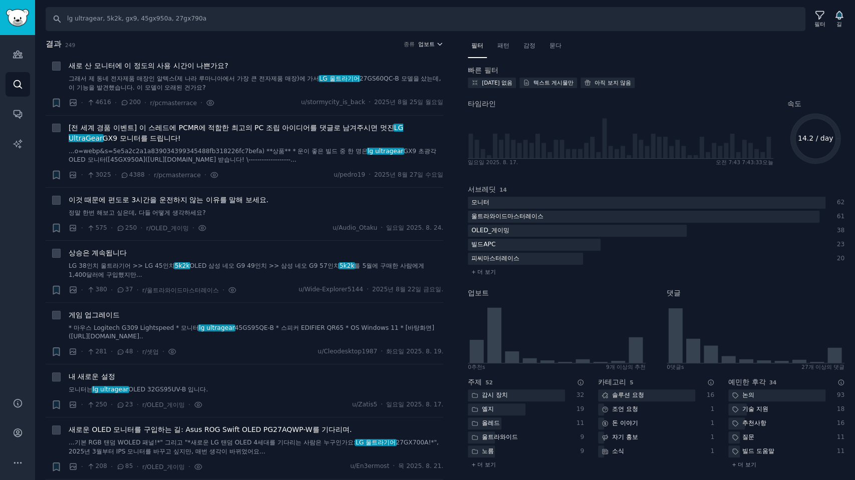
click at [421, 45] on font "업보트" at bounding box center [426, 44] width 17 height 6
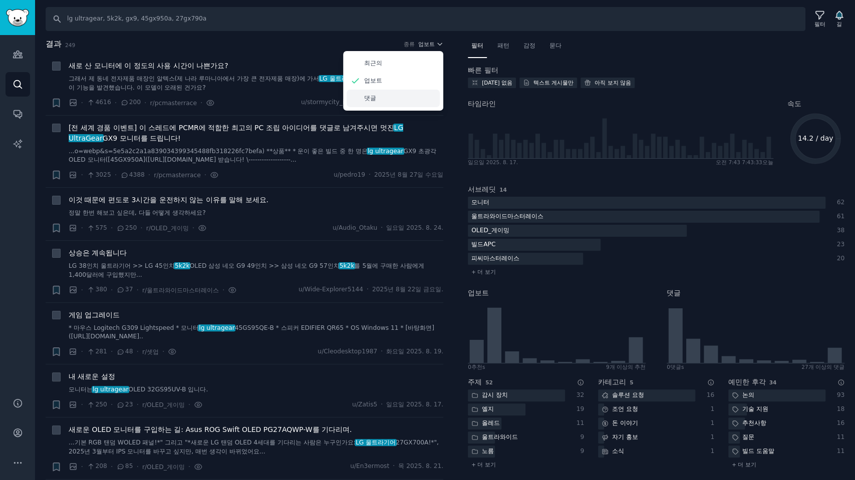
click at [372, 97] on font "댓글" at bounding box center [370, 98] width 12 height 7
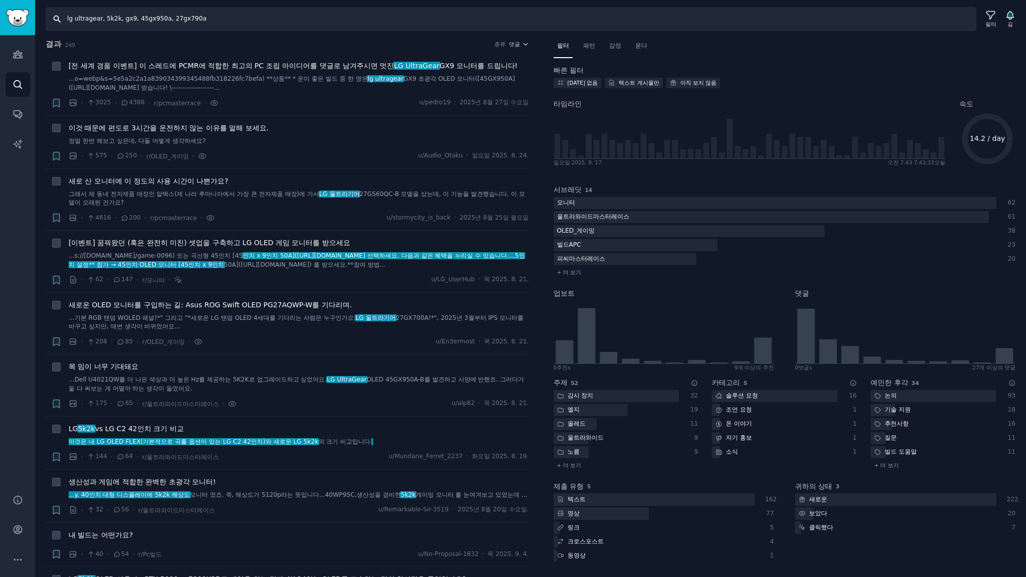
drag, startPoint x: 163, startPoint y: 18, endPoint x: 0, endPoint y: -5, distance: 164.3
click at [0, 0] on html "청중 찾다 대화 AI 보고서 돕다 계정 더 찾다 lg ultragear, 5k2k, gx9, 45gx950a, 27gx790a 필터 길 결과 …" at bounding box center [513, 288] width 1026 height 577
type input "27gx790a"
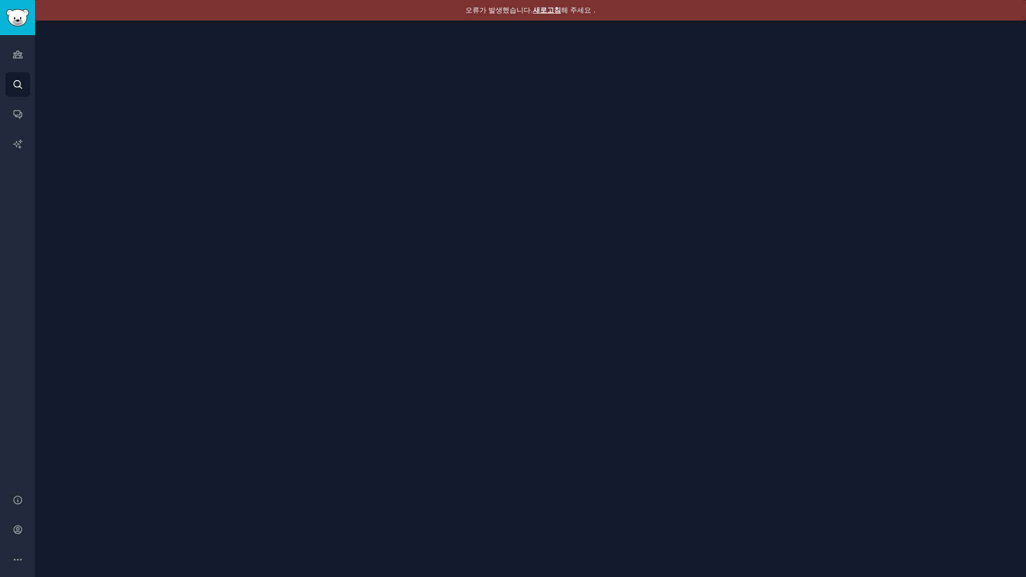
click at [547, 11] on font "새로고침" at bounding box center [547, 10] width 28 height 8
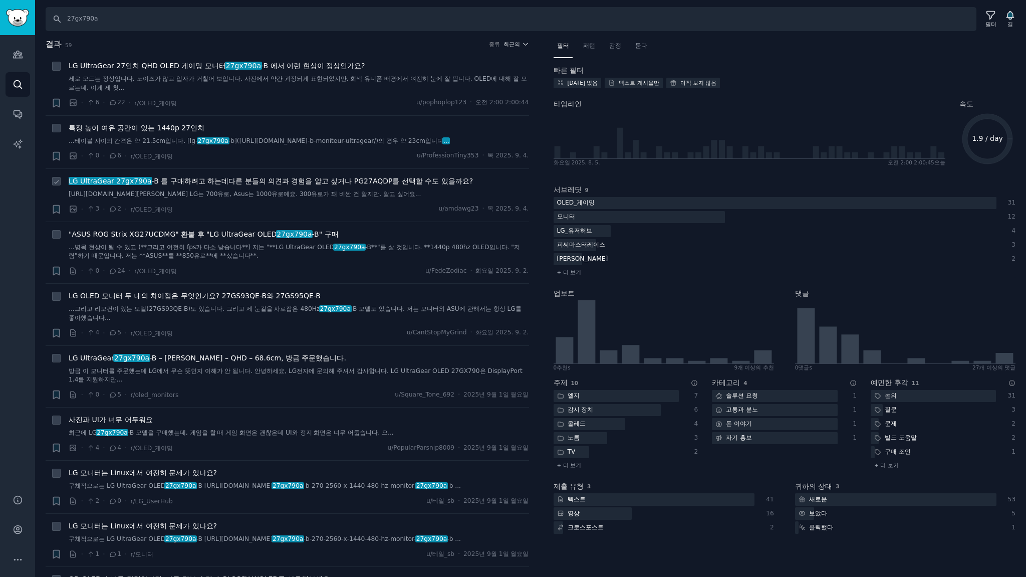
drag, startPoint x: 389, startPoint y: 181, endPoint x: 396, endPoint y: 183, distance: 6.7
click at [389, 181] on font "다른 분들의 의견과 경험을 알고 싶거나 PG27AQDP를 선택할 수도 있을까요?" at bounding box center [350, 181] width 244 height 8
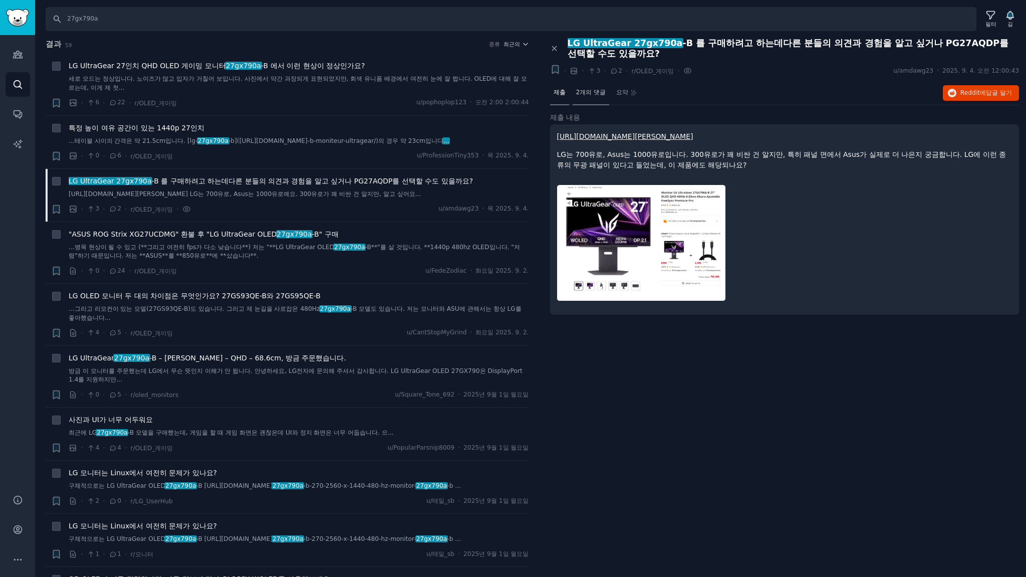
click at [593, 90] on font "2개의 댓글" at bounding box center [591, 92] width 30 height 7
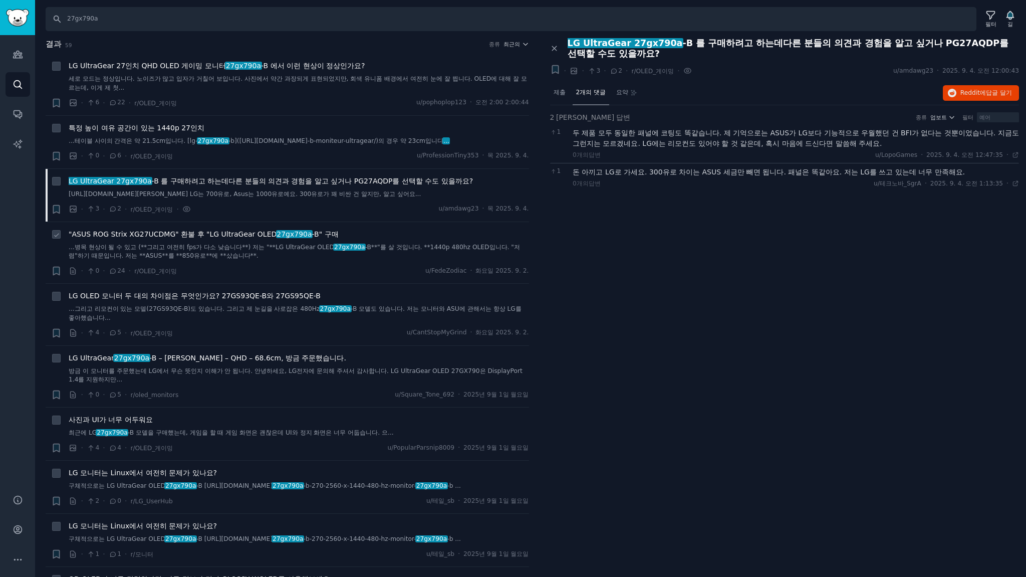
click at [273, 276] on div "· 0 · 24 · r/OLED_게이밍 u/FedeZodiac · [DATE]" at bounding box center [299, 271] width 460 height 11
click at [236, 238] on font ""ASUS ROG Strix XG27UCDMG" 환불 후 "LG UltraGear OLED" at bounding box center [173, 234] width 208 height 8
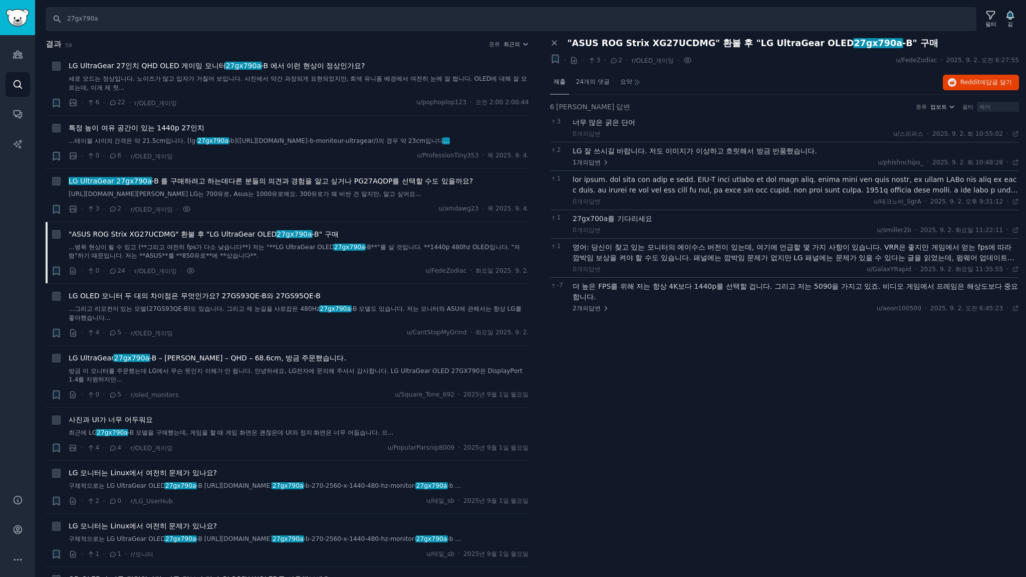
click at [559, 83] on font "제출" at bounding box center [560, 81] width 12 height 7
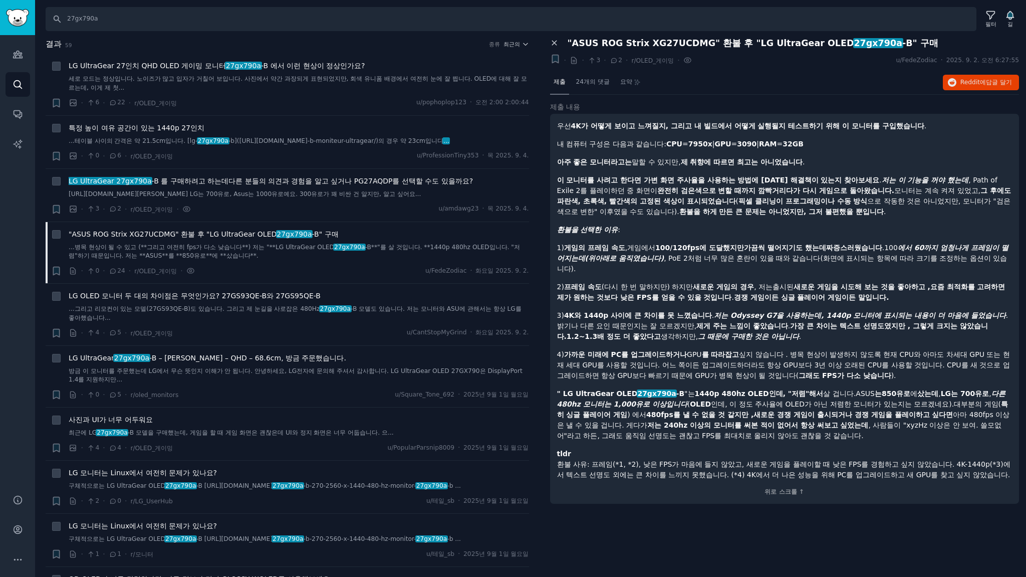
click at [556, 42] on icon at bounding box center [554, 43] width 9 height 9
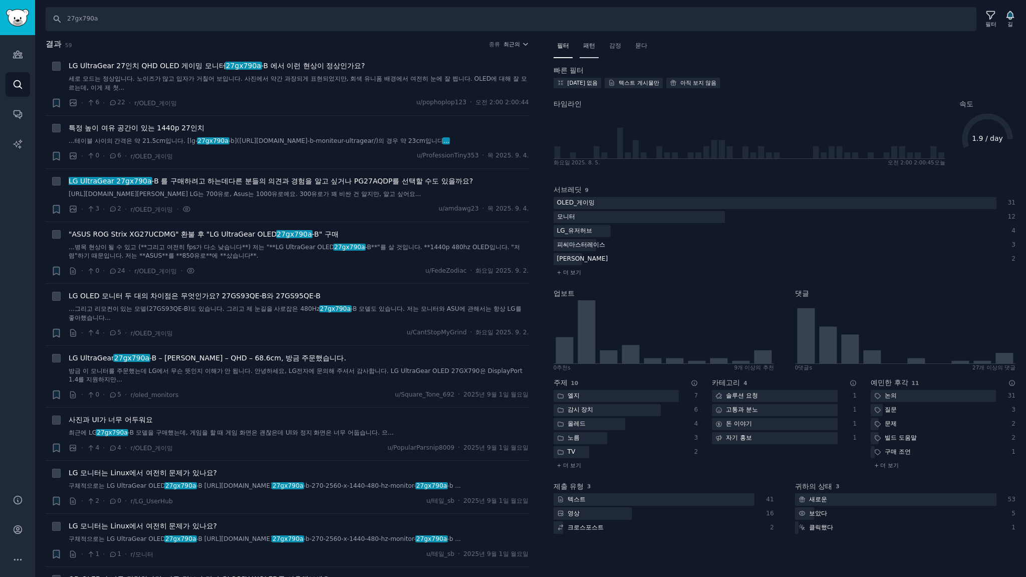
click at [592, 45] on font "패턴" at bounding box center [589, 45] width 12 height 7
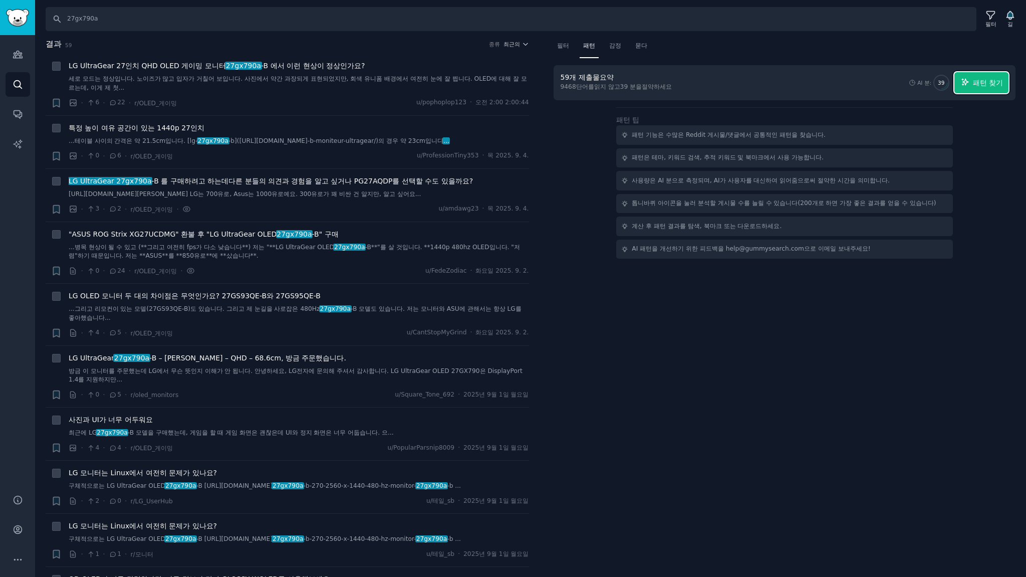
click at [996, 86] on font "패턴 찾기" at bounding box center [988, 83] width 30 height 8
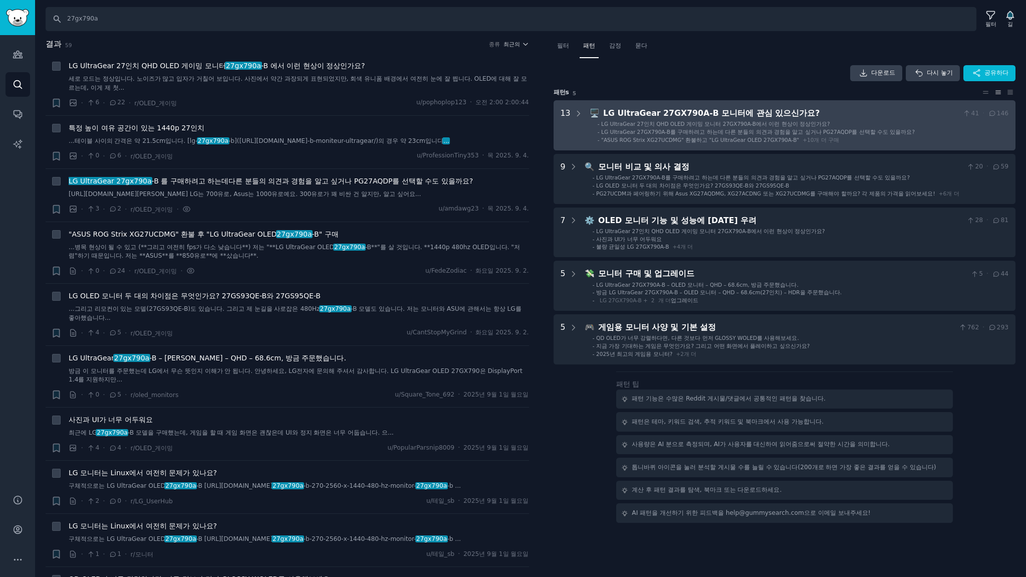
click at [885, 121] on li "- LG UltraGear 27인치 QHD OLED 게이밍 모니터 27GX790A-B에서 이런 현상이 정상인가요?" at bounding box center [803, 123] width 411 height 7
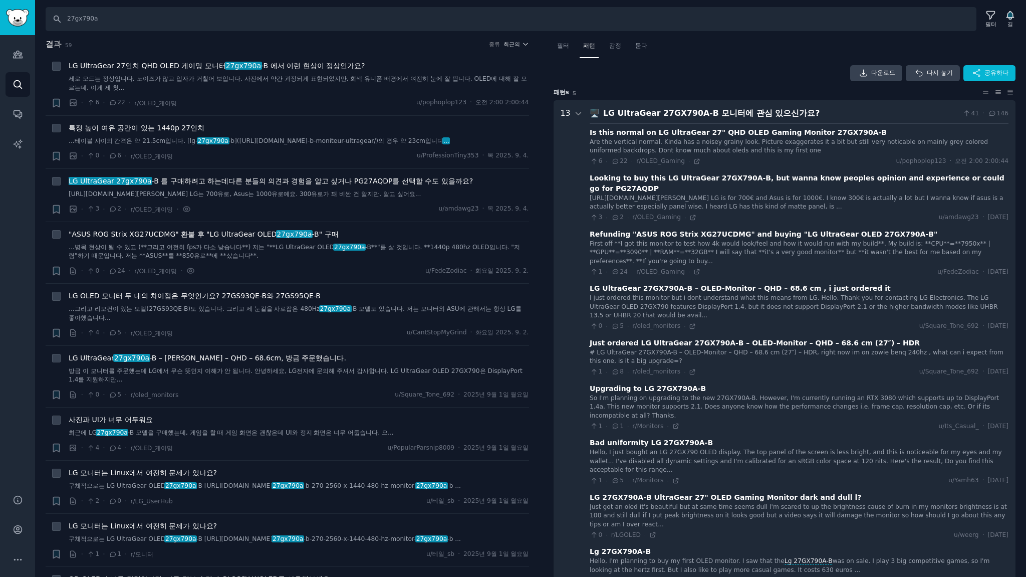
scroll to position [62, 0]
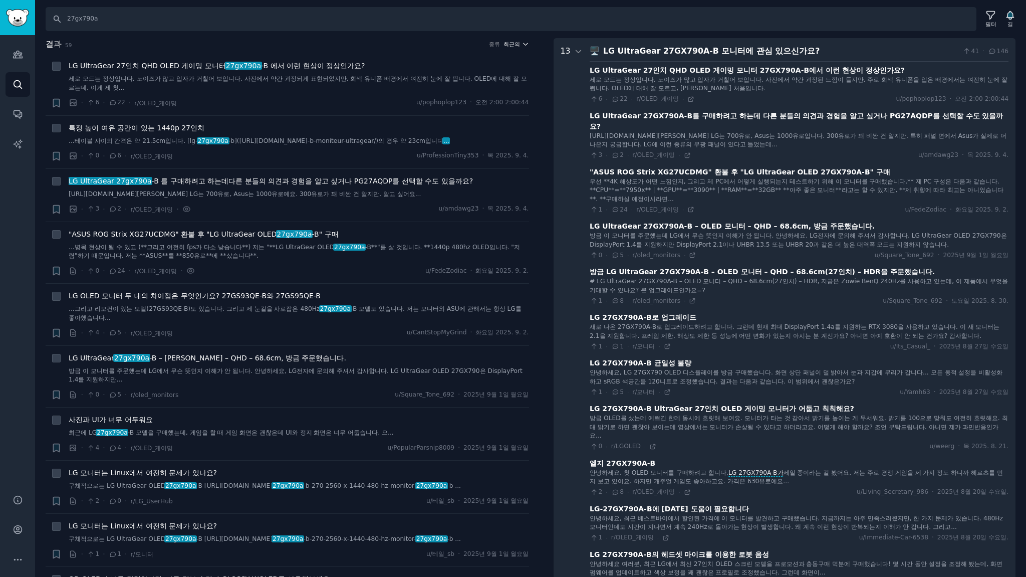
click at [513, 44] on font "최근의" at bounding box center [511, 44] width 17 height 6
click at [463, 83] on p "Upvotes" at bounding box center [462, 81] width 25 height 9
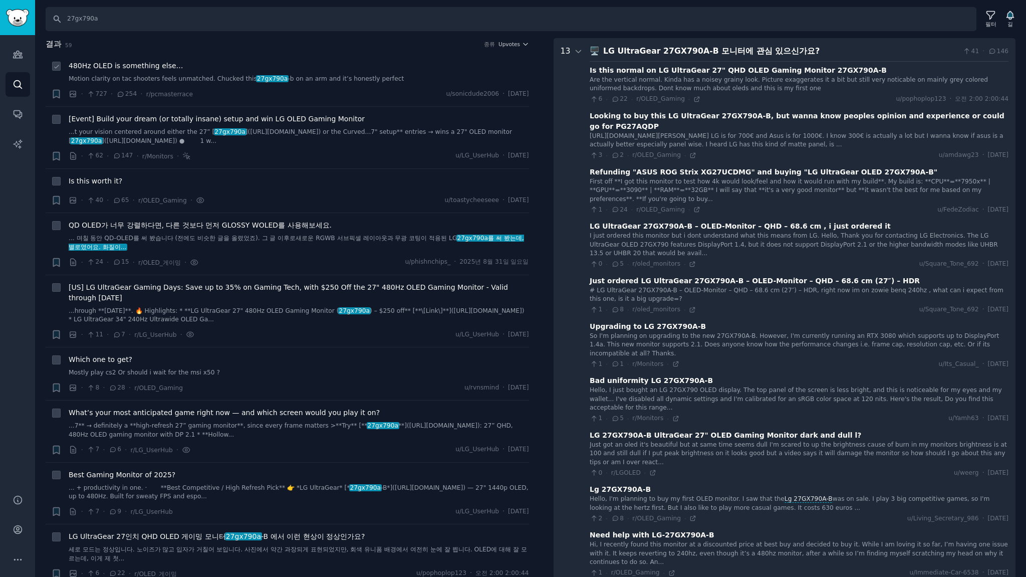
click at [144, 67] on span "480Hz OLED is something else…" at bounding box center [126, 66] width 115 height 11
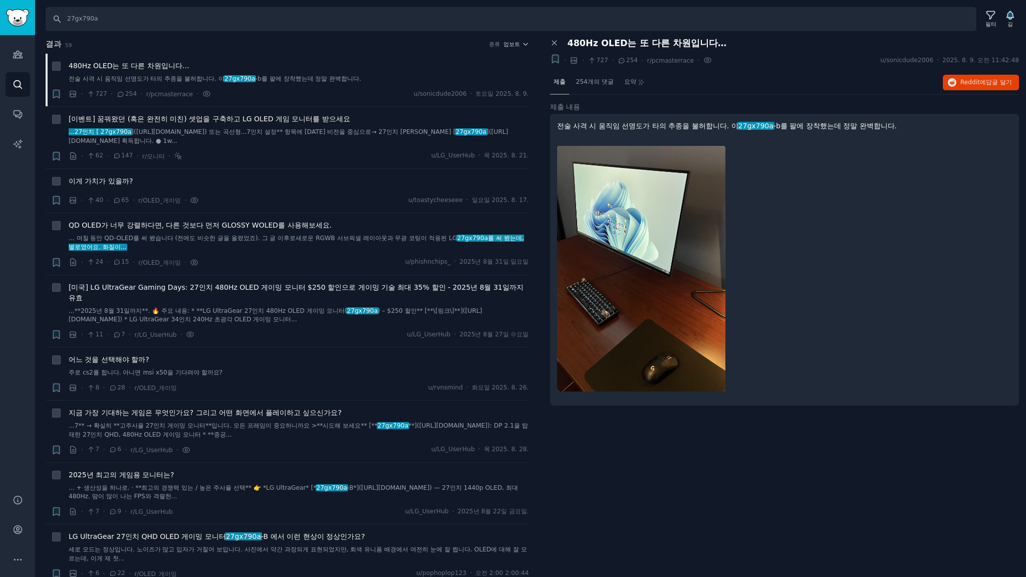
click at [732, 267] on div "패널 닫기 480Hz OLED는 또 다른 차원입니다… + · · 727 · 254 · r/pcmasterrace · u/sonicdude200…" at bounding box center [784, 307] width 483 height 539
click at [598, 84] on font "254개의 댓글" at bounding box center [595, 81] width 38 height 7
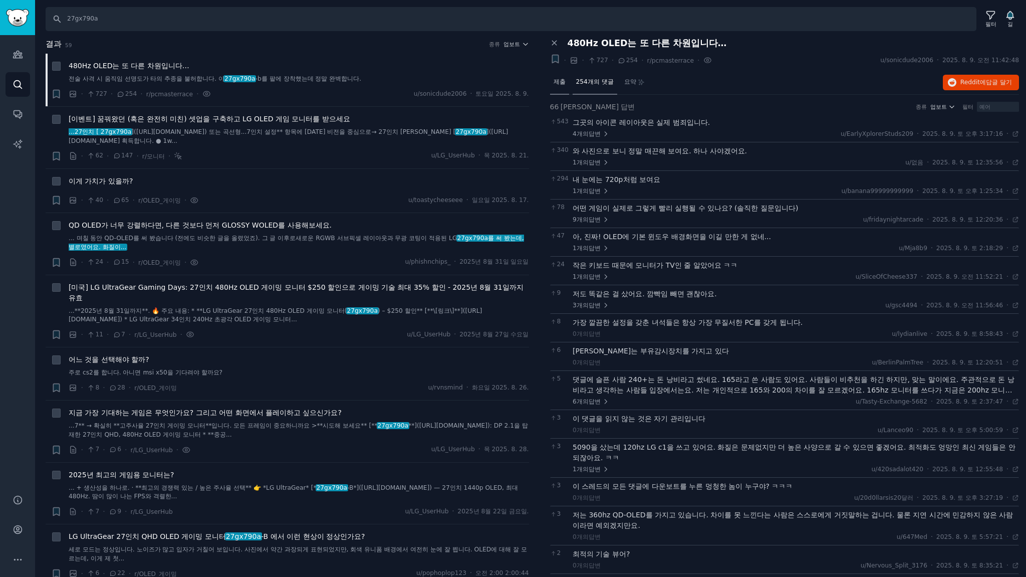
click at [559, 82] on font "제출" at bounding box center [560, 81] width 12 height 7
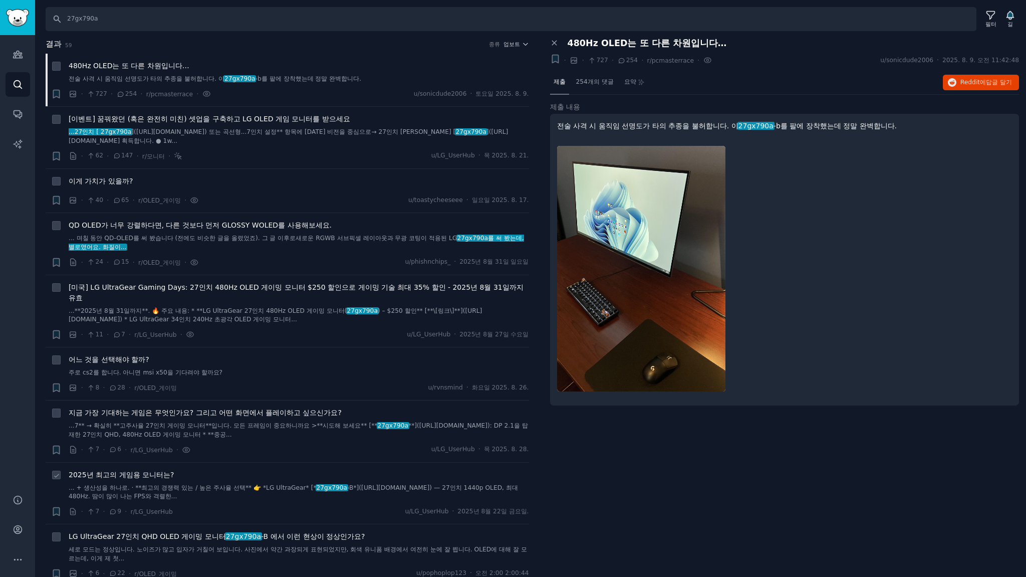
scroll to position [133, 0]
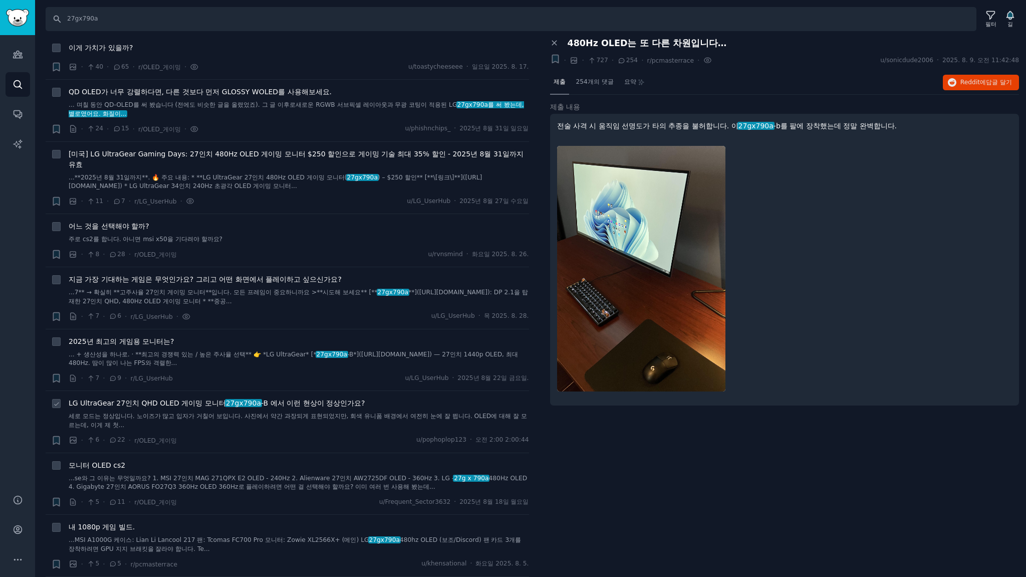
drag, startPoint x: 297, startPoint y: 393, endPoint x: 320, endPoint y: 394, distance: 23.1
click at [297, 393] on font "-B 에서 이런 현상이 정상인가요?" at bounding box center [313, 392] width 104 height 8
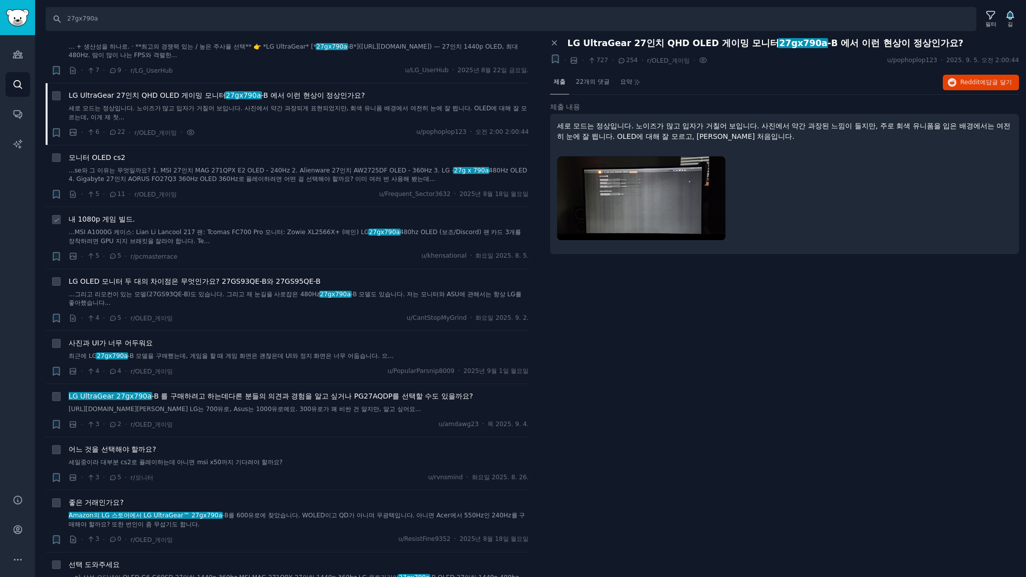
scroll to position [534, 0]
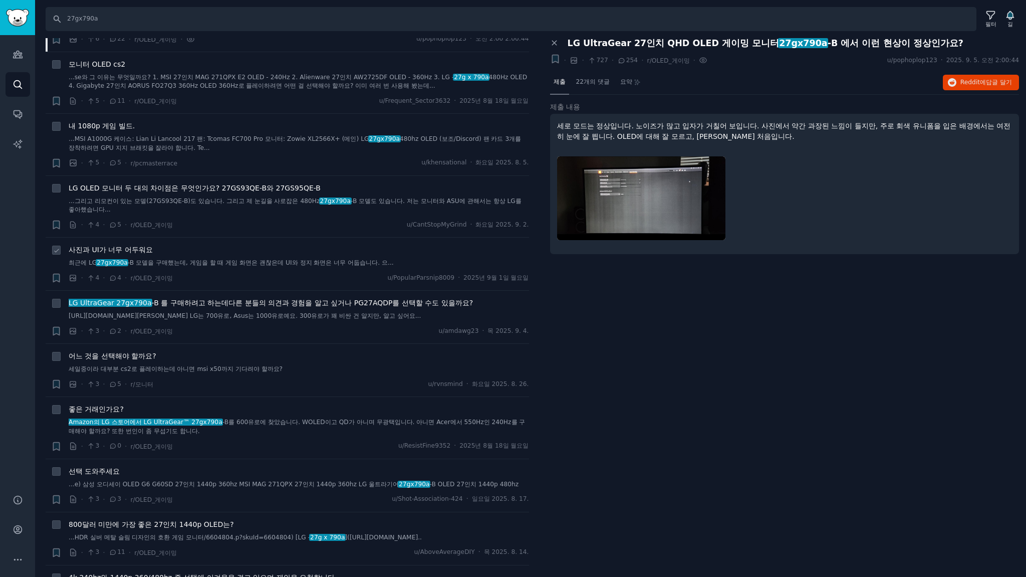
click at [142, 235] on font "사진과 UI가 너무 어두워요" at bounding box center [111, 239] width 84 height 8
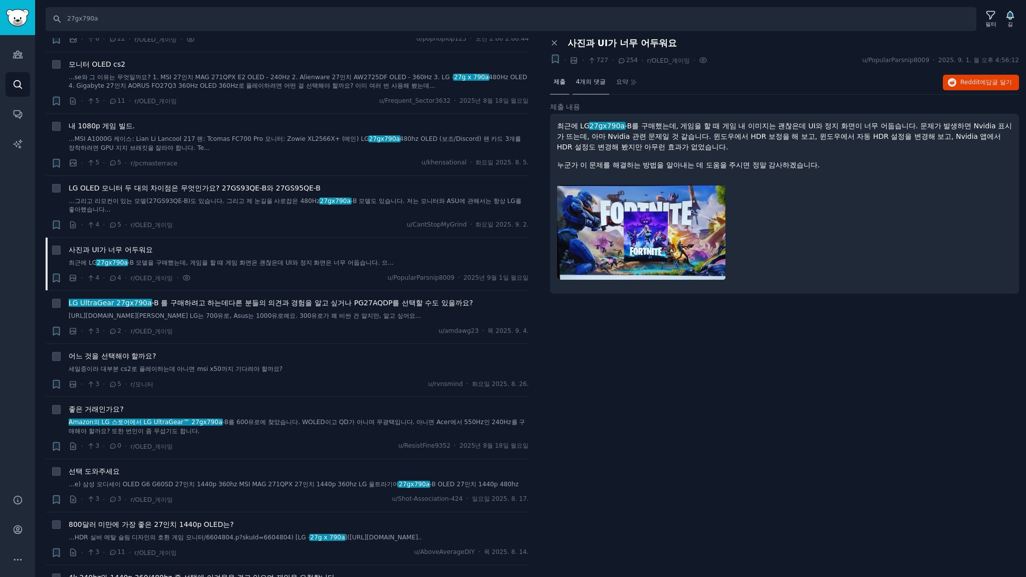
click at [591, 82] on font "4개의 댓글" at bounding box center [591, 81] width 30 height 7
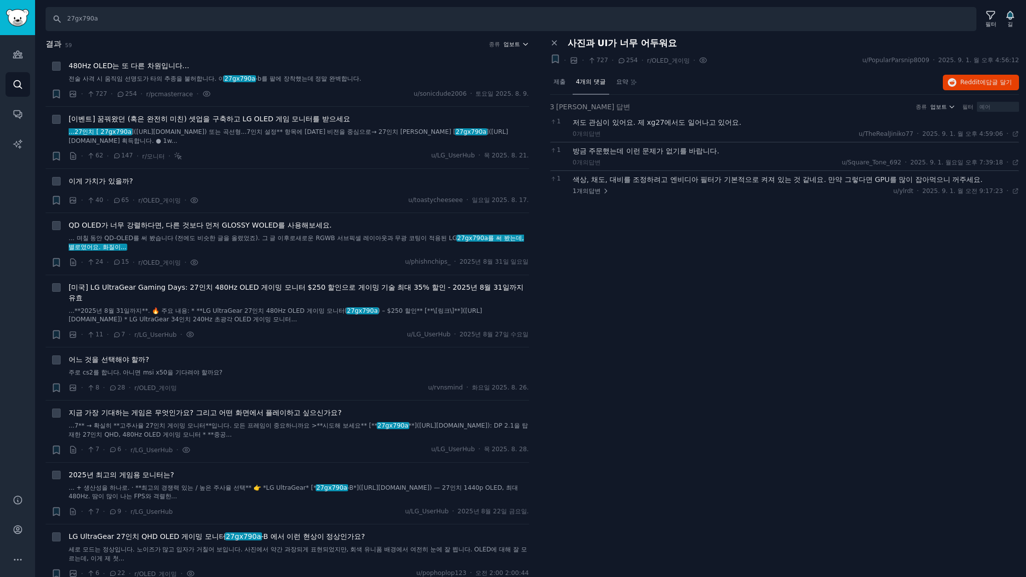
click at [514, 43] on font "업보트" at bounding box center [511, 44] width 17 height 6
click at [455, 78] on font "업보트" at bounding box center [459, 80] width 18 height 7
click at [113, 181] on font "이게 가치가 있을까?" at bounding box center [101, 181] width 64 height 8
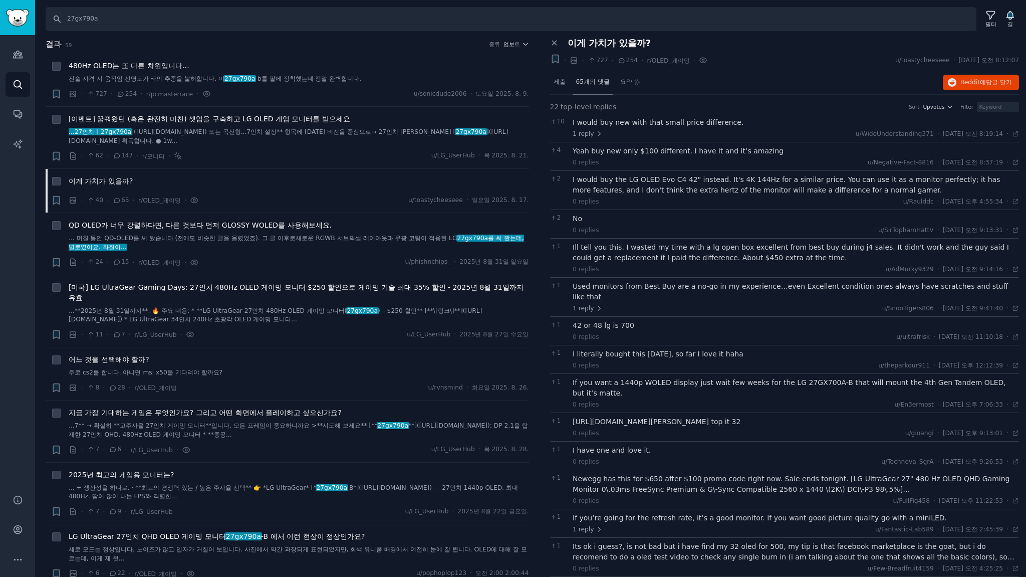
click at [591, 82] on font "65개의 댓글" at bounding box center [593, 81] width 34 height 7
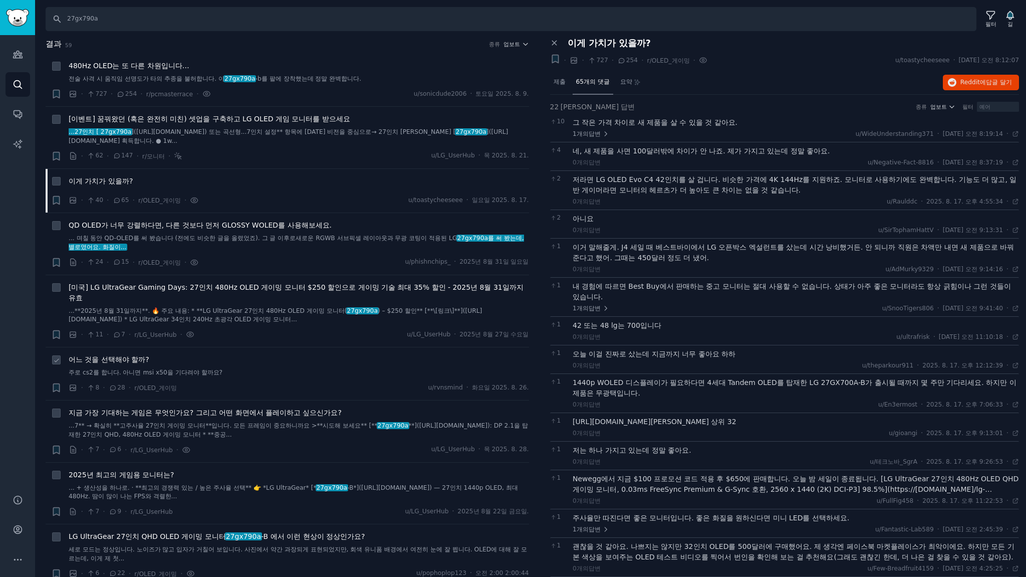
click at [130, 348] on font "어느 것을 선택해야 할까?" at bounding box center [109, 349] width 81 height 8
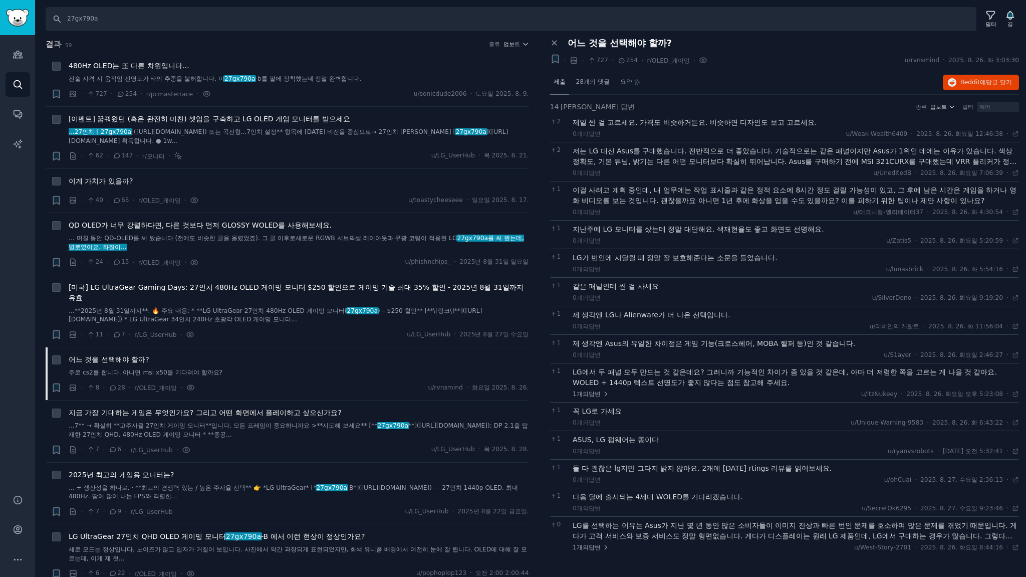
click at [553, 80] on div "제출" at bounding box center [559, 83] width 19 height 24
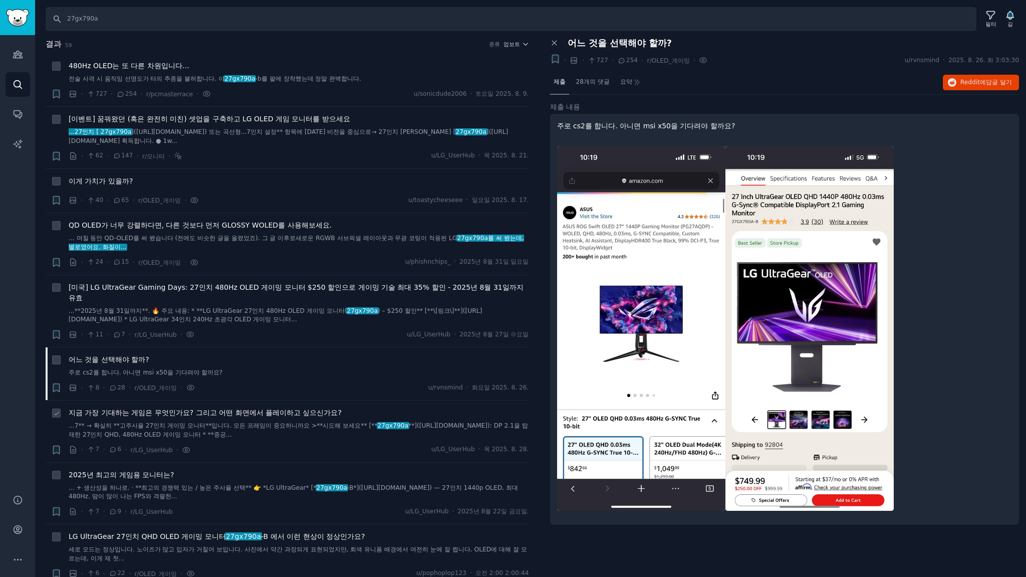
click at [243, 400] on font "지금 가장 기대하는 게임은 무엇인가요? 그리고 어떤 화면에서 플레이하고 싶으신가요?" at bounding box center [205, 402] width 273 height 8
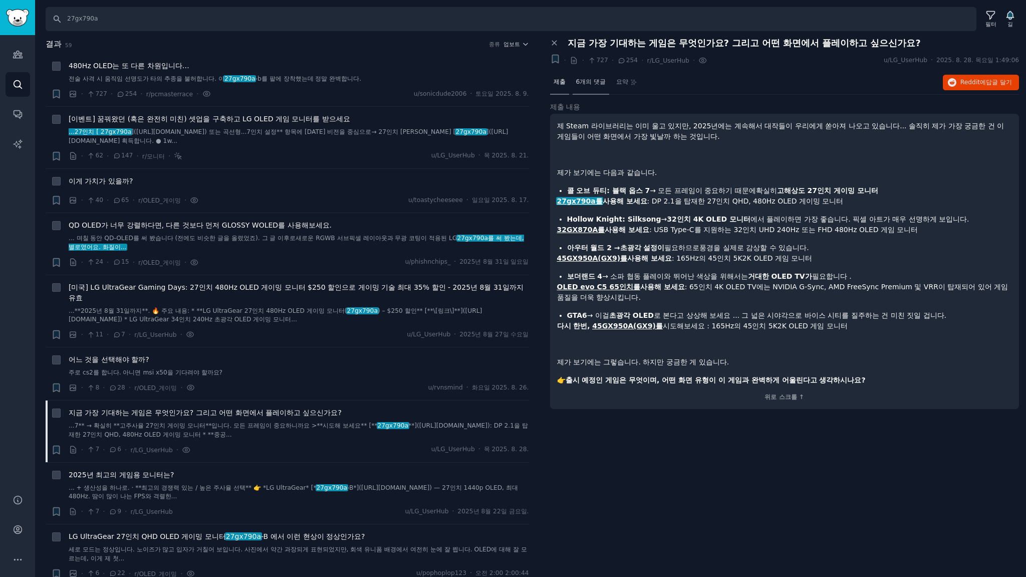
click at [587, 82] on font "6개의 댓글" at bounding box center [591, 81] width 30 height 7
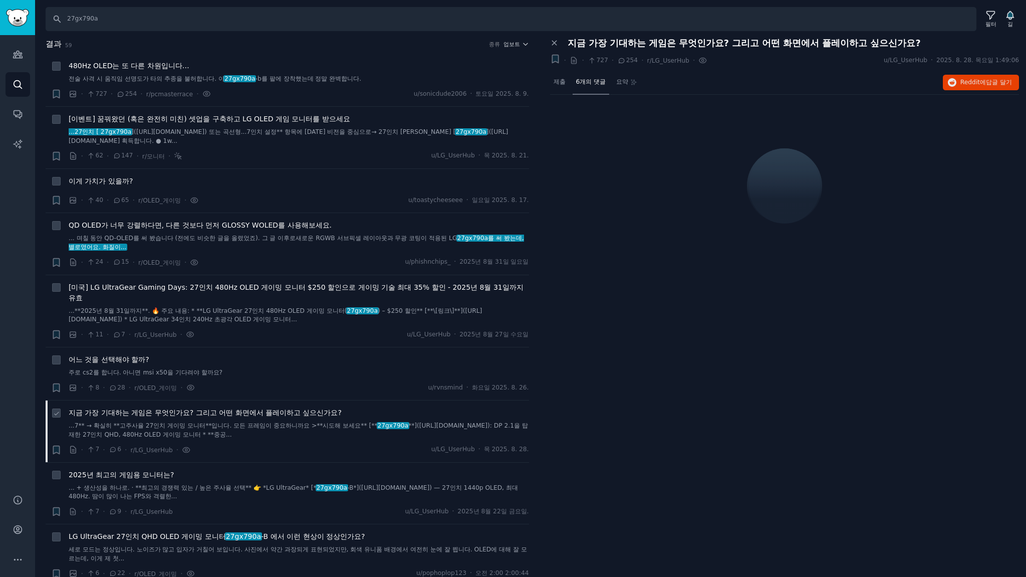
scroll to position [133, 0]
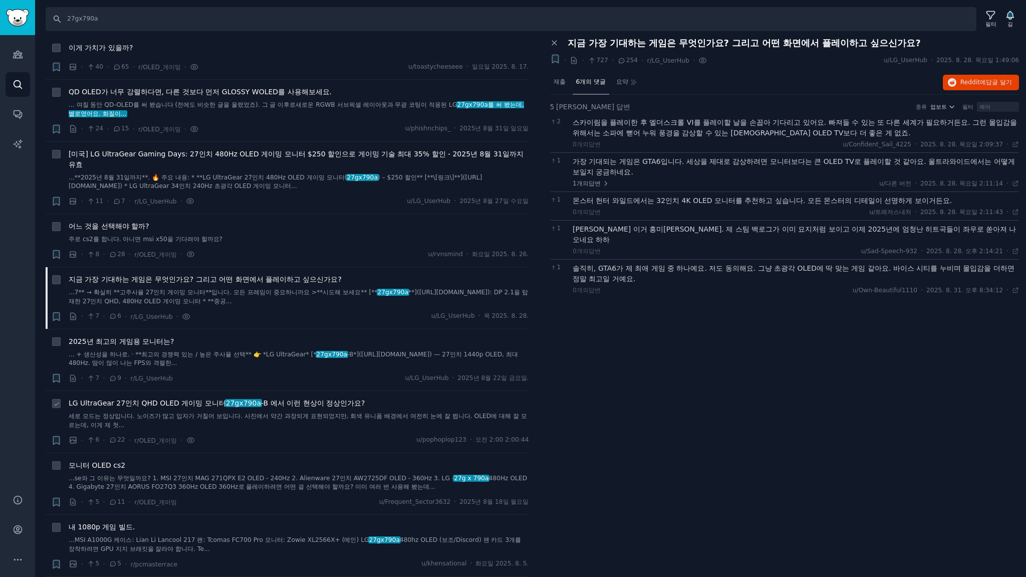
click at [293, 393] on font "-B 에서 이런 현상이 정상인가요?" at bounding box center [313, 392] width 104 height 8
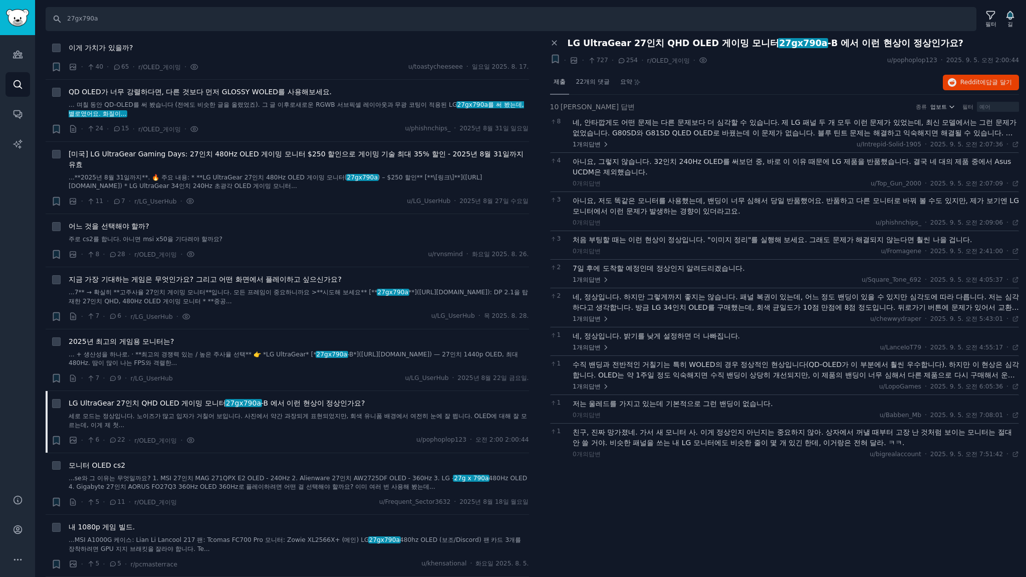
click at [559, 82] on font "제출" at bounding box center [560, 81] width 12 height 7
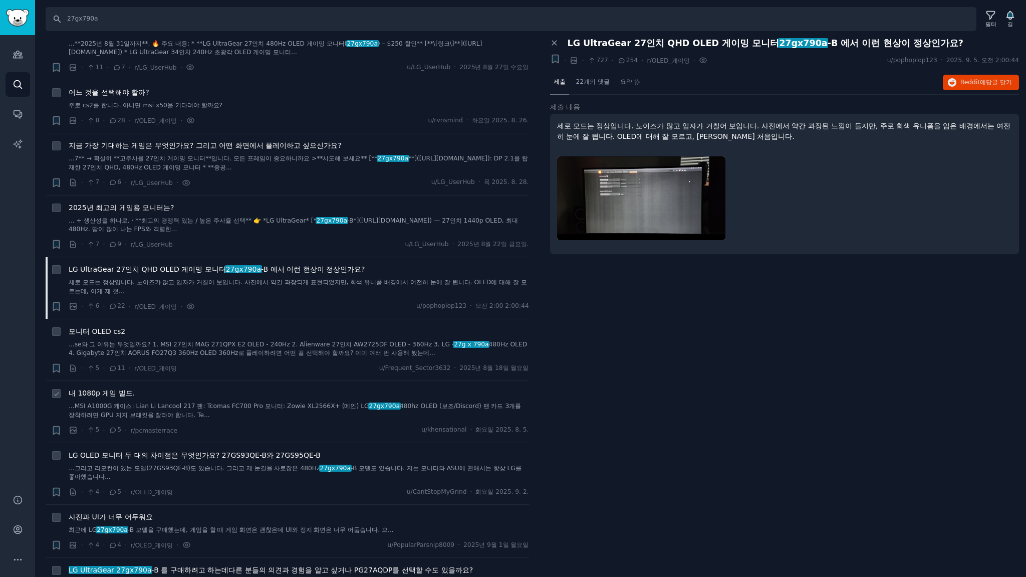
scroll to position [401, 0]
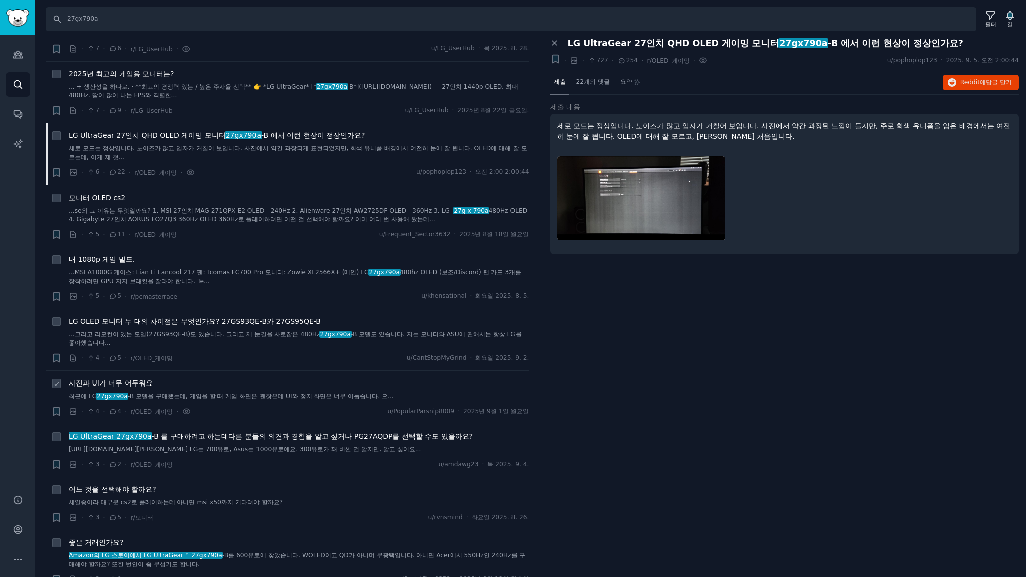
click at [188, 371] on div "사진과 UI가 너무 어두워요" at bounding box center [299, 372] width 460 height 11
click at [149, 369] on font "사진과 UI가 너무 어두워요" at bounding box center [111, 372] width 84 height 8
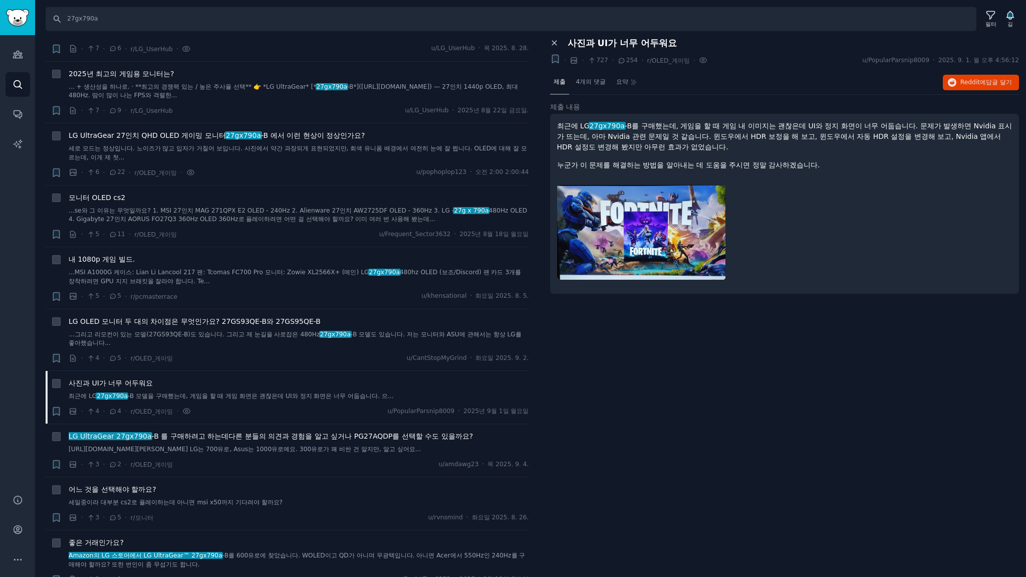
click at [557, 40] on icon at bounding box center [554, 43] width 9 height 9
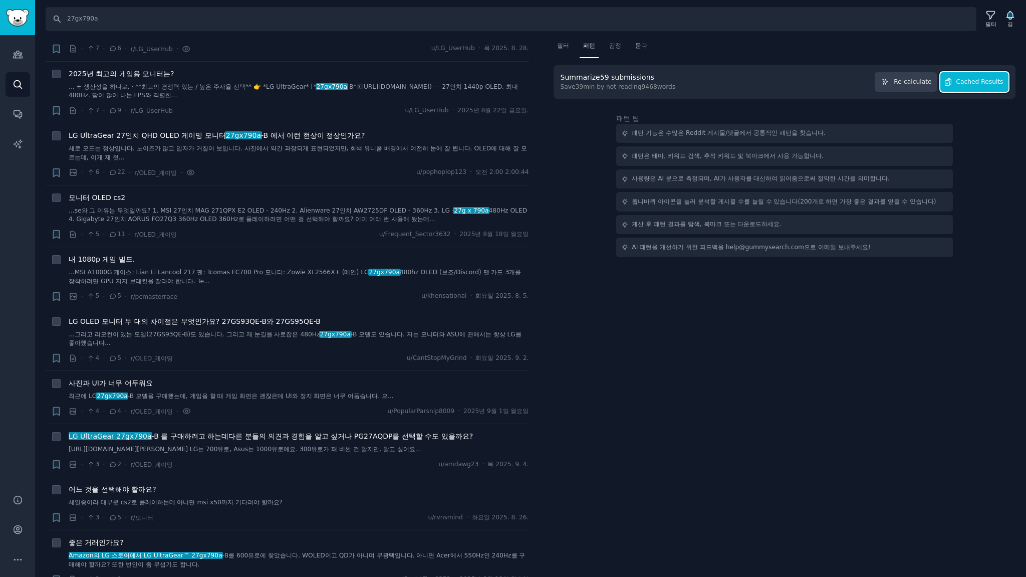
click at [998, 80] on span "Cached Results" at bounding box center [979, 82] width 47 height 9
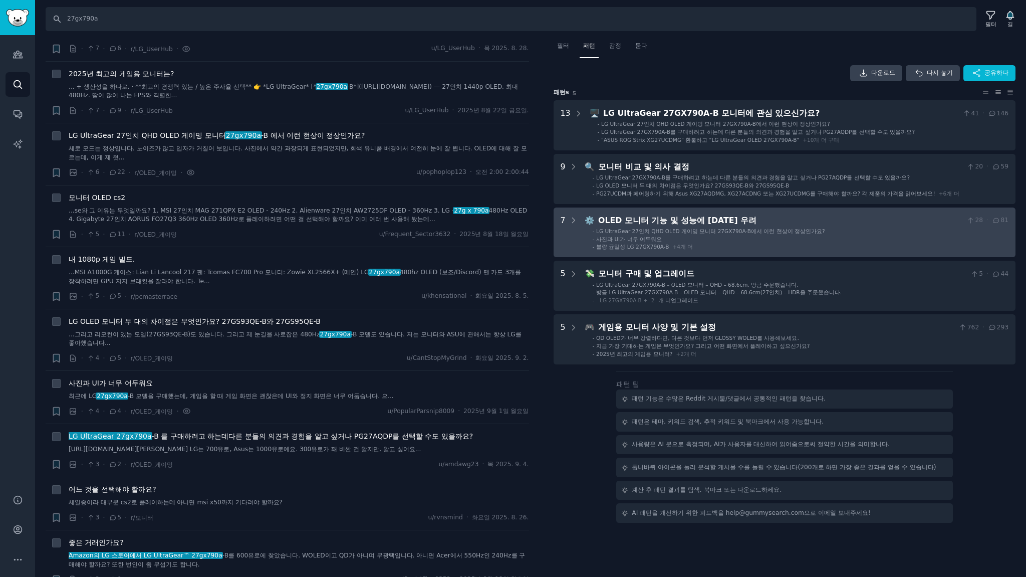
click at [859, 234] on ul "- LG UltraGear 27인치 QHD OLED 게이밍 모니터 27GX790A-B에서 이런 현상이 정상인가요? - 사진과 UI가 너무 어두…" at bounding box center [797, 238] width 423 height 23
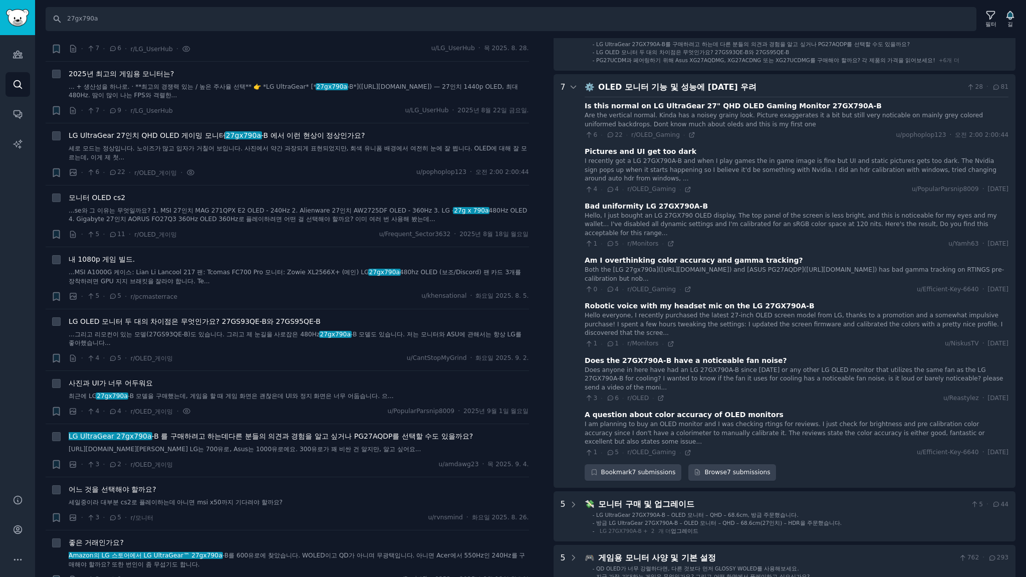
scroll to position [169, 0]
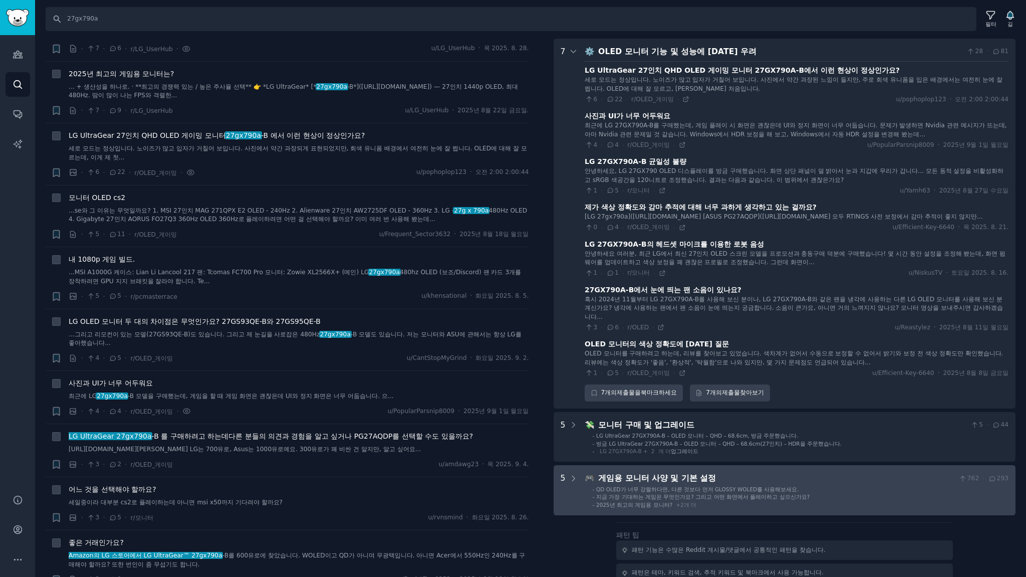
click at [860, 492] on li "- QD OLED가 너무 강렬하다면, 다른 것보다 먼저 GLOSSY WOLED를 사용해보세요." at bounding box center [801, 488] width 416 height 7
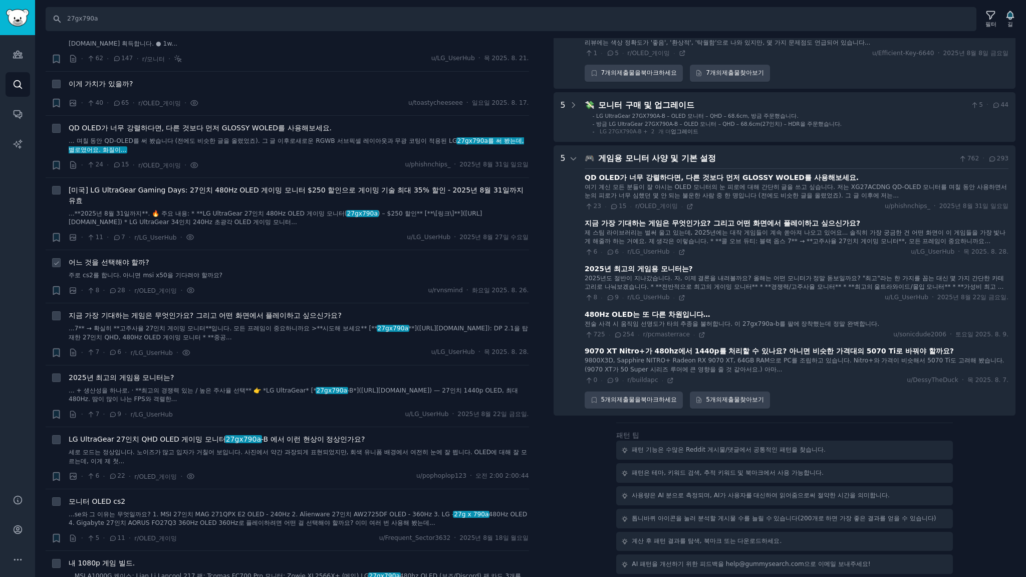
scroll to position [0, 0]
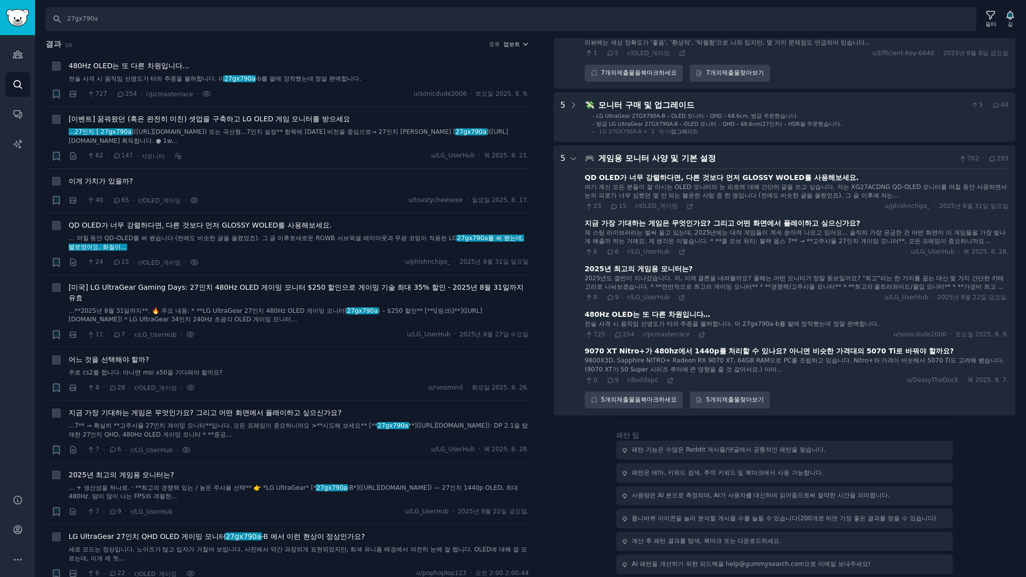
click at [513, 45] on font "업보트" at bounding box center [511, 44] width 17 height 6
click at [458, 100] on font "댓글" at bounding box center [456, 98] width 12 height 7
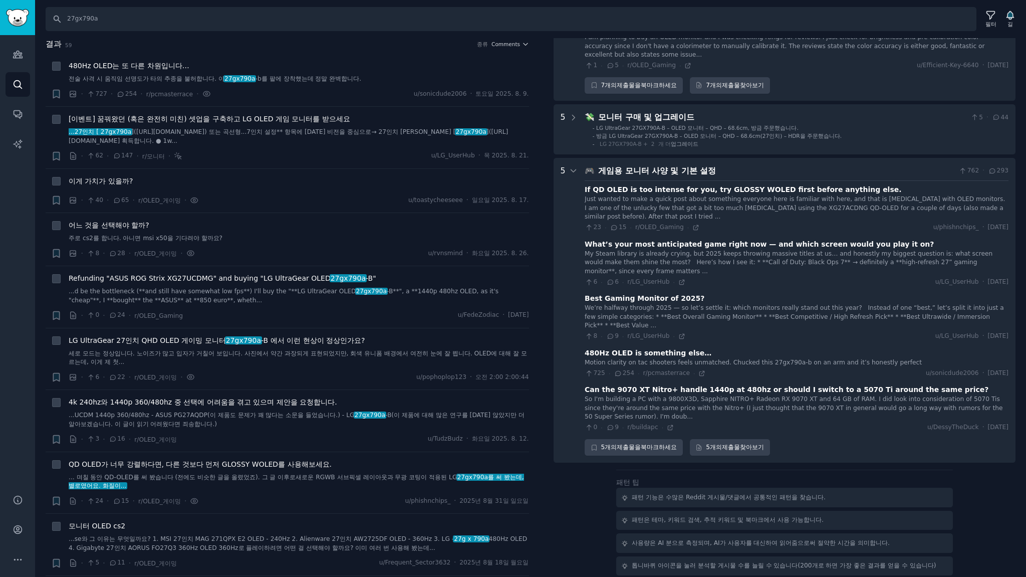
scroll to position [252, 0]
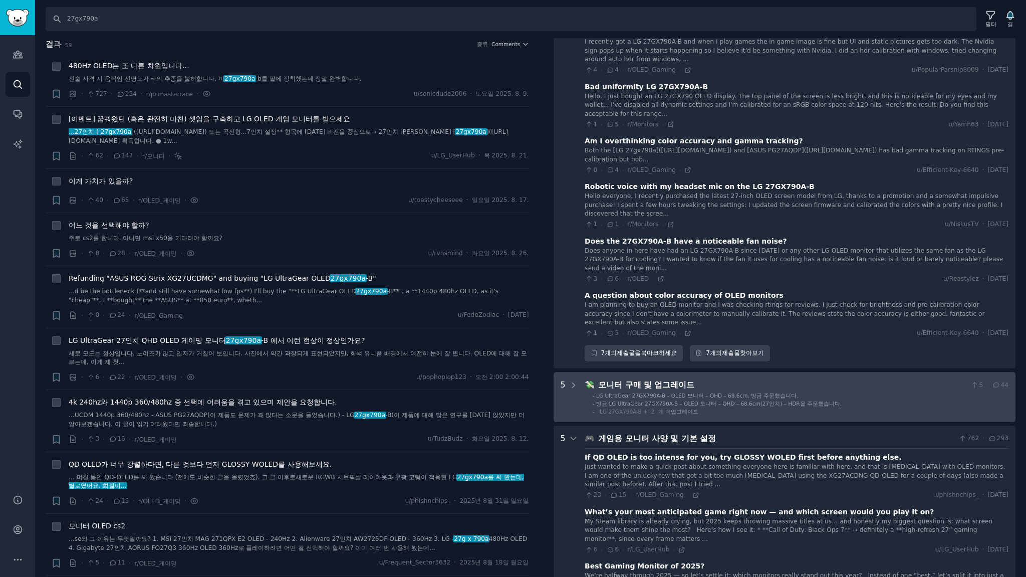
click at [904, 392] on li "- LG UltraGear 27GX790A-B – OLED 모니터 – QHD – 68.6cm, 방금 주문했습니다." at bounding box center [801, 395] width 416 height 7
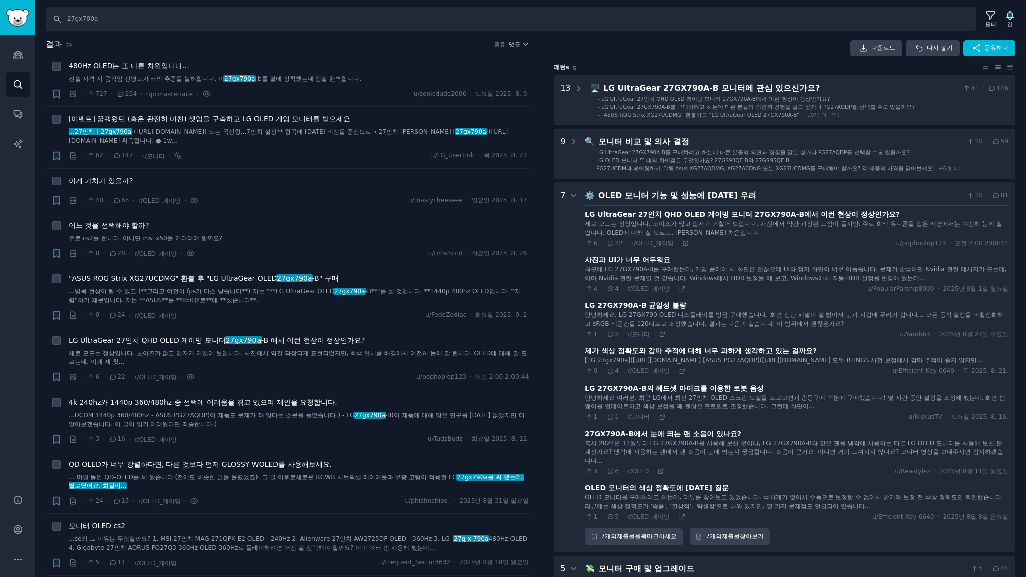
scroll to position [0, 0]
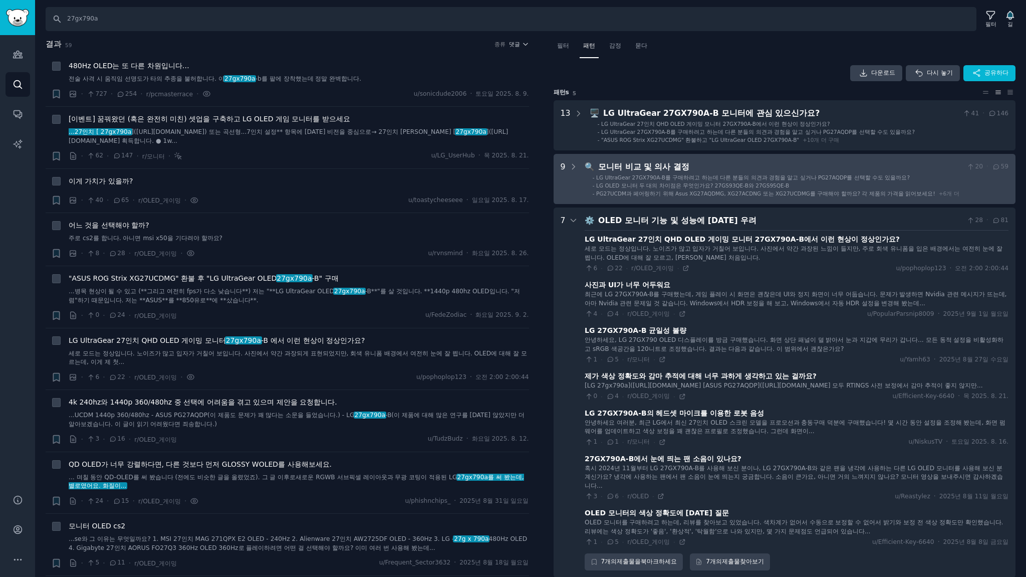
click at [804, 184] on li "- LG OLED 모니터 두 대의 차이점은 무엇인가요? 27GS93QE-B와 27GS95QE-B" at bounding box center [801, 185] width 416 height 7
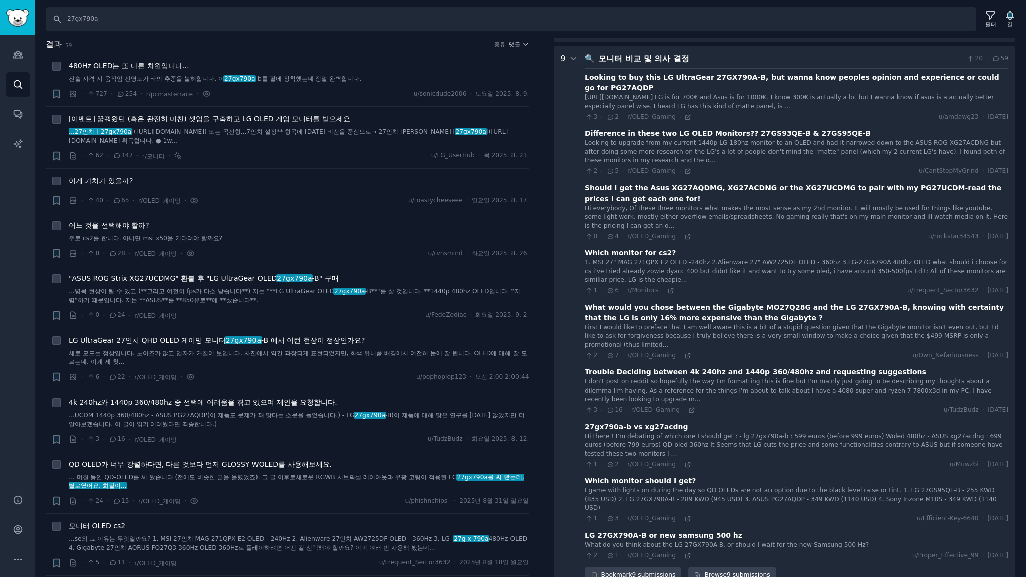
scroll to position [116, 0]
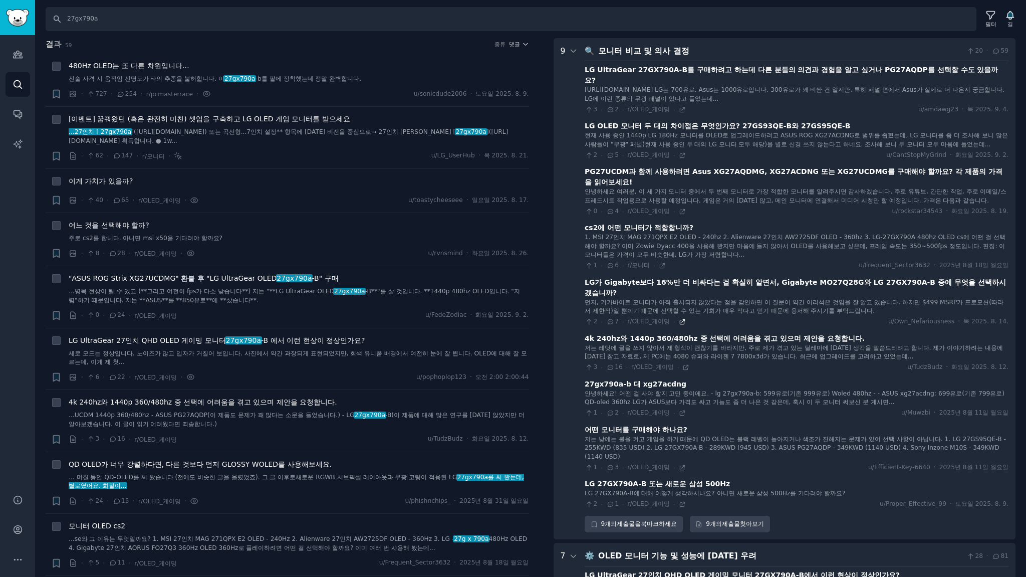
click at [679, 320] on icon at bounding box center [682, 321] width 7 height 7
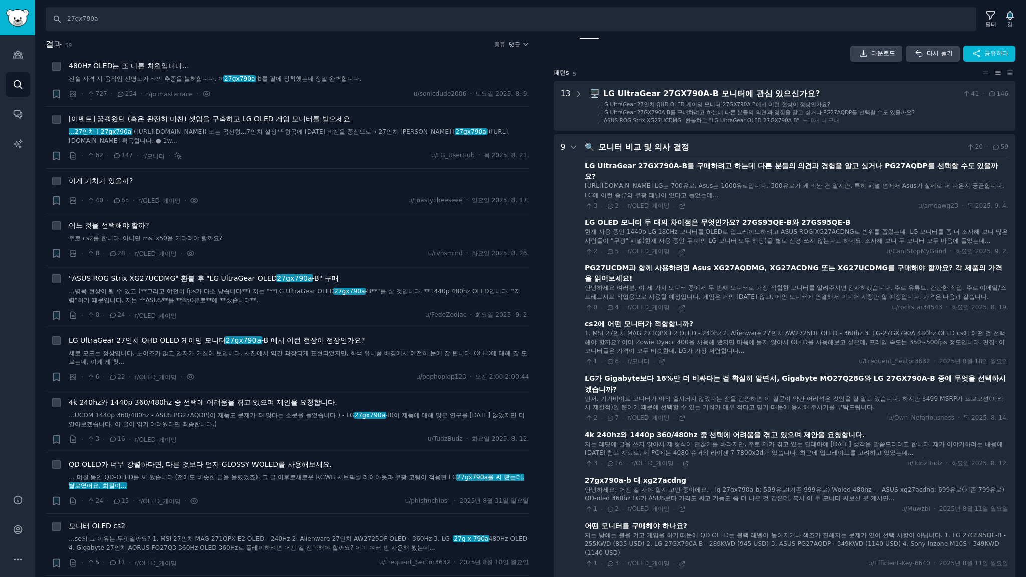
scroll to position [0, 0]
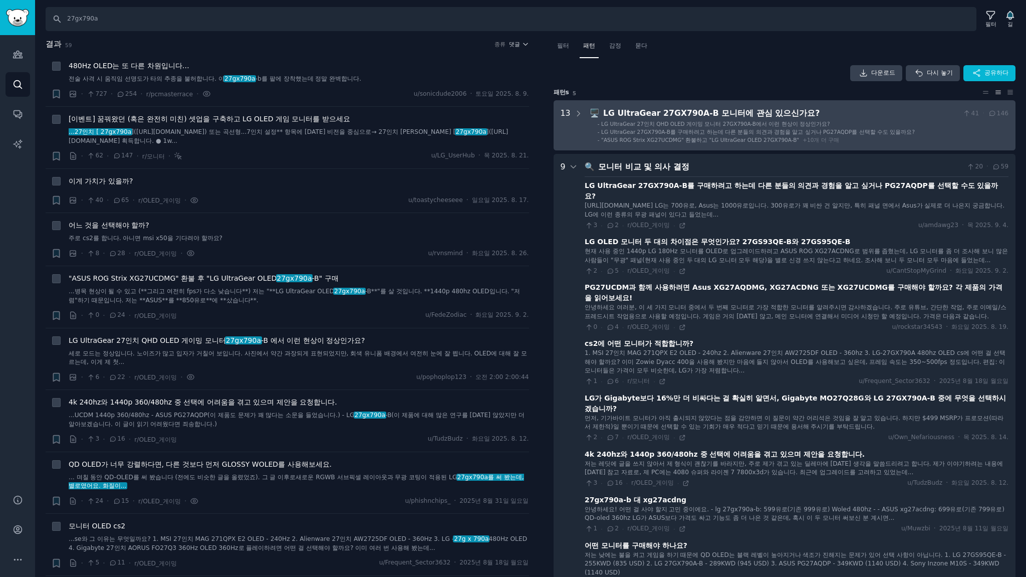
click at [898, 123] on li "- LG UltraGear 27인치 QHD OLED 게이밍 모니터 27GX790A-B에서 이런 현상이 정상인가요?" at bounding box center [803, 123] width 411 height 7
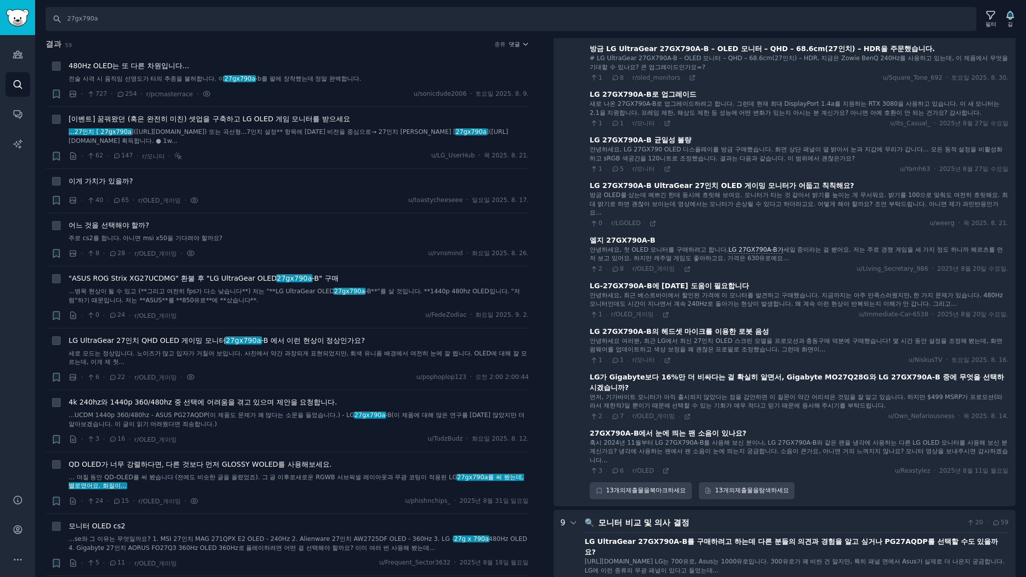
scroll to position [329, 0]
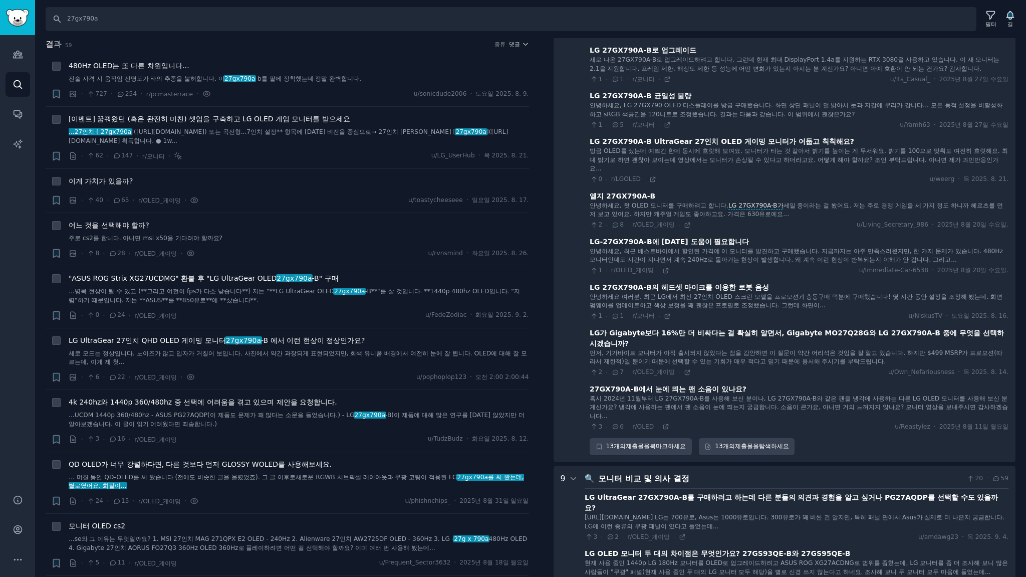
click at [622, 404] on font "혹시 2024년 11월부터 LG 27GX790A-B를 사용해 보신 분이나, LG 27GX790A-B와 같은 팬을 냉각에 사용하는 다른 LG O…" at bounding box center [799, 407] width 418 height 25
click at [627, 386] on font "27GX790A-B에서 눈에 띄는 팬 소음이 있나요?" at bounding box center [668, 389] width 157 height 8
click at [664, 424] on icon at bounding box center [666, 426] width 5 height 5
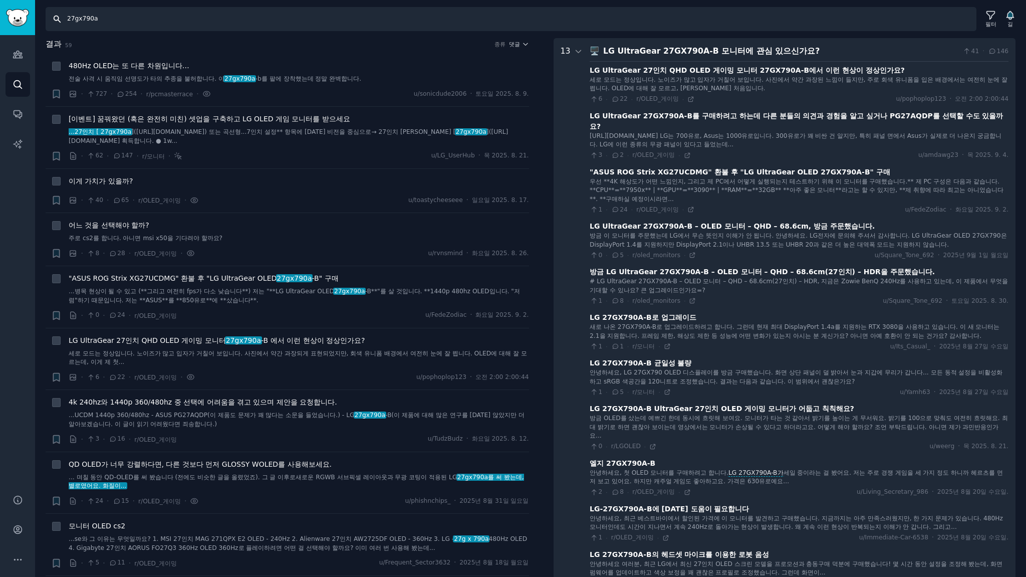
drag, startPoint x: 31, startPoint y: 13, endPoint x: 15, endPoint y: 1, distance: 20.2
click at [0, 9] on div "청중 찾다 대화 AI 보고서 돕다 계정 더 찾다 27gx790a 필터 길 결과 59 종류 댓글 + 480Hz OLED는 또 다른 차원입니다… …" at bounding box center [513, 288] width 1026 height 577
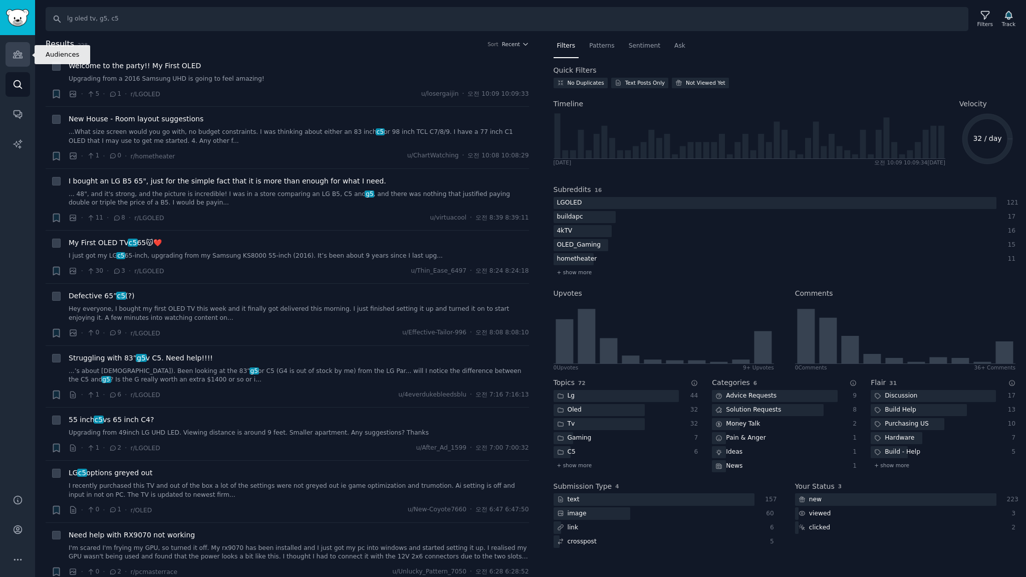
click at [19, 58] on icon "Sidebar" at bounding box center [17, 54] width 9 height 7
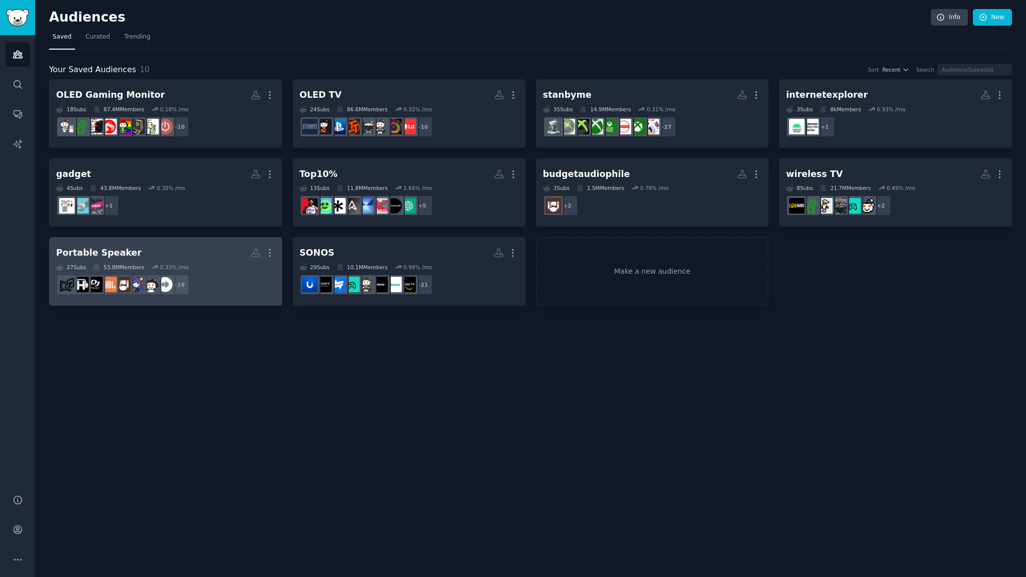
click at [194, 247] on h2 "Portable Speaker More" at bounding box center [165, 253] width 219 height 18
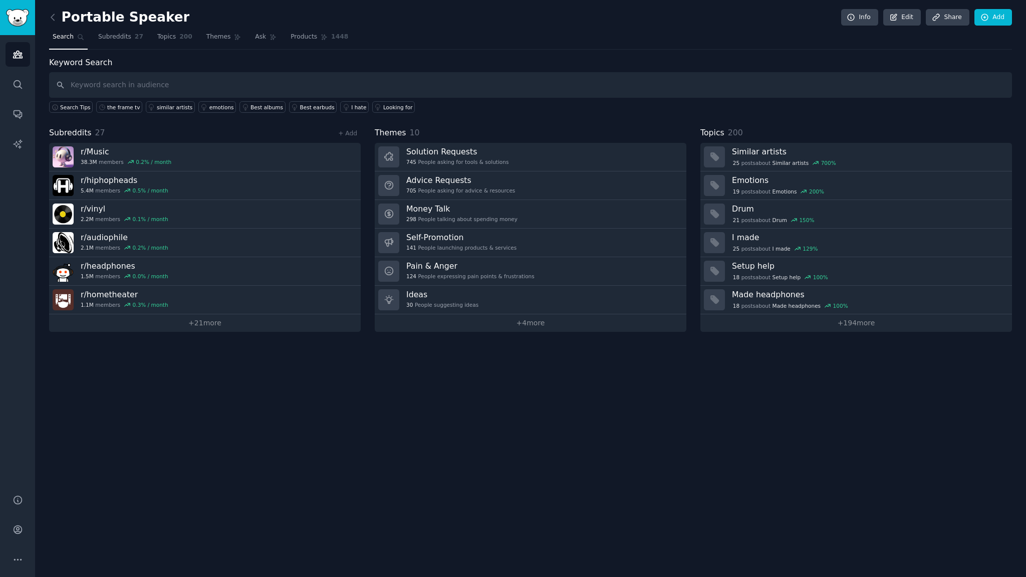
click at [368, 381] on div "Portable Speaker Info Edit Share Add Search Subreddits 27 Topics 200 Themes Ask…" at bounding box center [530, 288] width 991 height 577
click at [110, 85] on input "text" at bounding box center [530, 85] width 963 height 26
type input "ㅌ"
type input "xboom"
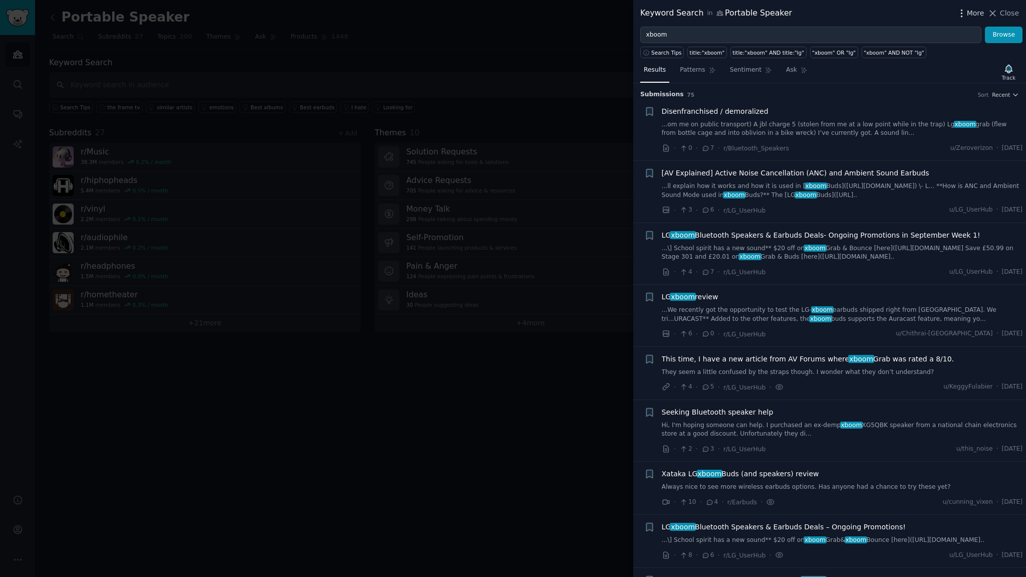
click at [972, 13] on span "More" at bounding box center [976, 13] width 18 height 11
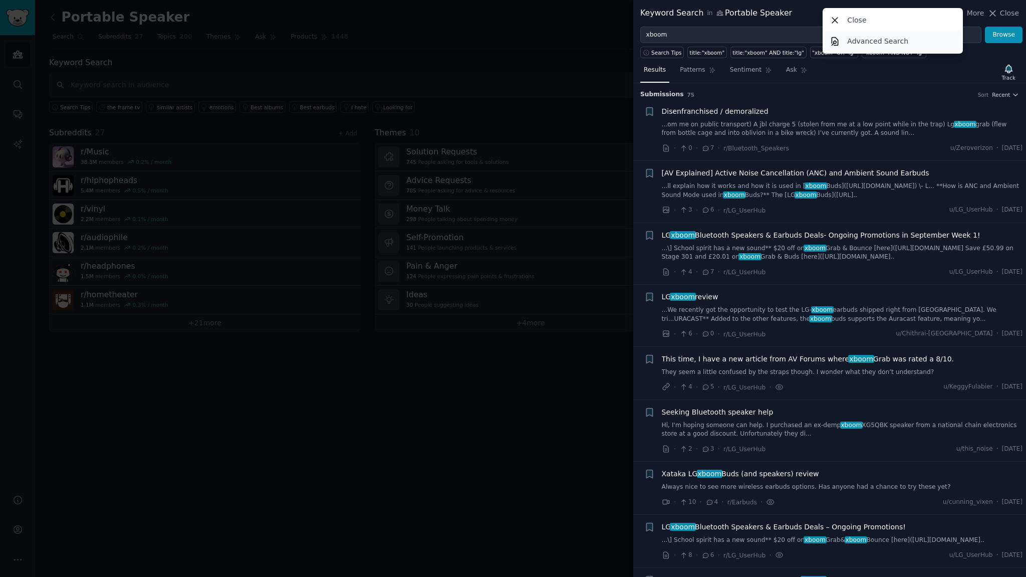
click at [871, 43] on p "Advanced Search" at bounding box center [877, 41] width 61 height 11
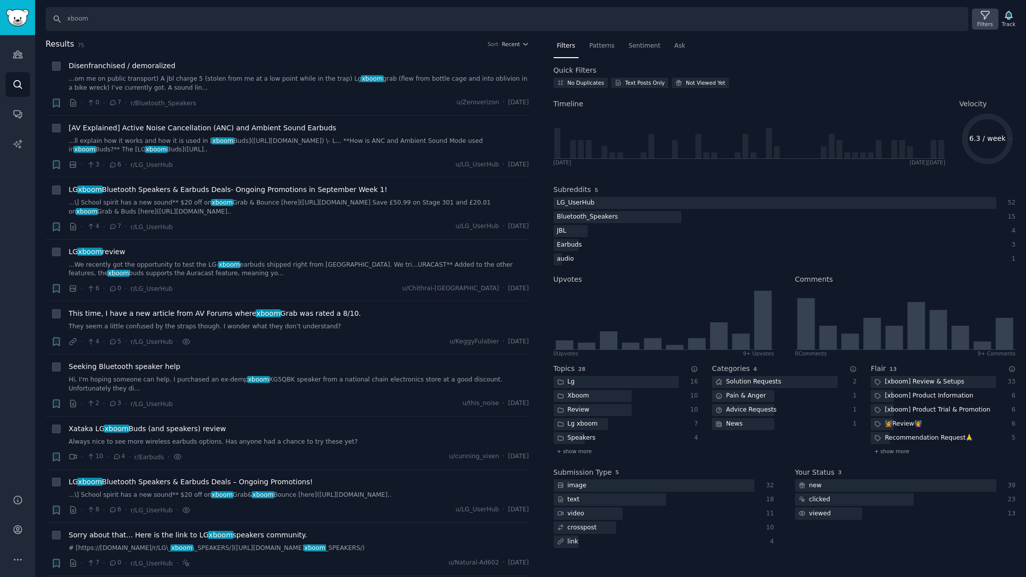
click at [989, 23] on div "Filters" at bounding box center [985, 24] width 16 height 7
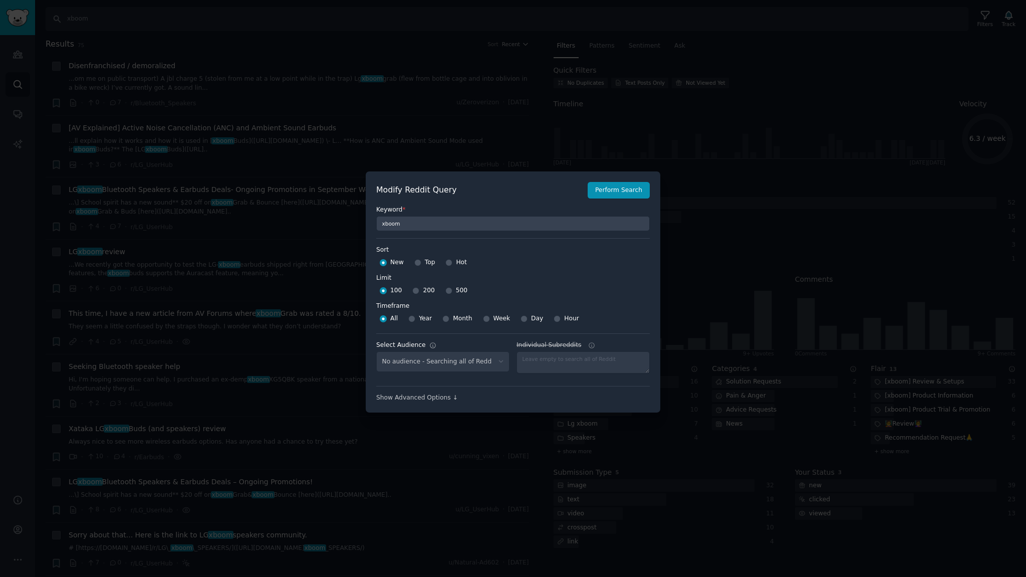
select select "d5641c5a1a"
click at [446, 291] on input "500" at bounding box center [448, 290] width 7 height 7
radio input "true"
click at [444, 318] on input "Month" at bounding box center [445, 318] width 7 height 7
radio input "true"
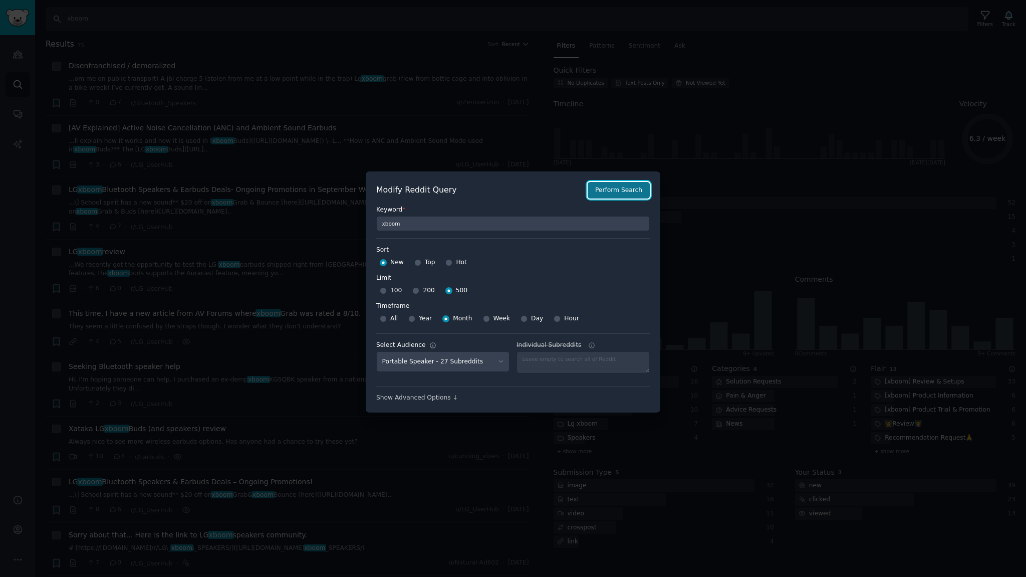
click at [625, 188] on button "Perform Search" at bounding box center [619, 190] width 62 height 17
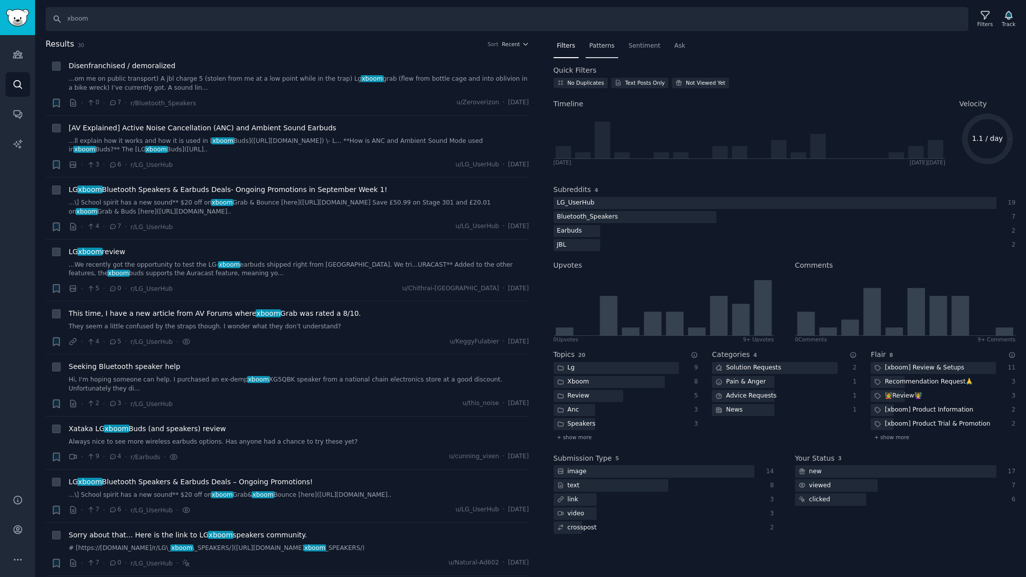
click at [597, 47] on span "Patterns" at bounding box center [601, 46] width 25 height 9
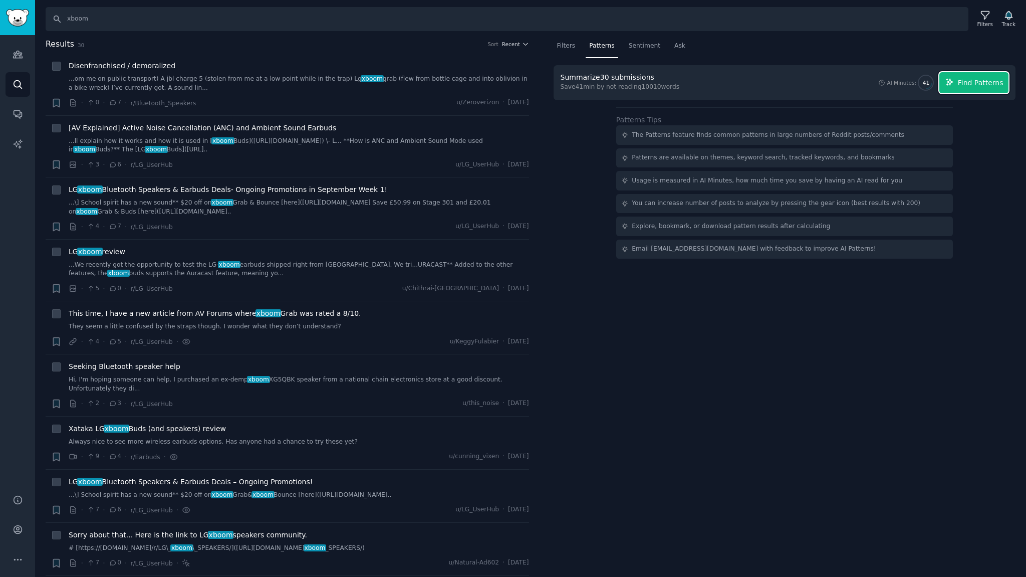
click at [983, 84] on span "Find Patterns" at bounding box center [981, 83] width 46 height 11
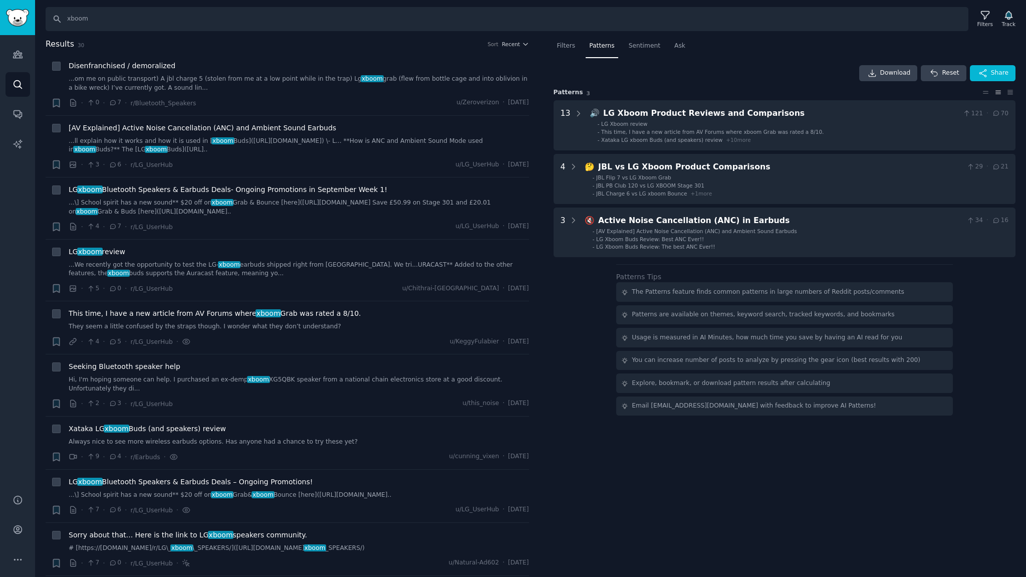
click at [718, 77] on div "Download Reset Share" at bounding box center [785, 73] width 462 height 16
drag, startPoint x: 681, startPoint y: 499, endPoint x: 690, endPoint y: 489, distance: 13.9
click at [682, 499] on div "Filters Patterns Sentiment Ask Download Reset Share Pattern s 3 13 🔊 LG Xboom P…" at bounding box center [784, 307] width 483 height 539
click at [723, 66] on div "Download Reset Share" at bounding box center [785, 73] width 462 height 16
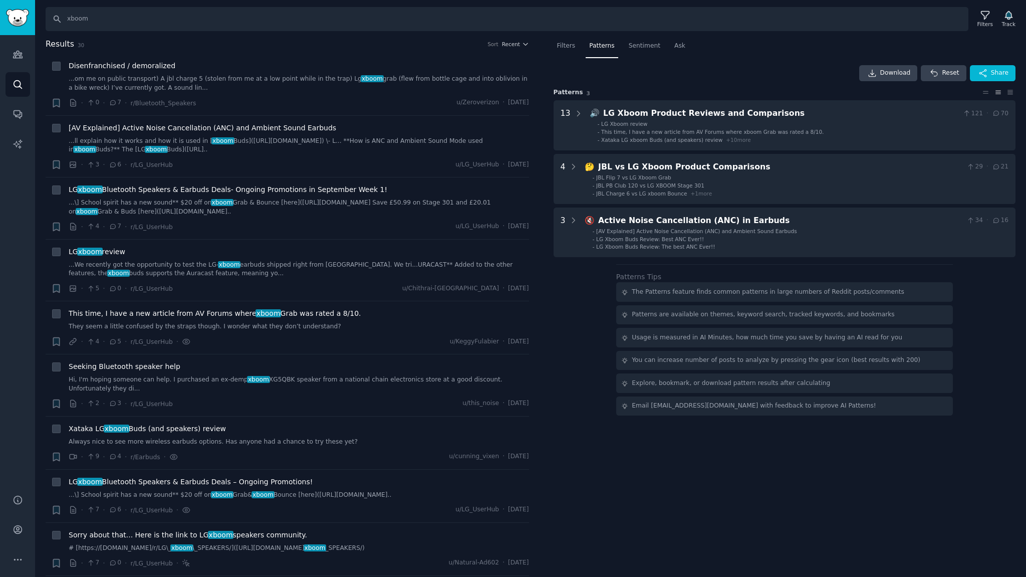
click at [679, 448] on div "Filters Patterns Sentiment Ask Download Reset Share Pattern s 3 13 🔊 LG Xboom P…" at bounding box center [784, 307] width 483 height 539
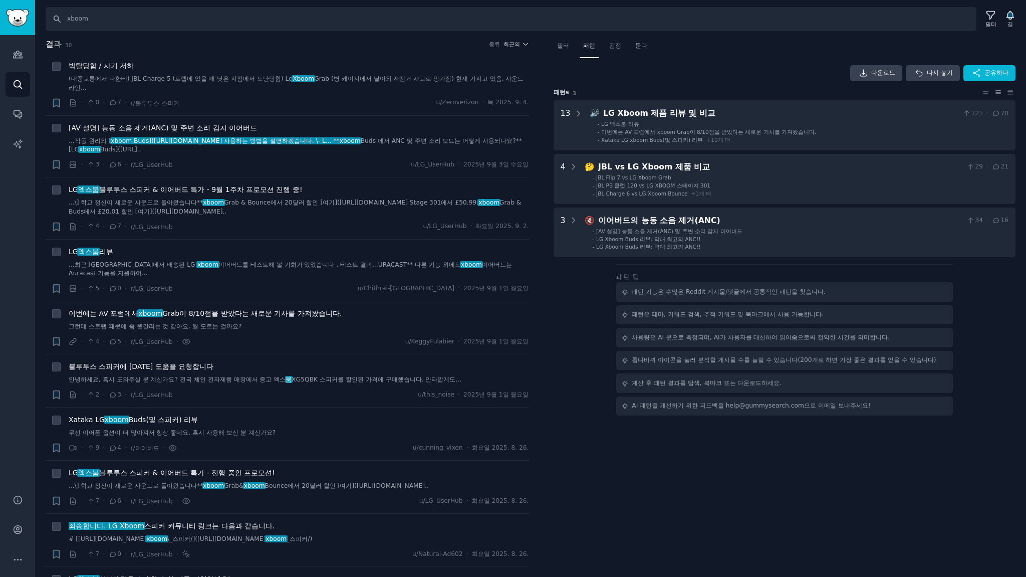
click at [216, 43] on h2 "결과 30 종류 최근의" at bounding box center [287, 44] width 483 height 13
click at [863, 477] on div "필터 패턴 감정 묻다 다운로드 다시 놓기 공유하다 패턴 s 3 13 🔊 LG Xboom 제품 리뷰 및 비교 121 · 70 - LG 엑스붐 리…" at bounding box center [784, 307] width 483 height 539
click at [698, 477] on div "필터 패턴 감정 묻다 다운로드 다시 놓기 공유하다 패턴 s 3 13 🔊 LG Xboom 제품 리뷰 및 비교 121 · 70 - LG 엑스붐 리…" at bounding box center [784, 307] width 483 height 539
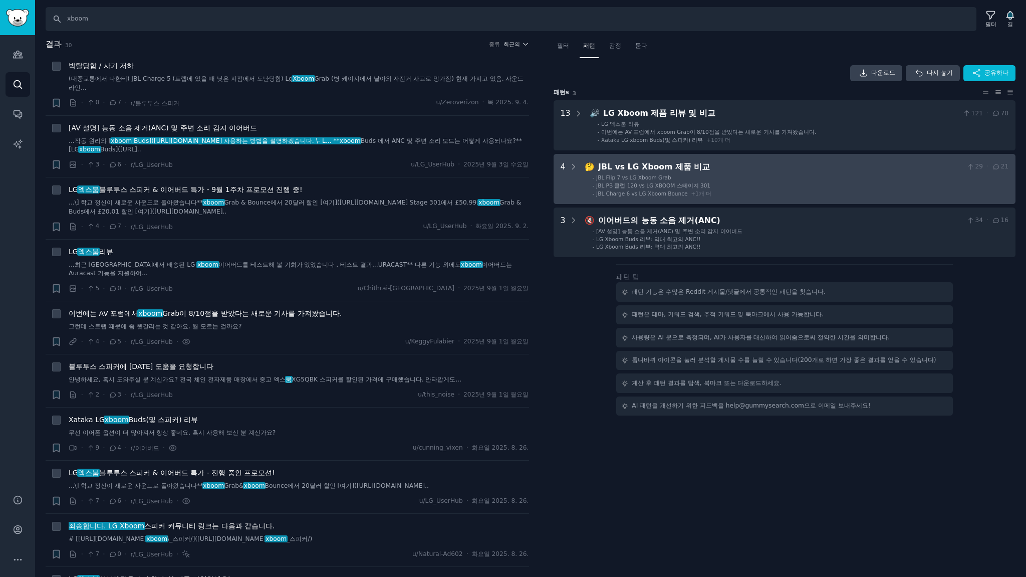
click at [825, 186] on li "- JBL PB 클럽 120 vs LG XBOOM 스테이지 301" at bounding box center [801, 185] width 416 height 7
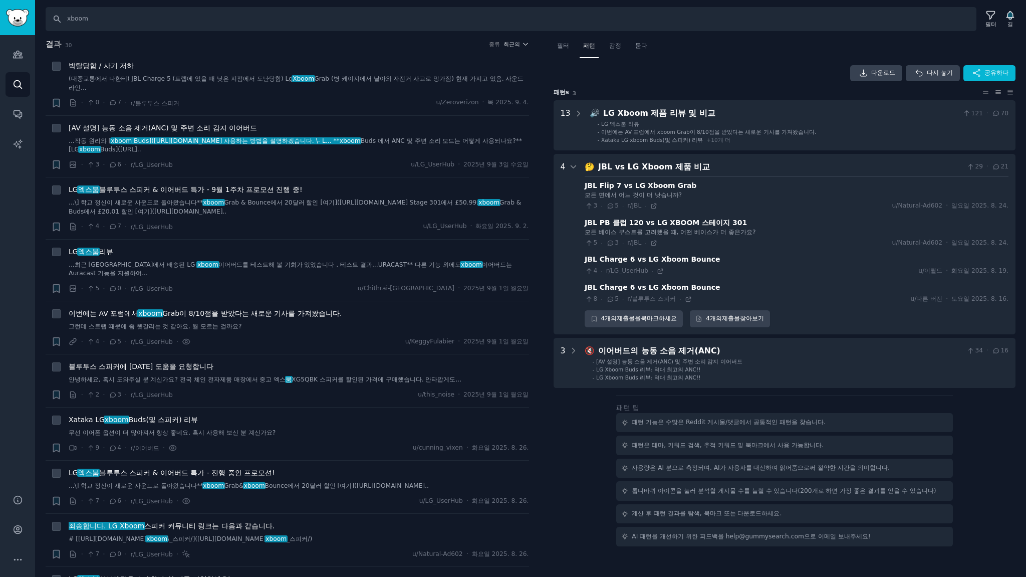
click at [580, 464] on div "다운로드 다시 놓기 공유하다 패턴 s 3 13 🔊 LG Xboom 제품 리뷰 및 비교 121 · 70 - LG 엑스붐 리뷰 - 이번에는 AV …" at bounding box center [785, 305] width 462 height 481
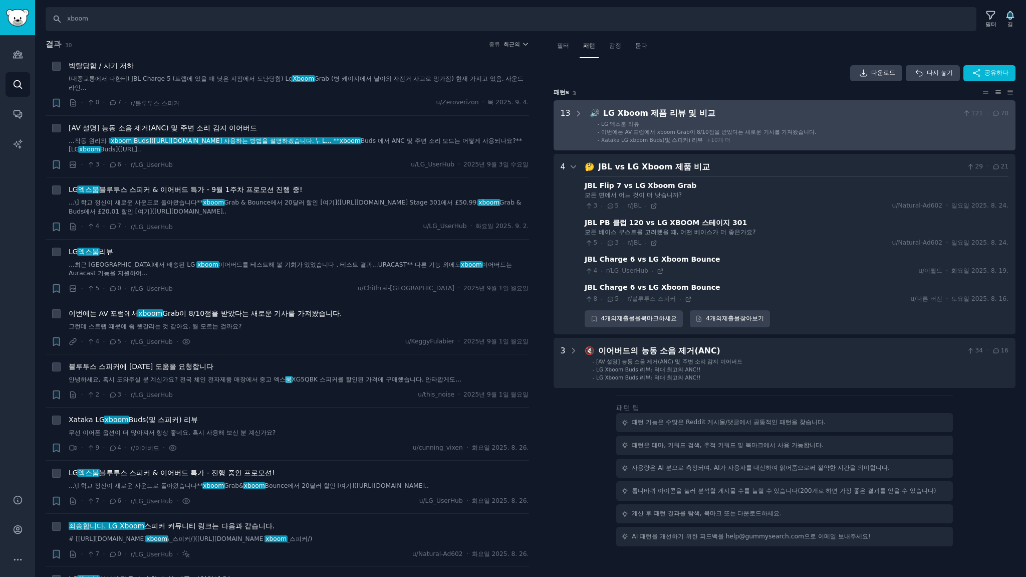
click at [824, 114] on div "LG Xboom 제품 리뷰 및 비교" at bounding box center [781, 113] width 356 height 13
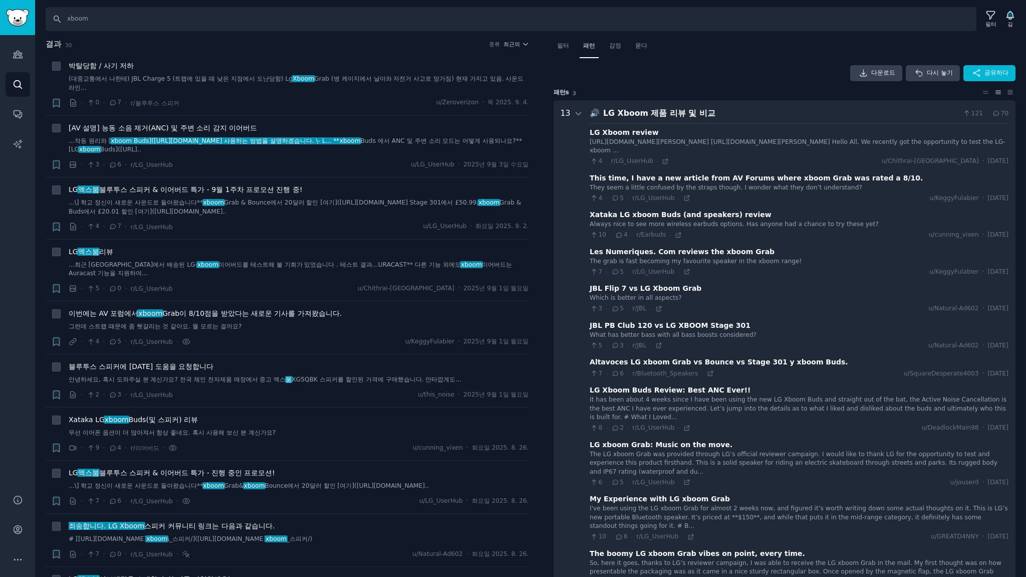
scroll to position [62, 0]
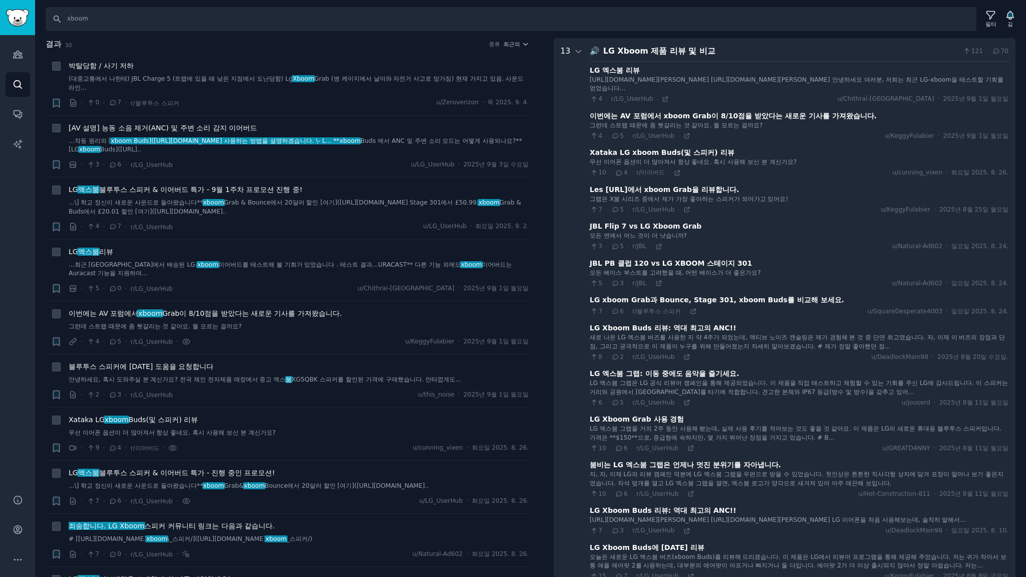
click at [447, 48] on h2 "결과 30 종류 최근의" at bounding box center [287, 44] width 483 height 13
click at [514, 42] on font "최근의" at bounding box center [511, 44] width 17 height 6
click at [459, 82] on p "Upvotes" at bounding box center [462, 81] width 25 height 9
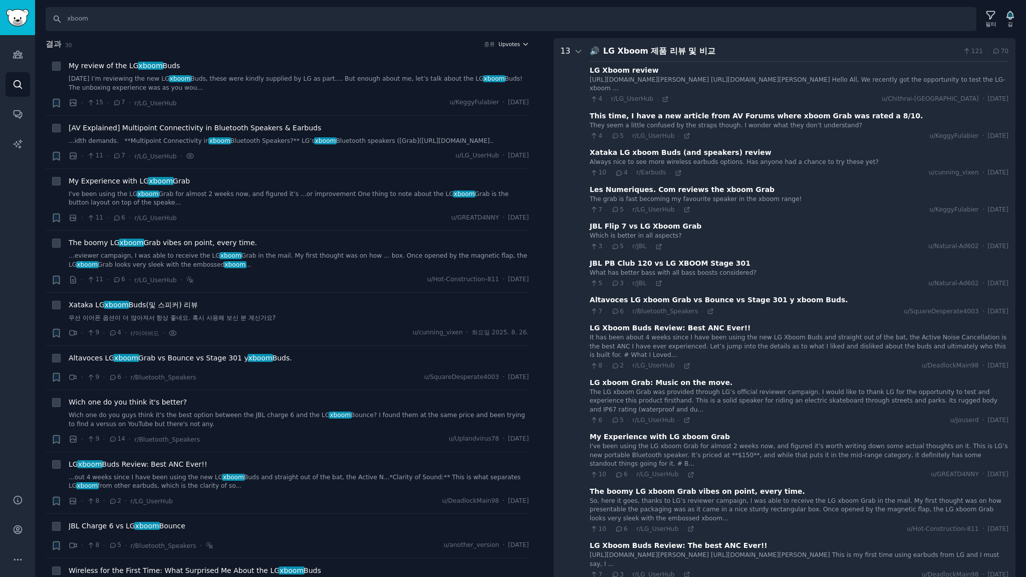
click at [513, 46] on span "Upvotes" at bounding box center [509, 44] width 22 height 7
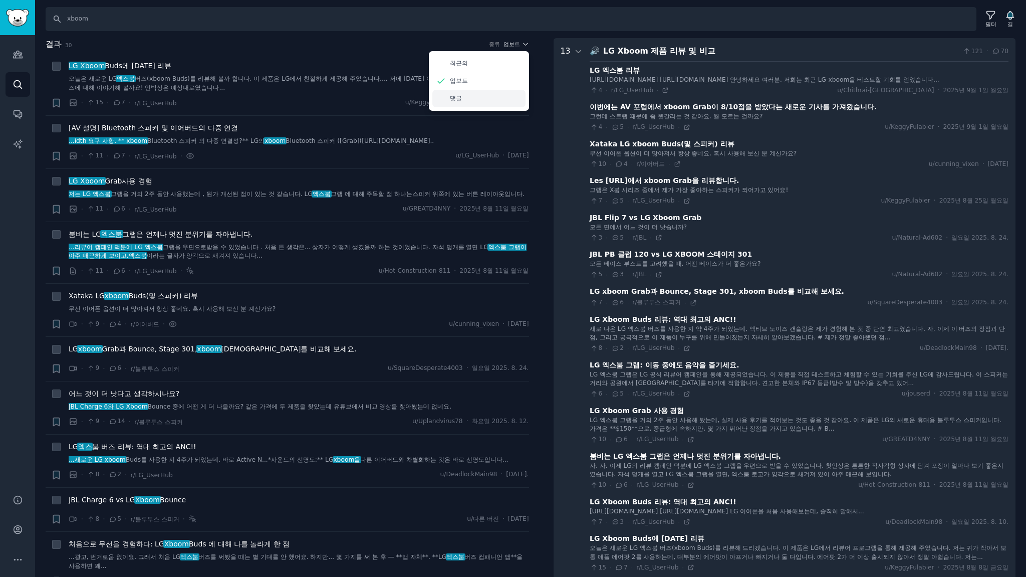
click at [459, 99] on div "댓글" at bounding box center [478, 99] width 93 height 18
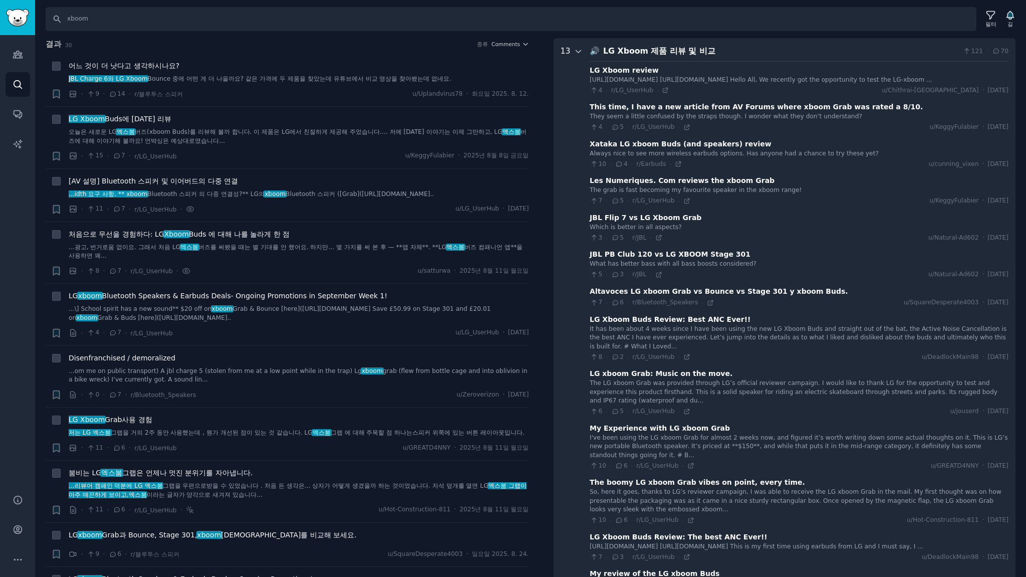
click at [575, 51] on icon at bounding box center [578, 51] width 9 height 9
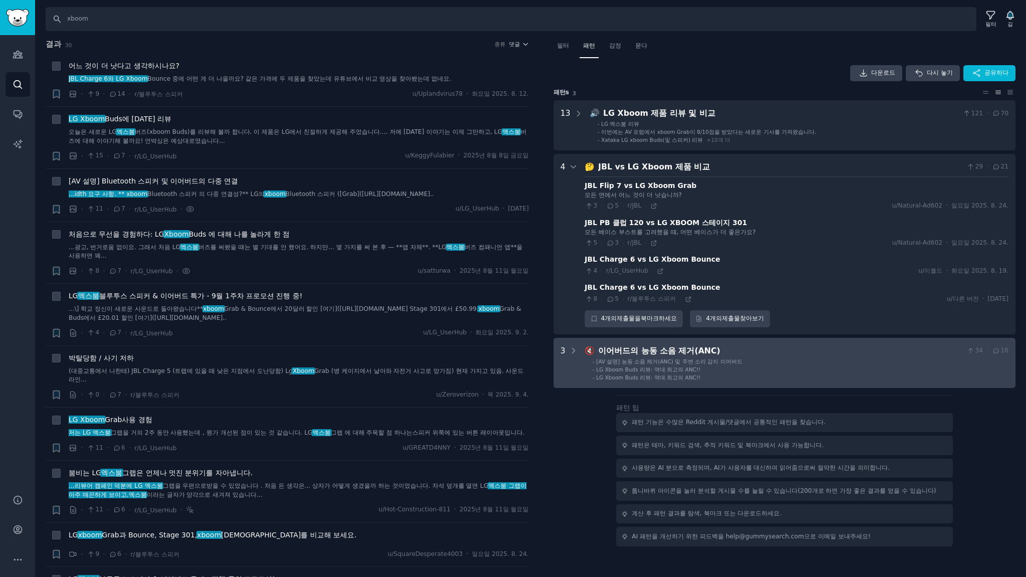
click at [808, 371] on li "- LG Xboom Buds 리뷰: 역대 최고의 ANC!!" at bounding box center [801, 369] width 416 height 7
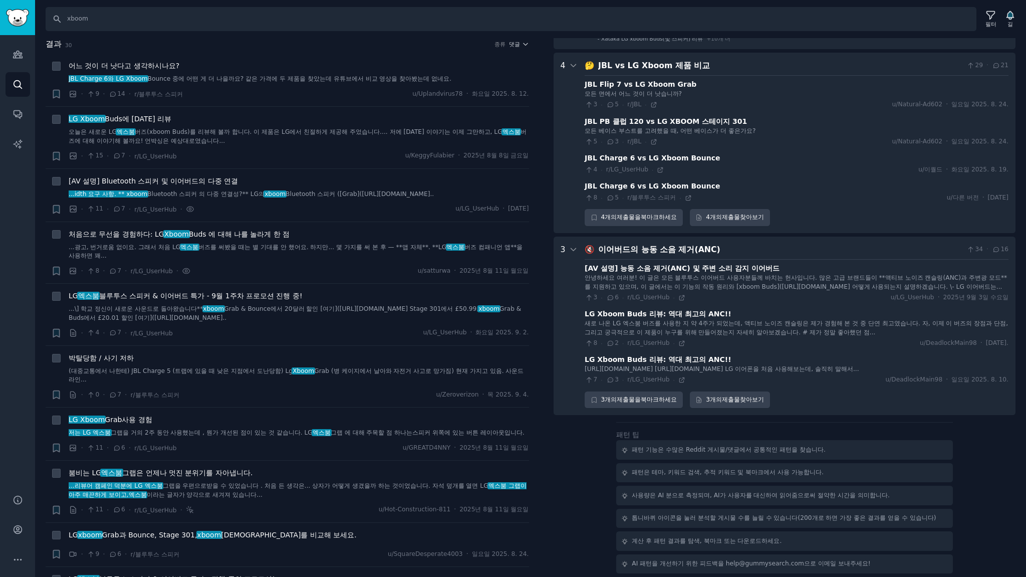
scroll to position [126, 0]
click at [678, 294] on icon at bounding box center [681, 297] width 7 height 7
click at [678, 340] on icon at bounding box center [681, 343] width 7 height 7
drag, startPoint x: 698, startPoint y: 98, endPoint x: 709, endPoint y: 96, distance: 10.7
click at [698, 117] on font "JBL PB 클럽 120 vs LG XBOOM 스테이지 301" at bounding box center [666, 121] width 162 height 8
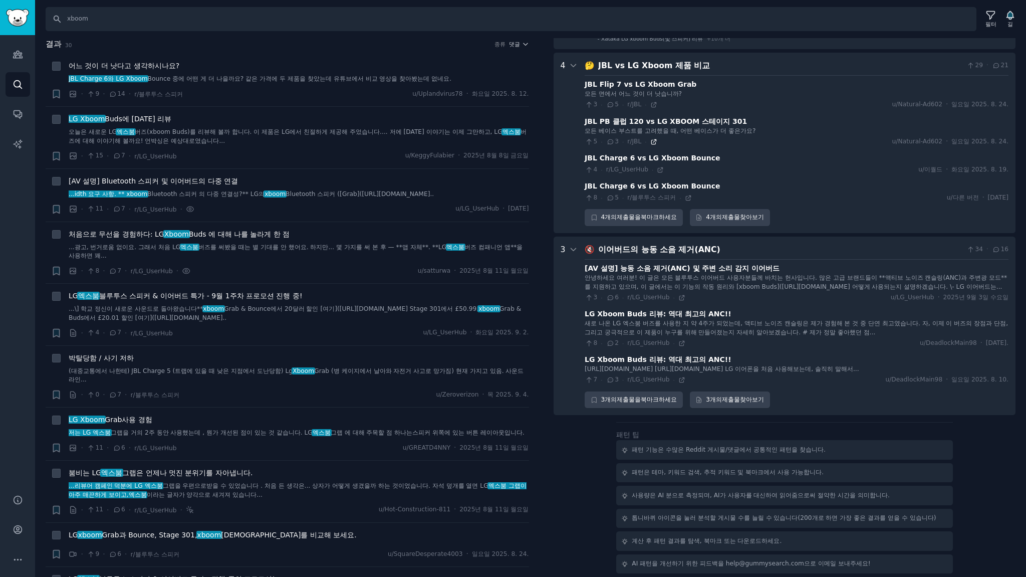
click at [650, 138] on icon at bounding box center [653, 141] width 7 height 7
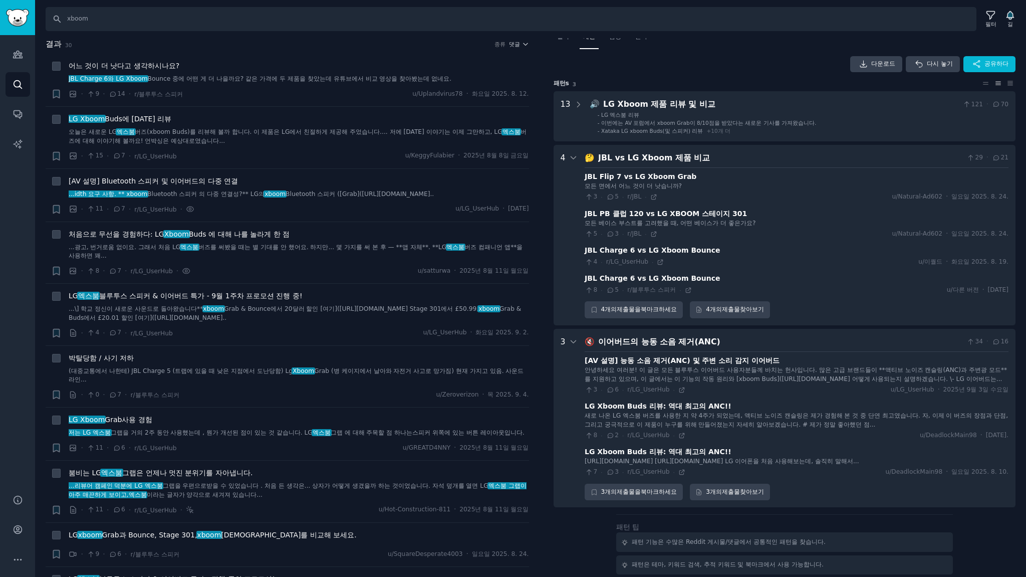
scroll to position [0, 0]
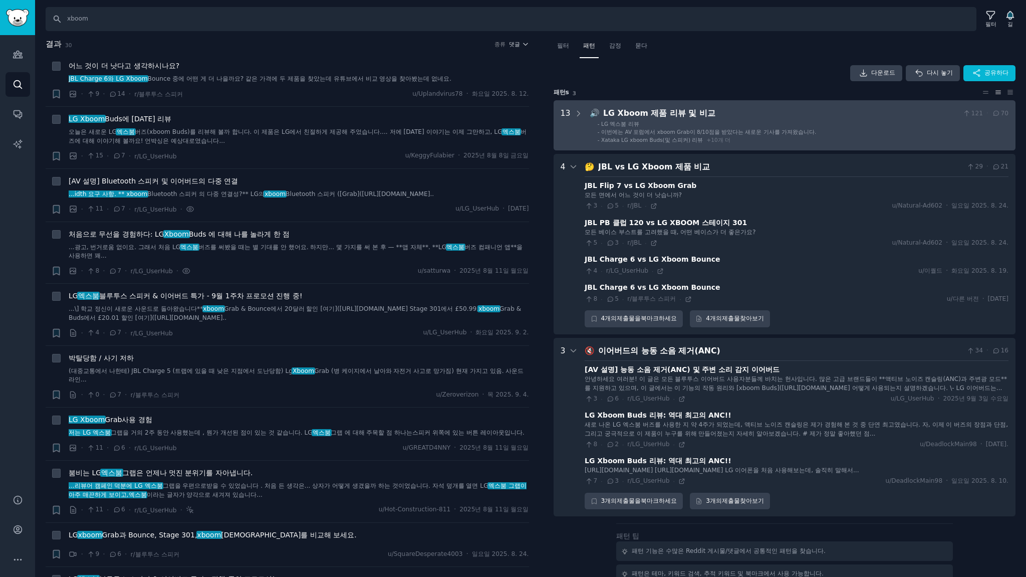
click at [783, 113] on div "LG Xboom 제품 리뷰 및 비교" at bounding box center [781, 113] width 356 height 13
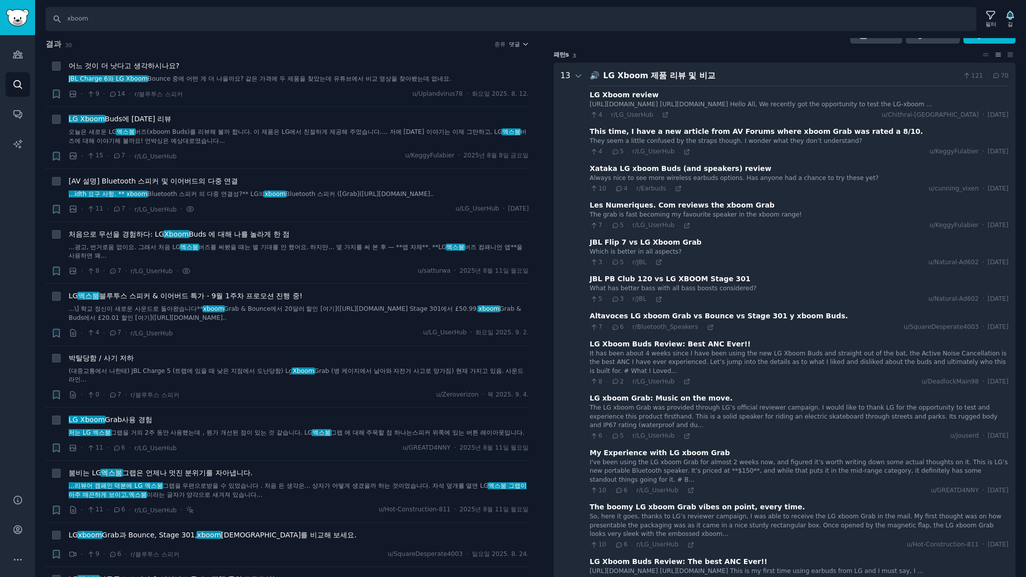
scroll to position [62, 0]
